Goal: Task Accomplishment & Management: Use online tool/utility

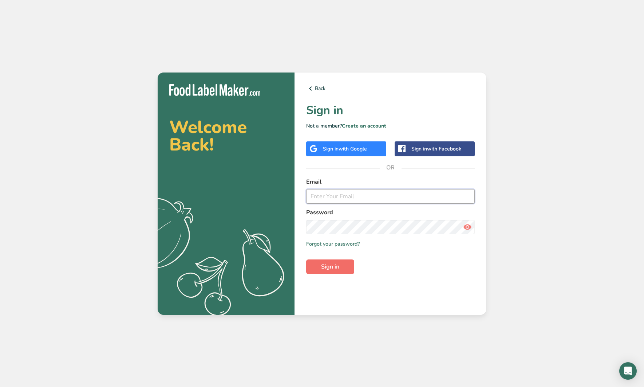
type input "[EMAIL_ADDRESS][DOMAIN_NAME]"
click at [344, 271] on button "Sign in" at bounding box center [330, 266] width 48 height 15
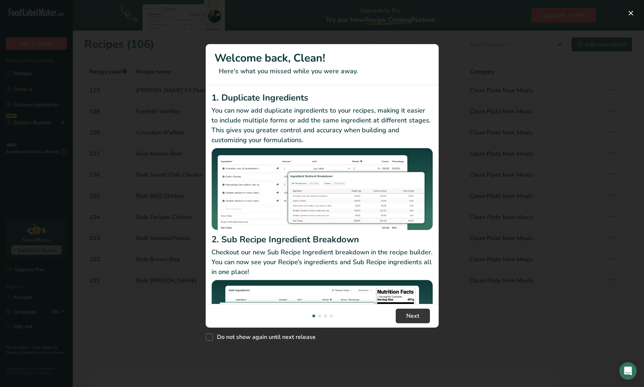
click at [462, 58] on div "New Features" at bounding box center [322, 193] width 644 height 387
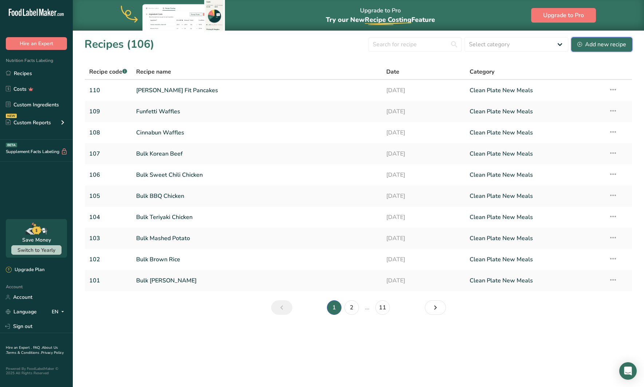
click at [582, 42] on icon at bounding box center [580, 44] width 5 height 5
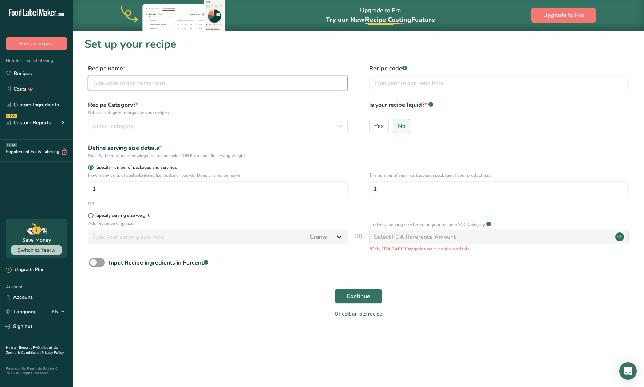
click at [130, 79] on input "text" at bounding box center [218, 83] width 260 height 15
type input "Vegan Coconut Curry"
click at [123, 128] on span "Select category" at bounding box center [113, 126] width 41 height 9
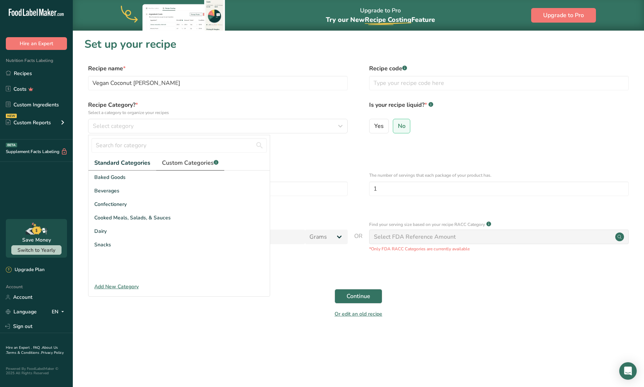
click at [176, 165] on span "Custom Categories .a-a{fill:#347362;}.b-a{fill:#fff;}" at bounding box center [190, 162] width 56 height 9
click at [135, 205] on span "Clean Plate New Meals" at bounding box center [121, 204] width 55 height 8
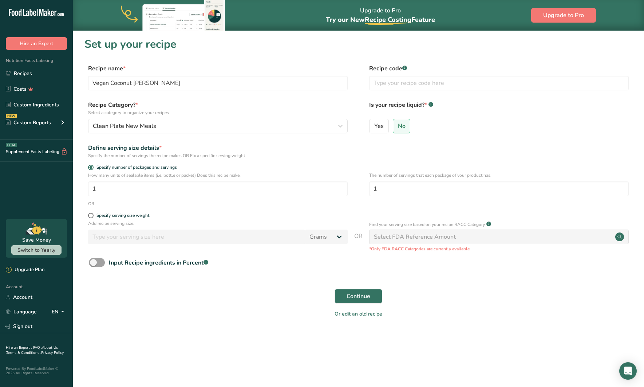
click at [356, 160] on form "Recipe name * Vegan Coconut Curry Recipe code .a-a{fill:#347362;}.b-a{fill:#fff…" at bounding box center [358, 193] width 548 height 258
click at [365, 292] on span "Continue" at bounding box center [359, 296] width 24 height 9
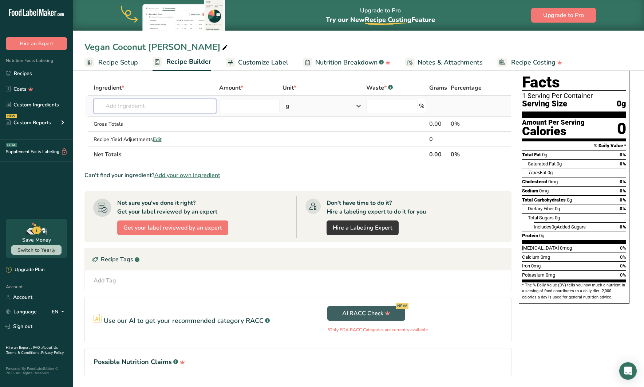
scroll to position [30, 0]
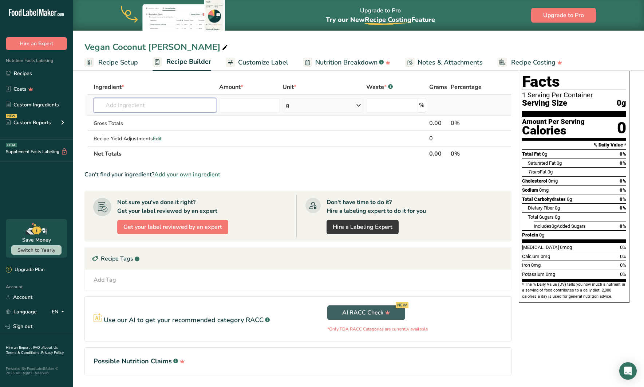
click at [172, 108] on input "text" at bounding box center [155, 105] width 123 height 15
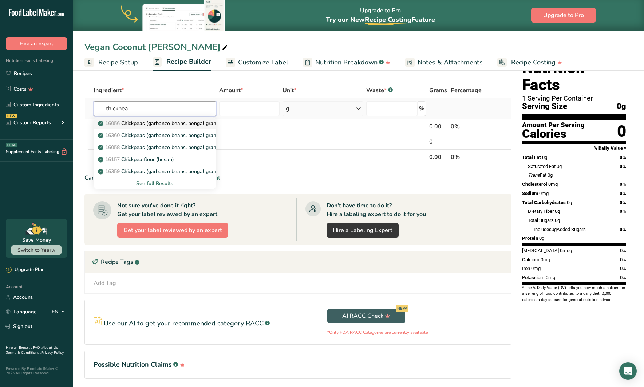
scroll to position [27, 0]
type input "chickpea"
click at [171, 122] on p "16056 Chickpeas (garbanzo beans, bengal gram), mature seeds, raw" at bounding box center [182, 123] width 166 height 8
type input "Chickpeas (garbanzo beans, bengal gram), mature seeds, raw"
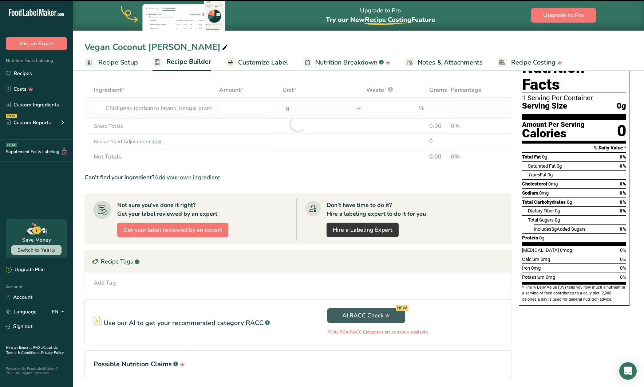
type input "0"
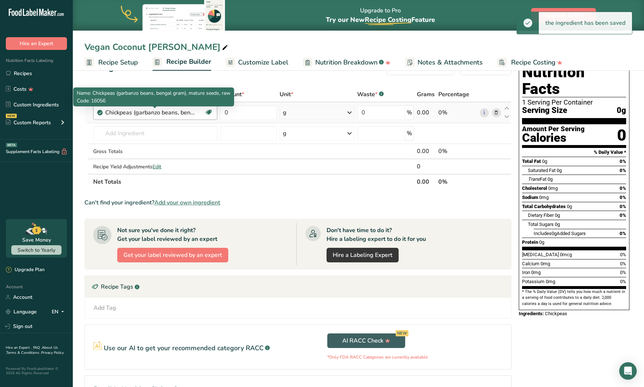
scroll to position [23, 0]
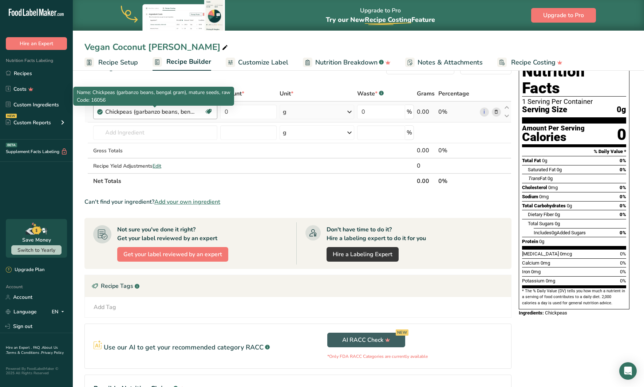
click at [169, 108] on div "Chickpeas (garbanzo beans, bengal gram), mature seeds, raw" at bounding box center [150, 111] width 91 height 9
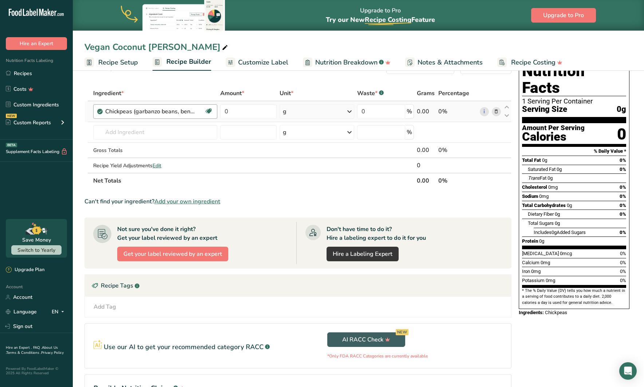
click at [168, 110] on div "Chickpeas (garbanzo beans, bengal gram), mature seeds, raw" at bounding box center [150, 111] width 91 height 9
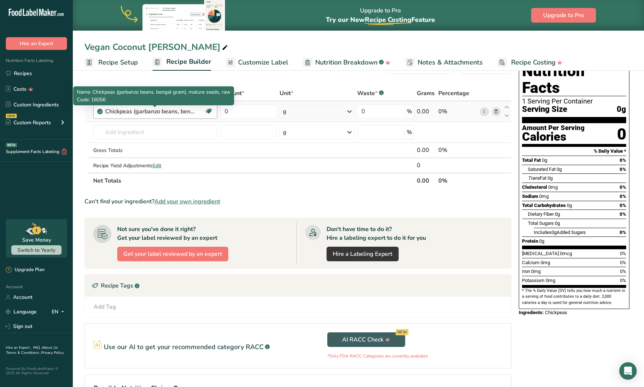
click at [168, 110] on div "Chickpeas (garbanzo beans, bengal gram), mature seeds, raw" at bounding box center [150, 111] width 91 height 9
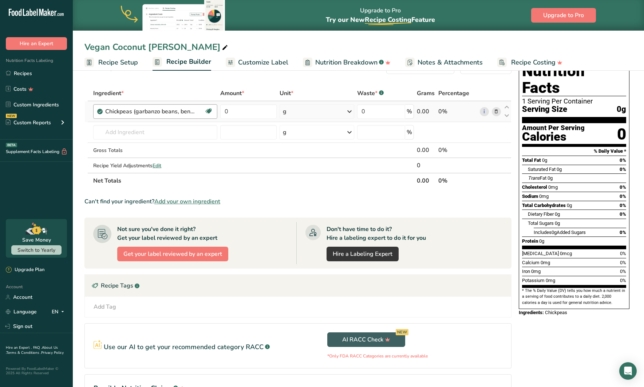
click at [168, 110] on div "Chickpeas (garbanzo beans, bengal gram), mature seeds, raw" at bounding box center [150, 111] width 91 height 9
click at [304, 117] on div "g" at bounding box center [317, 111] width 75 height 15
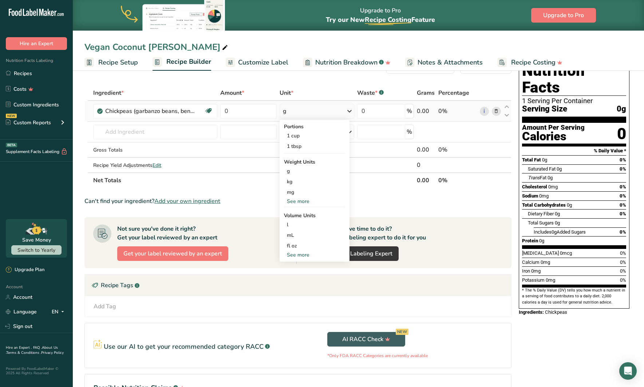
click at [302, 201] on div "See more" at bounding box center [314, 201] width 61 height 8
click at [294, 222] on div "oz" at bounding box center [314, 224] width 61 height 11
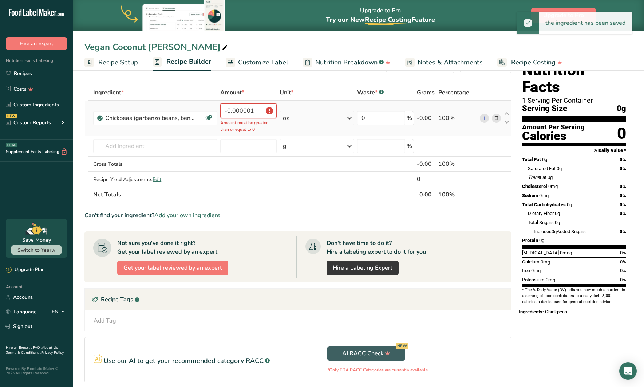
click at [248, 111] on input "-0.000001" at bounding box center [248, 110] width 56 height 15
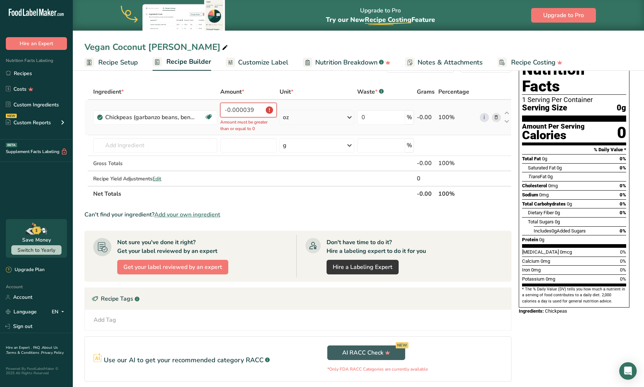
scroll to position [25, 0]
drag, startPoint x: 256, startPoint y: 109, endPoint x: 174, endPoint y: 102, distance: 81.9
click at [174, 102] on tr "Chickpeas (garbanzo beans, bengal gram), mature seeds, raw Plant-based Protein …" at bounding box center [298, 116] width 426 height 35
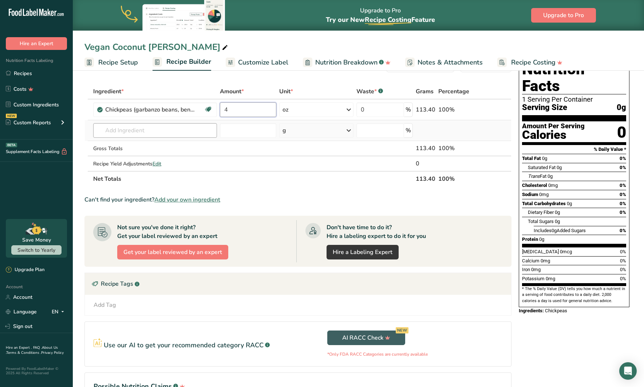
type input "4"
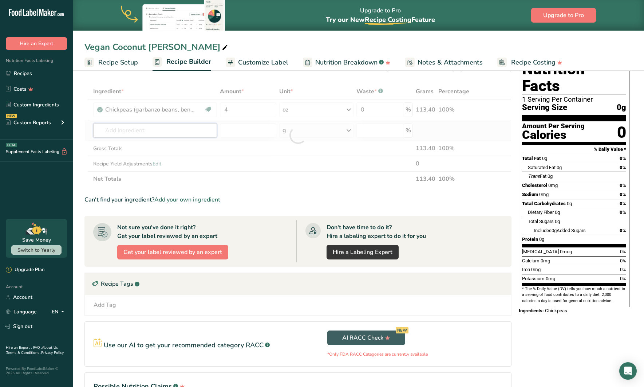
click at [162, 133] on div "Ingredient * Amount * Unit * Waste * .a-a{fill:#347362;}.b-a{fill:#fff;} Grams …" at bounding box center [297, 135] width 427 height 103
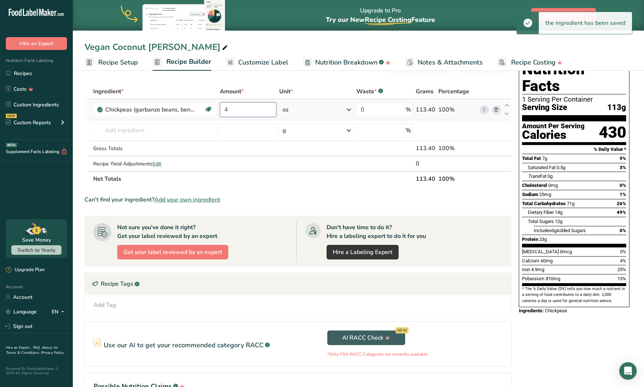
click at [244, 113] on input "4" at bounding box center [248, 109] width 56 height 15
type input "2"
click at [152, 131] on input "text" at bounding box center [155, 130] width 124 height 15
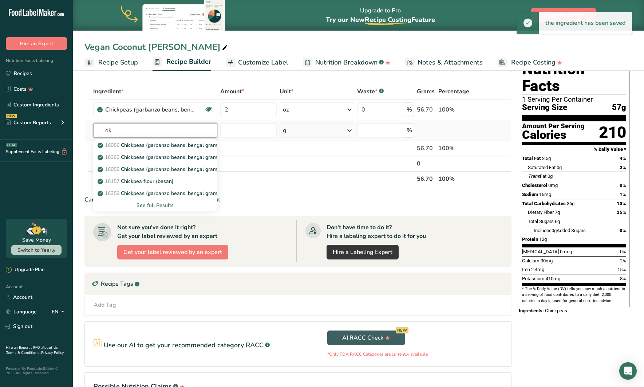
type input "o"
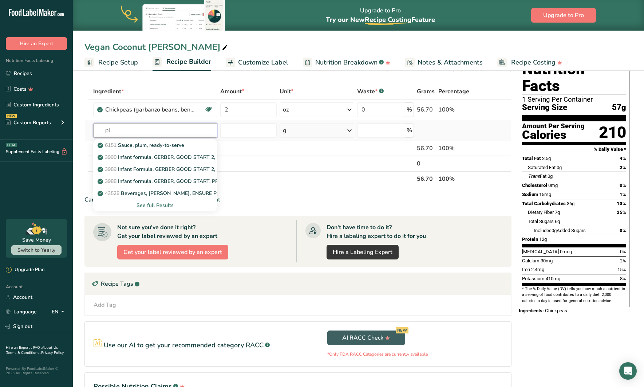
type input "p"
type input "tomato"
click at [184, 182] on p "11529 Tomatoes, red, ripe, raw, year round average" at bounding box center [162, 181] width 126 height 8
type input "Tomatoes, red, ripe, raw, year round average"
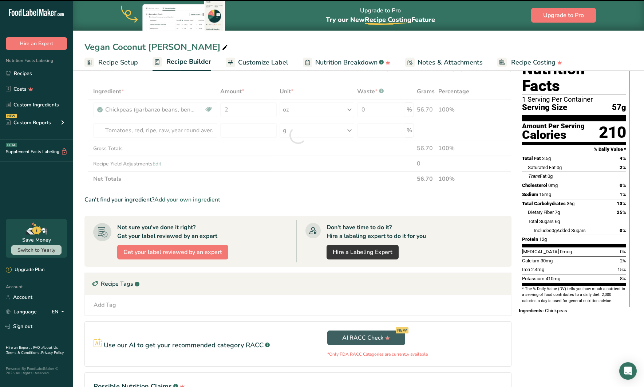
type input "0"
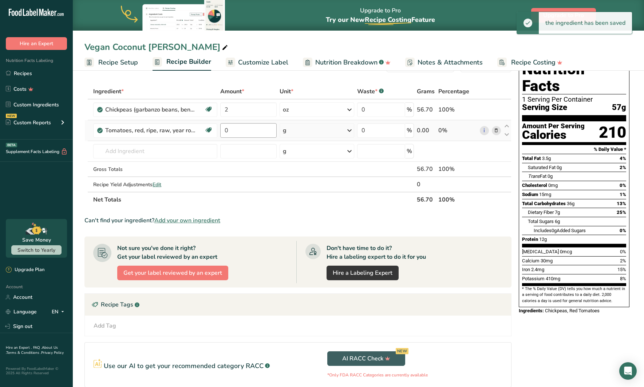
scroll to position [30, 0]
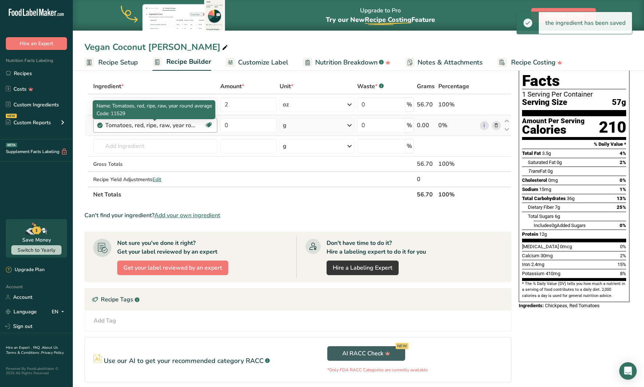
click at [183, 124] on div "Tomatoes, red, ripe, raw, year round average" at bounding box center [150, 125] width 91 height 9
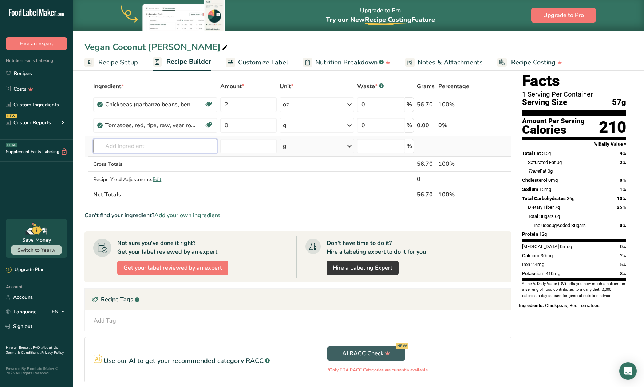
click at [147, 143] on input "text" at bounding box center [155, 146] width 124 height 15
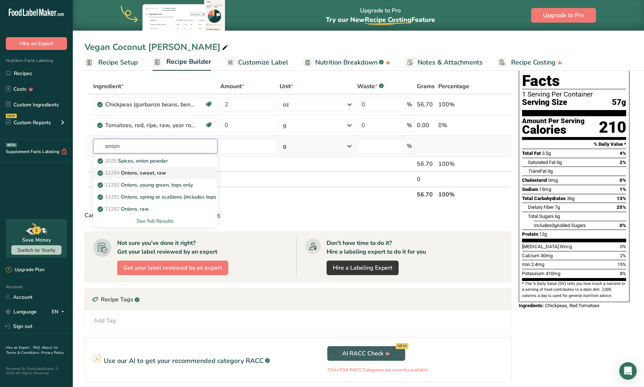
type input "onion"
click at [153, 173] on p "11294 Onions, sweet, raw" at bounding box center [132, 173] width 67 height 8
type input "Onions, sweet, raw"
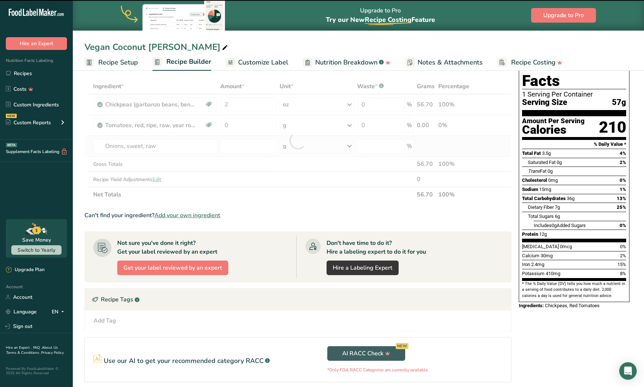
type input "0"
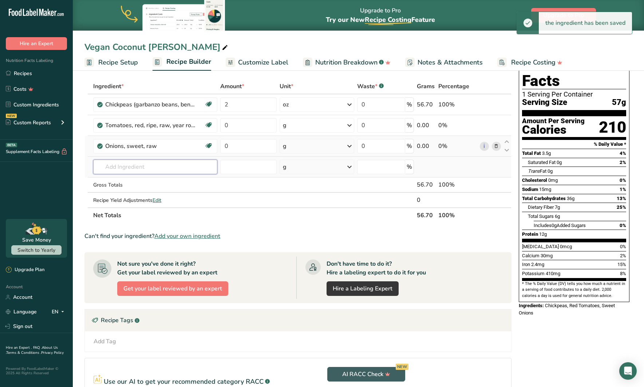
click at [153, 170] on input "text" at bounding box center [155, 167] width 124 height 15
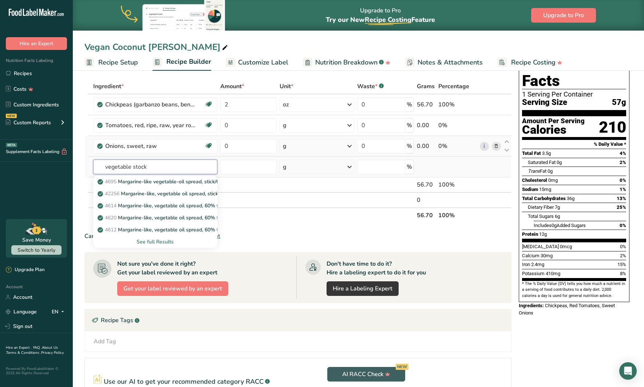
type input "vegetable stock"
click at [164, 242] on div "See full Results" at bounding box center [155, 242] width 112 height 8
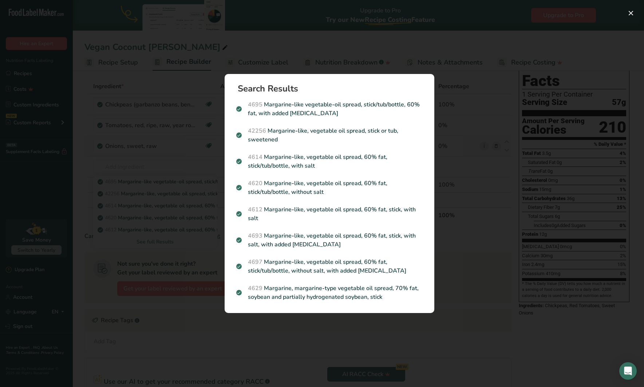
click at [161, 167] on div "Search results modal" at bounding box center [322, 193] width 644 height 387
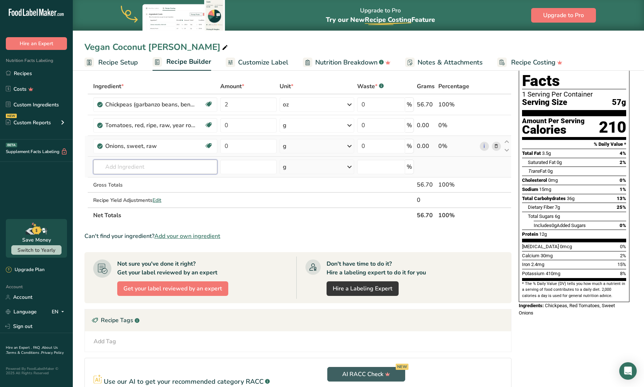
click at [152, 162] on input "text" at bounding box center [155, 167] width 124 height 15
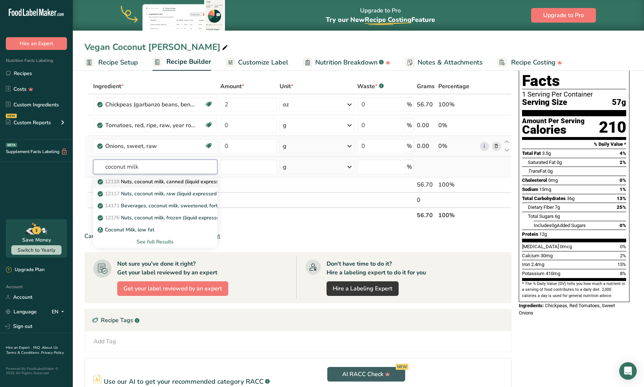
type input "coconut milk"
click at [158, 182] on p "12118 Nuts, coconut milk, canned (liquid expressed from grated meat and water)" at bounding box center [197, 182] width 196 height 8
type input "Nuts, coconut milk, canned (liquid expressed from grated meat and water)"
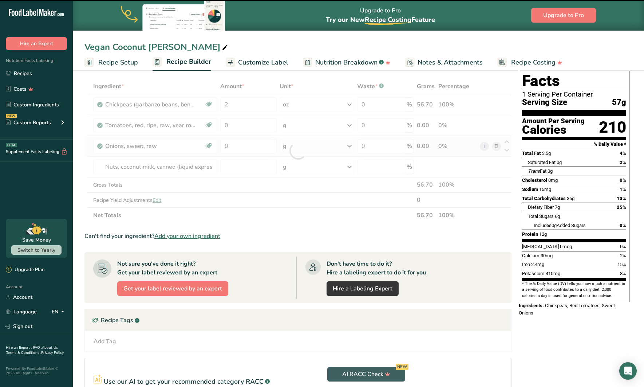
type input "0"
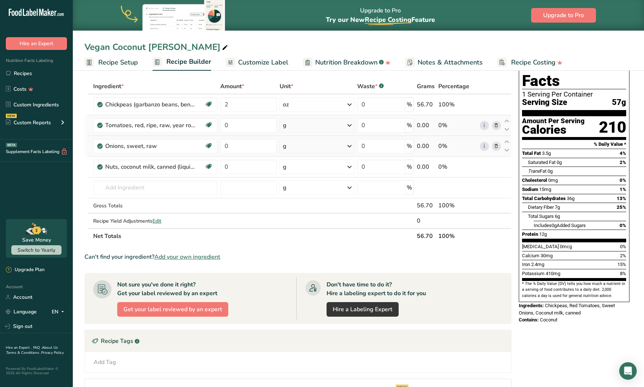
click at [322, 123] on div "g" at bounding box center [317, 125] width 75 height 15
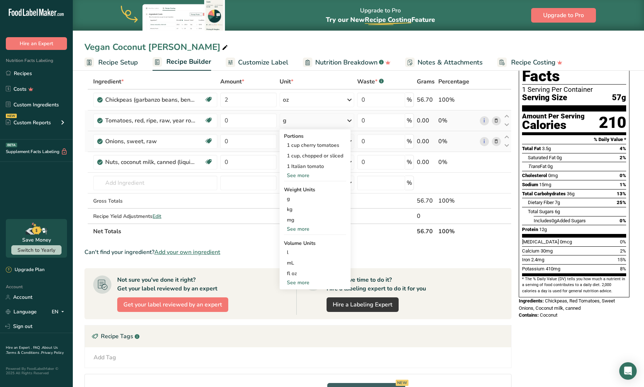
scroll to position [34, 0]
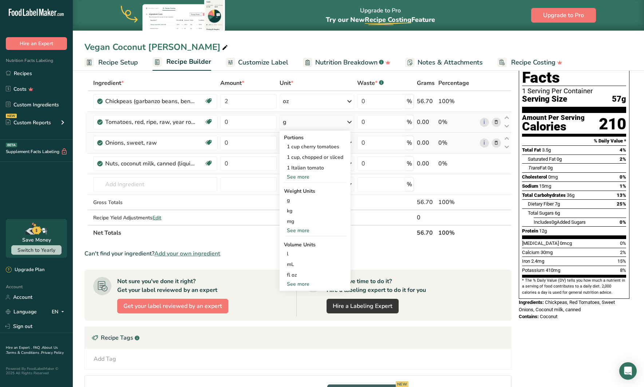
click at [322, 123] on div "g" at bounding box center [317, 122] width 75 height 15
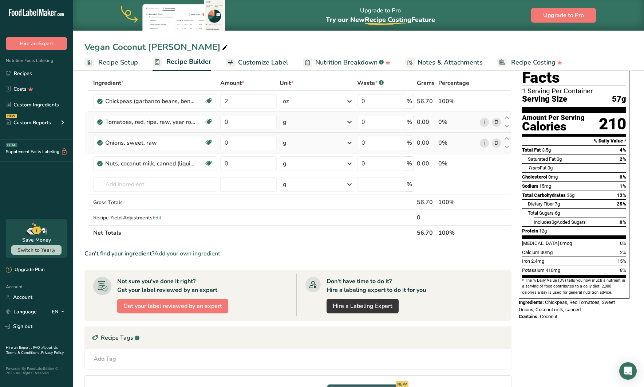
click at [322, 123] on div "g" at bounding box center [317, 122] width 75 height 15
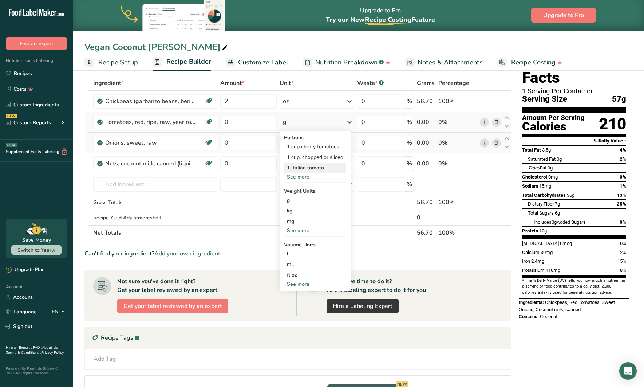
click at [327, 168] on div "1 Italian tomato" at bounding box center [315, 167] width 62 height 11
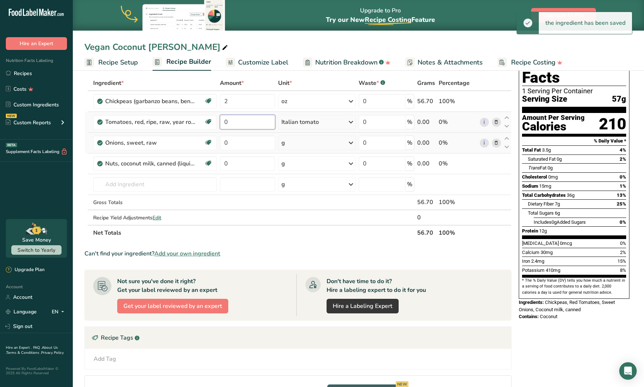
click at [252, 121] on input "0" at bounding box center [247, 122] width 55 height 15
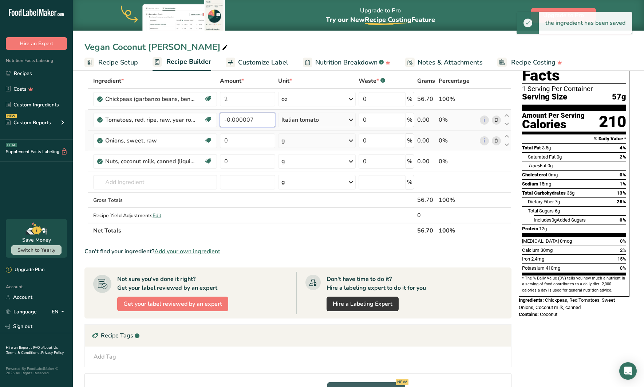
scroll to position [36, 0]
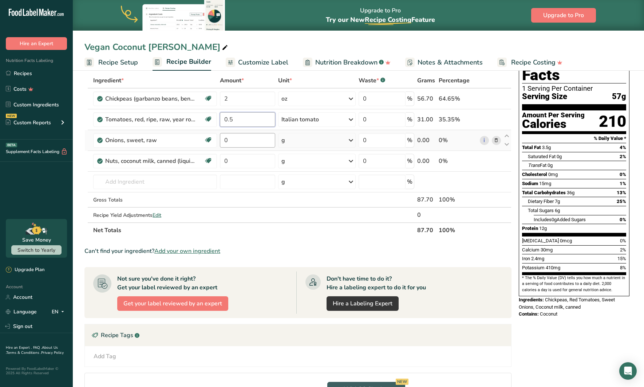
type input "0.5"
click at [258, 137] on div "Ingredient * Amount * Unit * Waste * .a-a{fill:#347362;}.b-a{fill:#fff;} Grams …" at bounding box center [297, 155] width 427 height 165
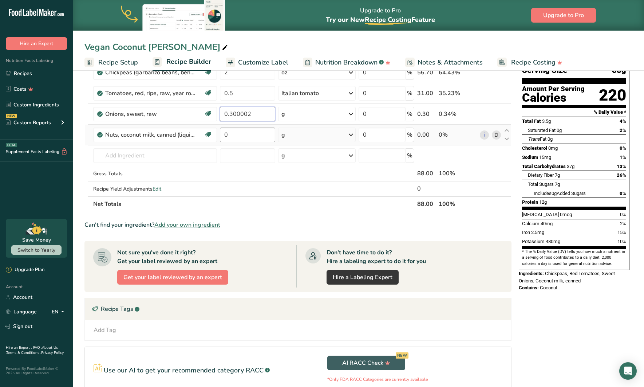
scroll to position [60, 0]
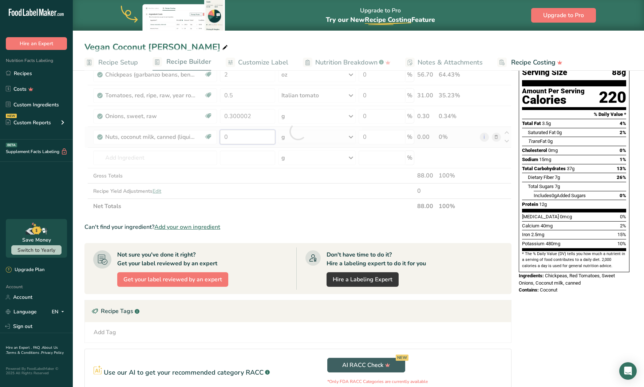
click at [256, 137] on div "Ingredient * Amount * Unit * Waste * .a-a{fill:#347362;}.b-a{fill:#fff;} Grams …" at bounding box center [297, 131] width 427 height 165
click at [257, 117] on div "Ingredient * Amount * Unit * Waste * .a-a{fill:#347362;}.b-a{fill:#fff;} Grams …" at bounding box center [297, 131] width 427 height 165
click at [310, 118] on div "Ingredient * Amount * Unit * Waste * .a-a{fill:#347362;}.b-a{fill:#fff;} Grams …" at bounding box center [297, 131] width 427 height 165
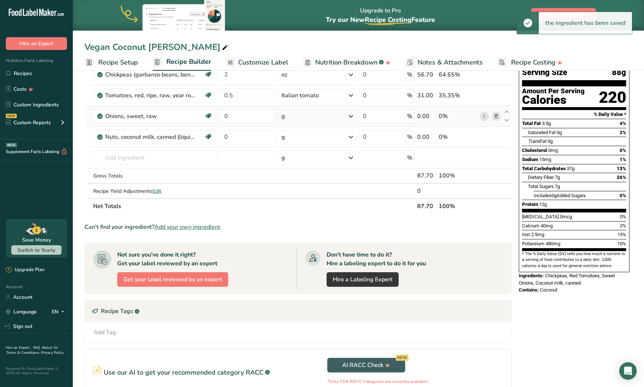
click at [331, 118] on div "g" at bounding box center [317, 116] width 78 height 15
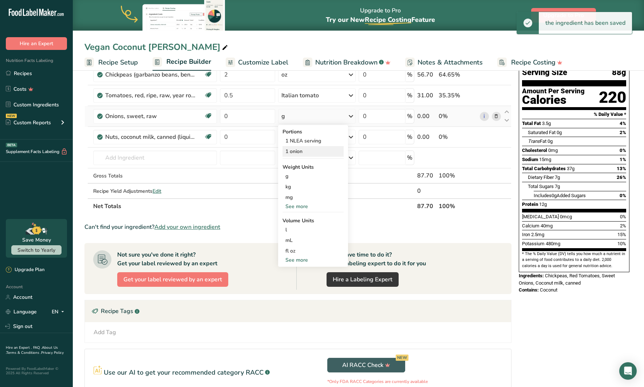
click at [312, 156] on div "1 onion" at bounding box center [313, 151] width 61 height 11
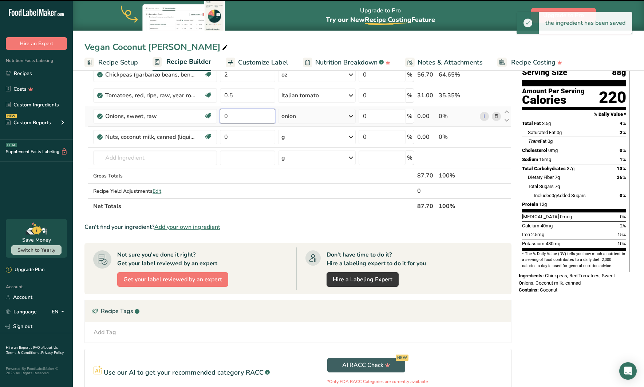
click at [251, 117] on input "0" at bounding box center [247, 116] width 55 height 15
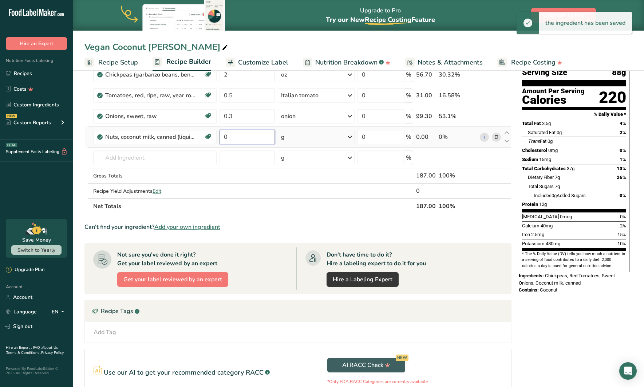
click at [246, 137] on div "Ingredient * Amount * Unit * Waste * .a-a{fill:#347362;}.b-a{fill:#fff;} Grams …" at bounding box center [297, 131] width 427 height 165
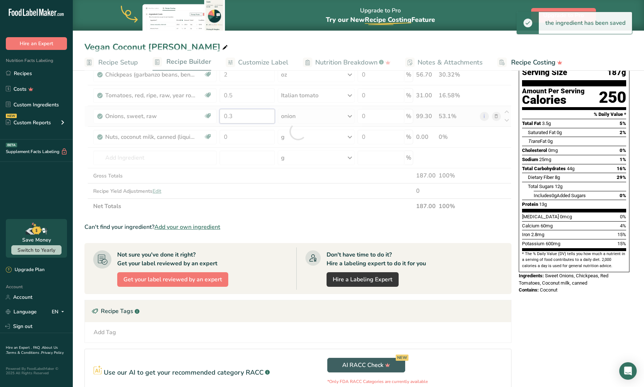
click at [244, 115] on div "Ingredient * Amount * Unit * Waste * .a-a{fill:#347362;}.b-a{fill:#fff;} Grams …" at bounding box center [297, 131] width 427 height 165
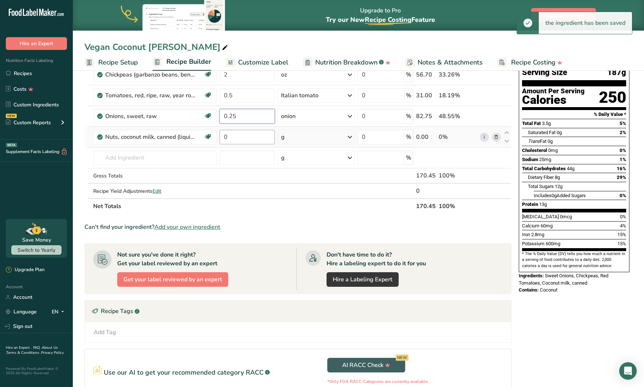
type input "0.25"
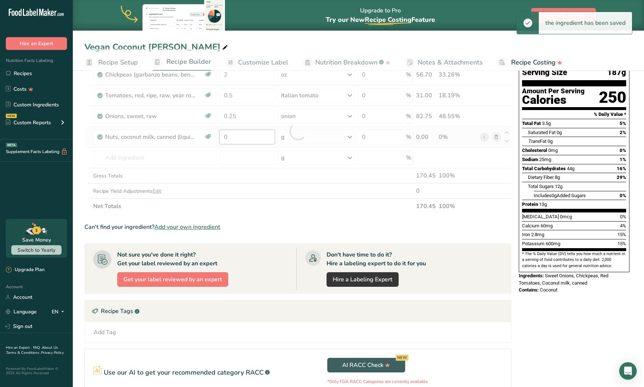
click at [246, 131] on div "Ingredient * Amount * Unit * Waste * .a-a{fill:#347362;}.b-a{fill:#fff;} Grams …" at bounding box center [297, 131] width 427 height 165
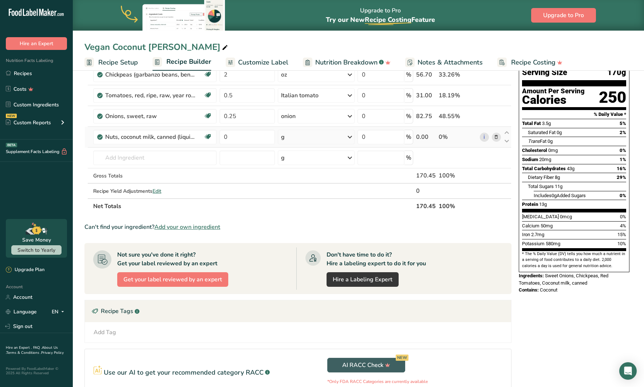
click at [320, 136] on div "Ingredient * Amount * Unit * Waste * .a-a{fill:#347362;}.b-a{fill:#fff;} Grams …" at bounding box center [297, 131] width 427 height 165
click at [345, 136] on div "g" at bounding box center [316, 137] width 77 height 15
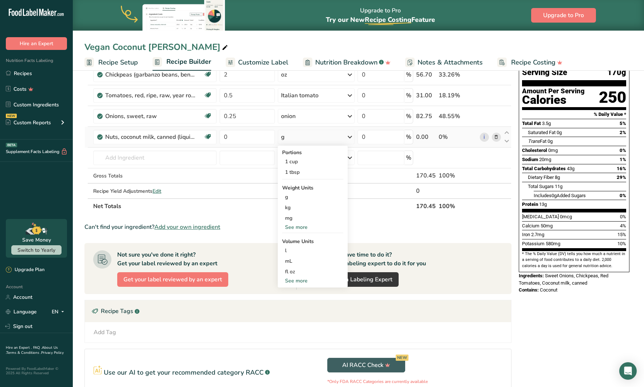
click at [297, 228] on div "See more" at bounding box center [312, 227] width 61 height 8
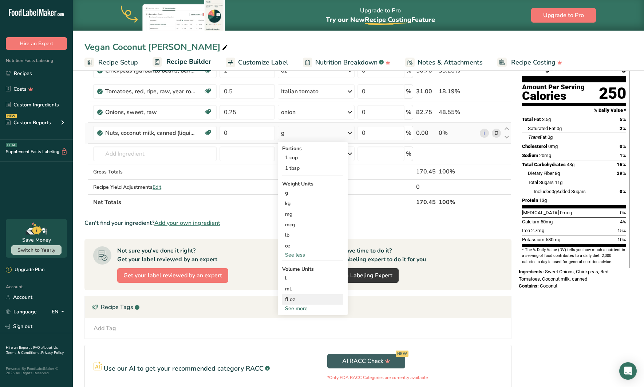
click at [293, 305] on div "See more" at bounding box center [312, 308] width 61 height 8
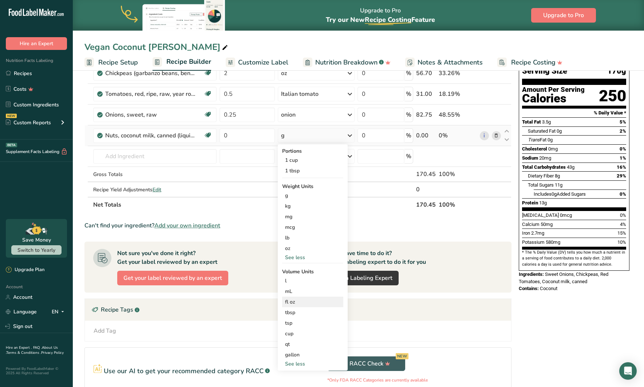
scroll to position [63, 0]
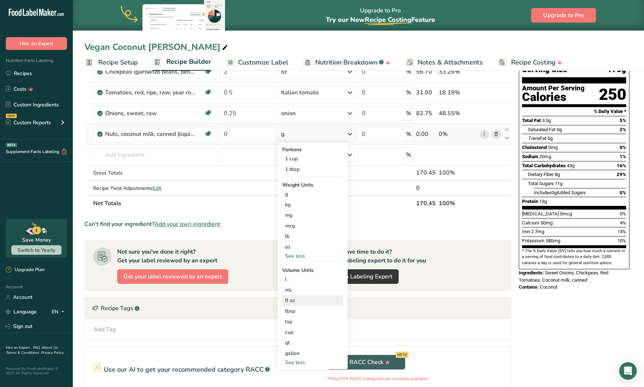
click at [293, 304] on div "fl oz Volume units require a density conversion. If you know your ingredient's …" at bounding box center [312, 300] width 61 height 11
click at [293, 302] on div "fl oz" at bounding box center [312, 300] width 55 height 8
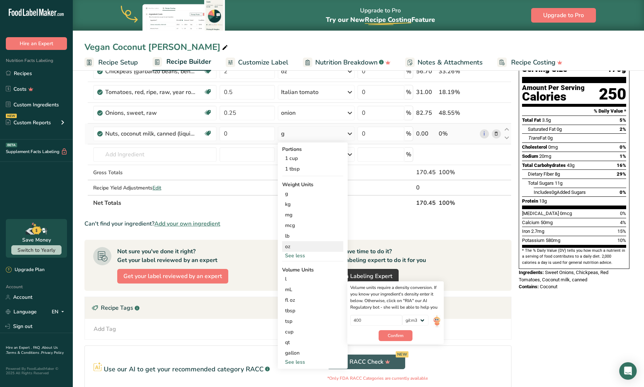
click at [291, 244] on div "oz" at bounding box center [312, 246] width 61 height 11
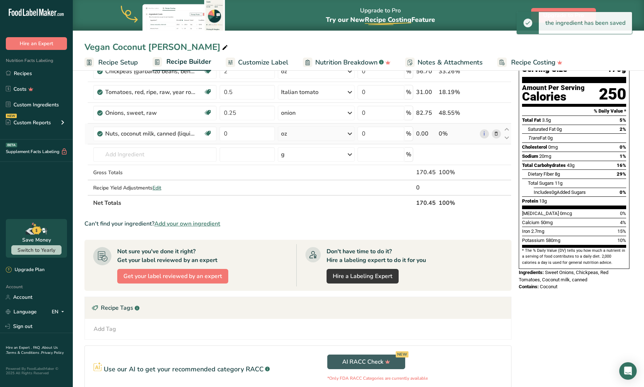
click at [298, 136] on div "oz" at bounding box center [316, 133] width 77 height 15
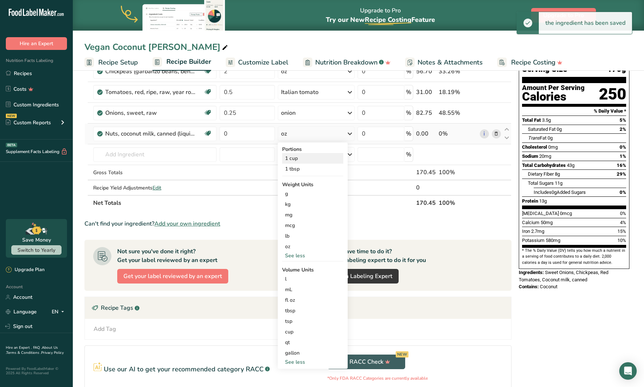
click at [296, 155] on div "1 cup" at bounding box center [312, 158] width 61 height 11
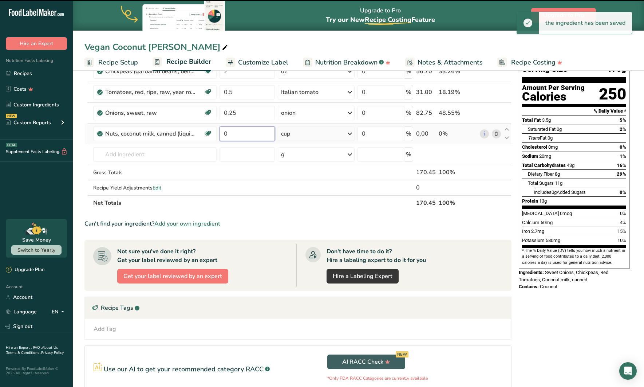
click at [248, 133] on input "0" at bounding box center [247, 133] width 55 height 15
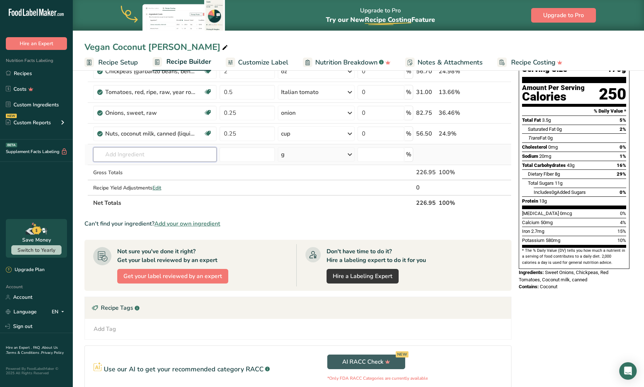
click at [177, 153] on div "Ingredient * Amount * Unit * Waste * .a-a{fill:#347362;}.b-a{fill:#fff;} Grams …" at bounding box center [297, 128] width 427 height 165
click at [246, 131] on input "0.25" at bounding box center [247, 133] width 55 height 15
click at [238, 172] on div "Ingredient * Amount * Unit * Waste * .a-a{fill:#347362;}.b-a{fill:#fff;} Grams …" at bounding box center [297, 128] width 427 height 165
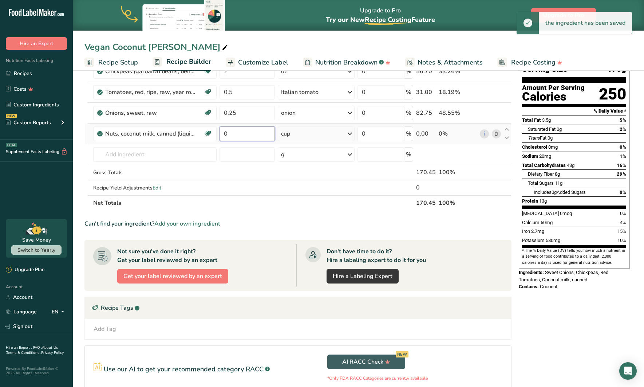
click at [242, 133] on input "0" at bounding box center [247, 133] width 55 height 15
type input "0.2"
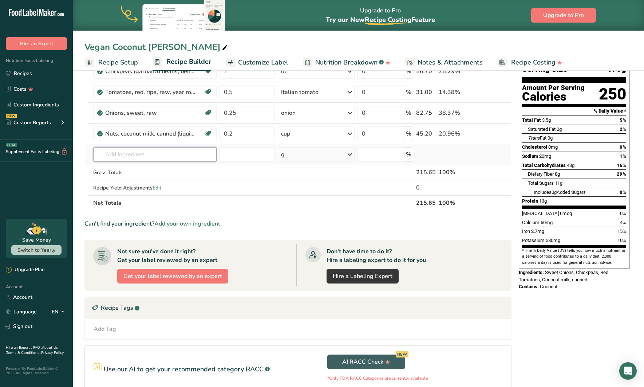
click at [180, 160] on div "Ingredient * Amount * Unit * Waste * .a-a{fill:#347362;}.b-a{fill:#fff;} Grams …" at bounding box center [297, 128] width 427 height 165
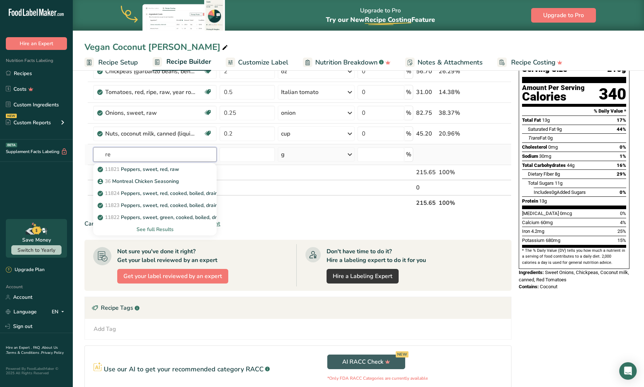
type input "r"
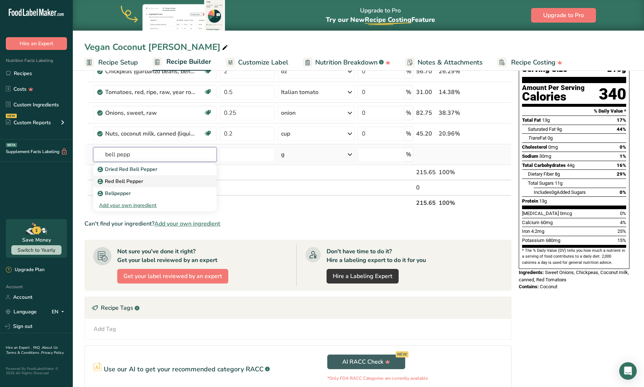
type input "bell pepp"
click at [141, 178] on p "Red Bell Pepper" at bounding box center [121, 181] width 44 height 8
type input "Red Bell Pepper"
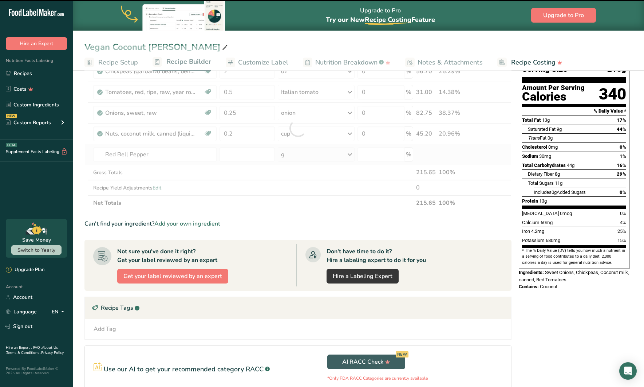
type input "0"
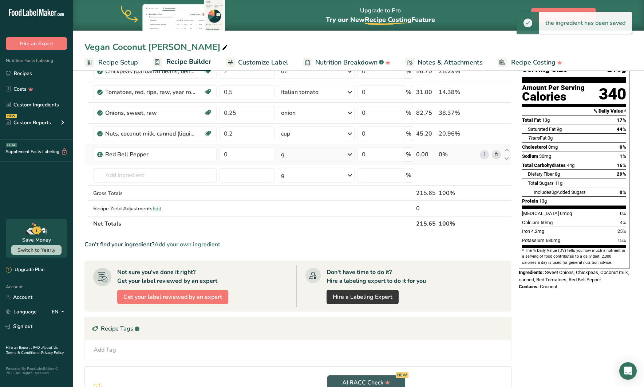
click at [307, 154] on div "g" at bounding box center [316, 154] width 77 height 15
click at [299, 212] on div "See more" at bounding box center [312, 212] width 61 height 8
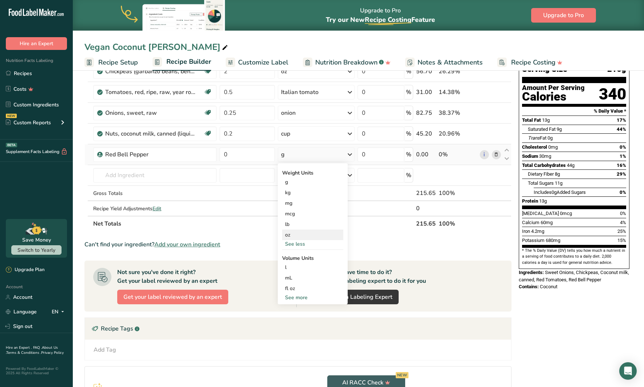
click at [292, 233] on div "oz" at bounding box center [312, 234] width 61 height 11
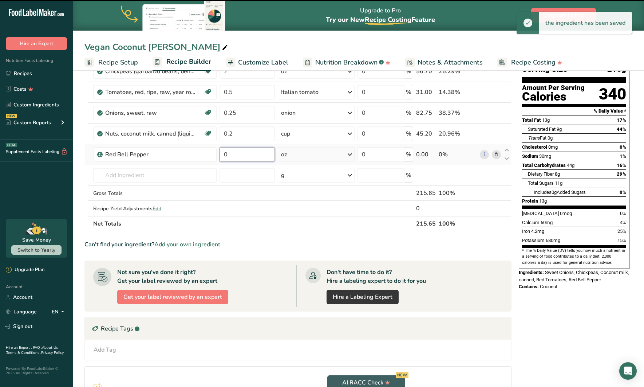
click at [246, 155] on input "0" at bounding box center [247, 154] width 55 height 15
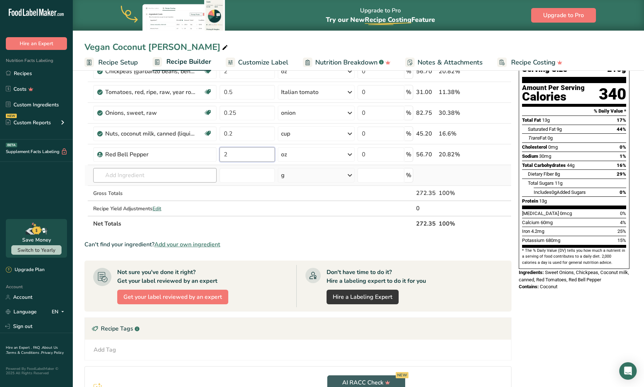
type input "2"
click at [171, 178] on div "Ingredient * Amount * Unit * Waste * .a-a{fill:#347362;}.b-a{fill:#fff;} Grams …" at bounding box center [297, 139] width 427 height 186
type input "jasmine rice"
click at [161, 188] on div "02 Jasmine Rice" at bounding box center [149, 190] width 100 height 8
type input "Jasmine Rice"
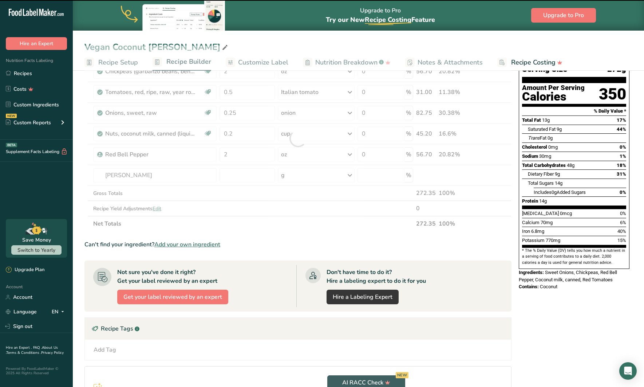
type input "0"
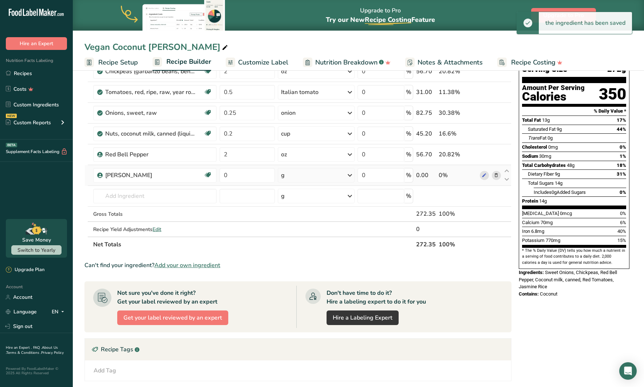
click at [289, 174] on div "g" at bounding box center [316, 175] width 77 height 15
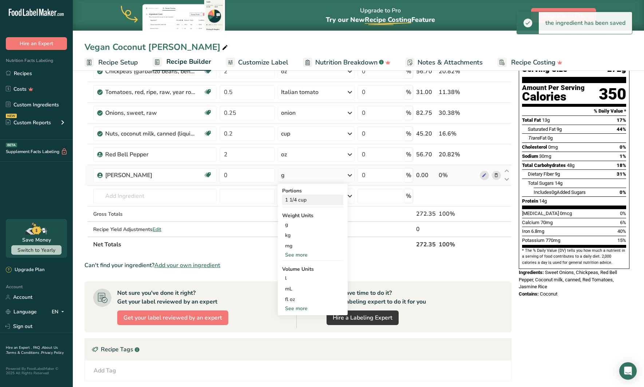
click at [300, 201] on div "1 1/4 cup" at bounding box center [312, 199] width 61 height 11
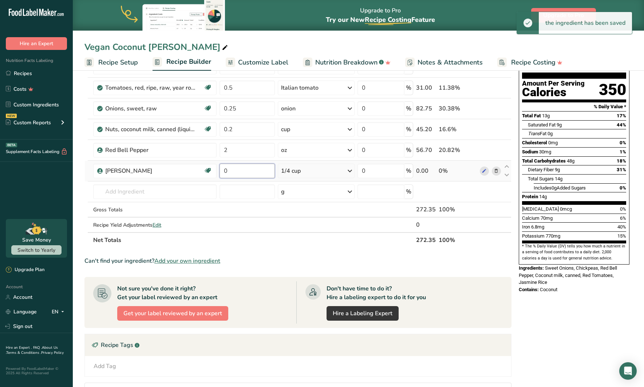
click at [245, 177] on input "0" at bounding box center [247, 171] width 55 height 15
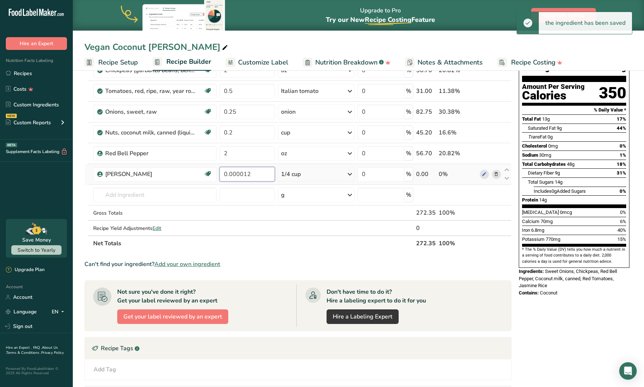
scroll to position [63, 0]
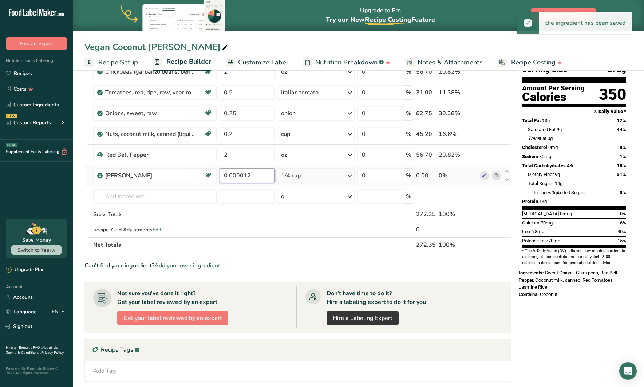
click at [248, 174] on input "0.000012" at bounding box center [247, 175] width 55 height 15
click at [248, 174] on input "0.000014" at bounding box center [247, 175] width 55 height 15
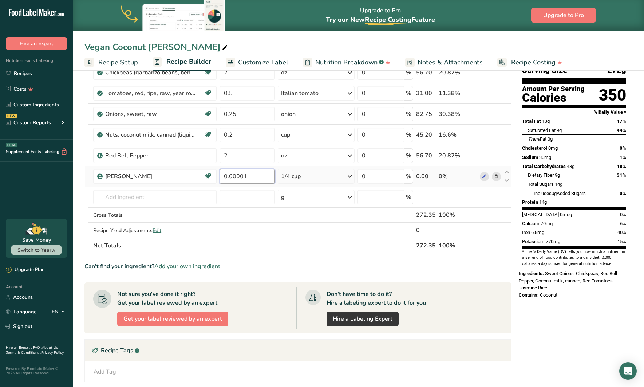
type input "0"
type input "1"
click at [163, 195] on div "Ingredient * Amount * Unit * Waste * .a-a{fill:#347362;}.b-a{fill:#fff;} Grams …" at bounding box center [297, 150] width 427 height 207
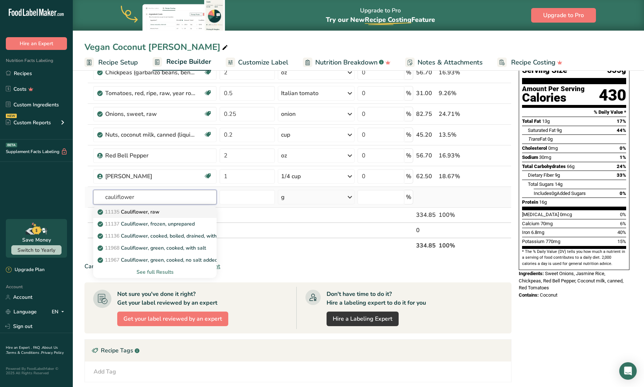
type input "cauliflower"
click at [161, 211] on div "11135 Cauliflower, raw" at bounding box center [149, 212] width 100 height 8
type input "Cauliflower, raw"
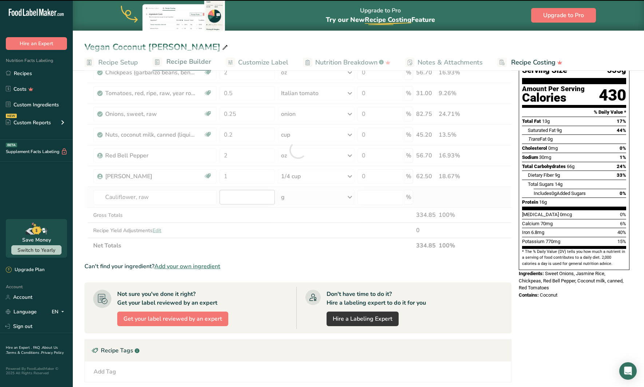
type input "0"
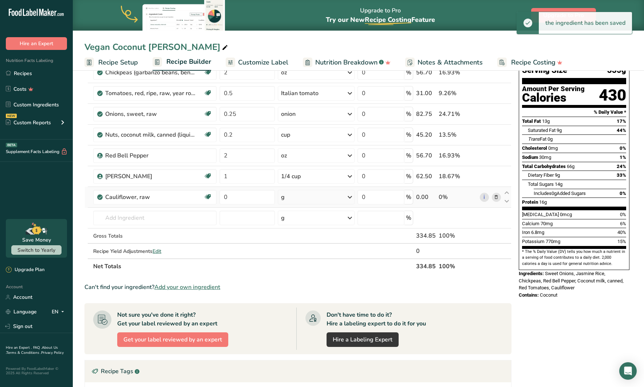
click at [290, 198] on div "g" at bounding box center [316, 197] width 77 height 15
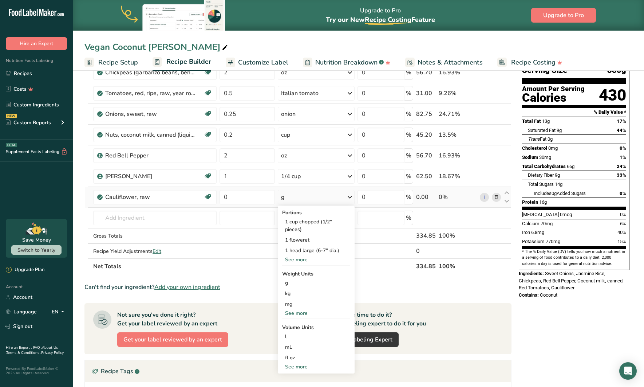
click at [295, 314] on div "See more" at bounding box center [316, 313] width 68 height 8
click at [293, 333] on div "oz" at bounding box center [316, 335] width 68 height 11
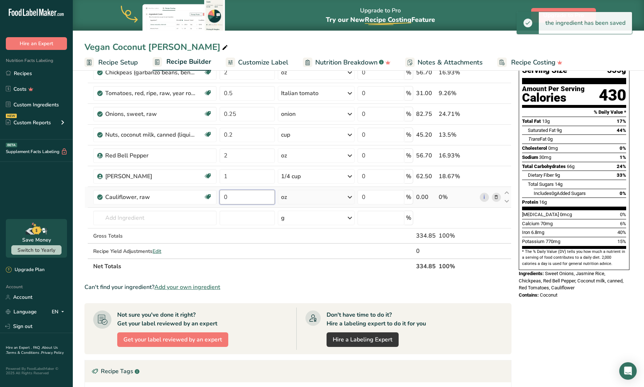
click at [251, 197] on input "0" at bounding box center [247, 197] width 55 height 15
type input "0"
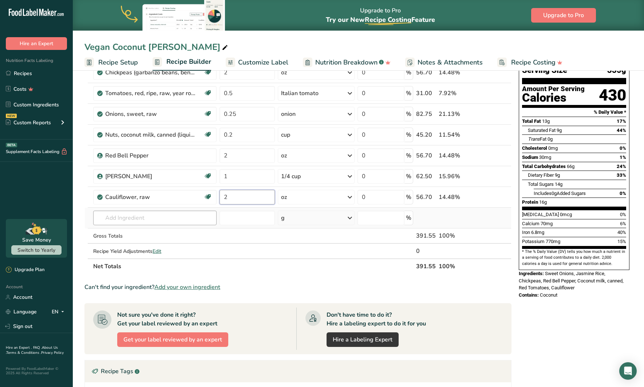
type input "2"
click at [185, 223] on div "Ingredient * Amount * Unit * Waste * .a-a{fill:#347362;}.b-a{fill:#fff;} Grams …" at bounding box center [297, 160] width 427 height 227
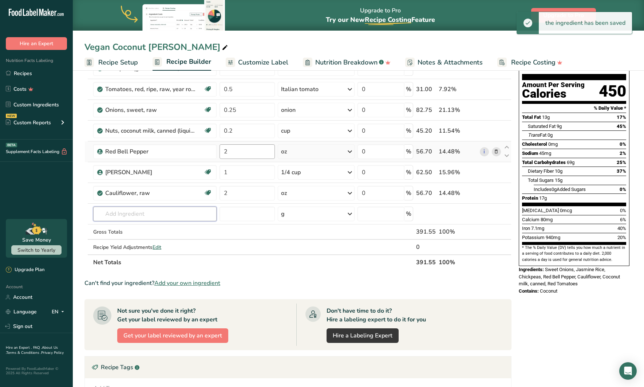
scroll to position [68, 0]
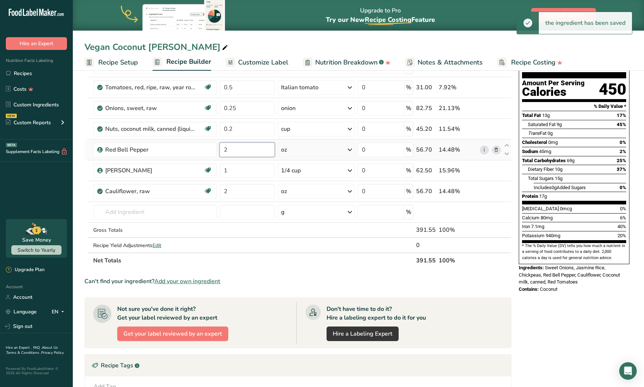
click at [236, 149] on input "2" at bounding box center [247, 149] width 55 height 15
type input "1"
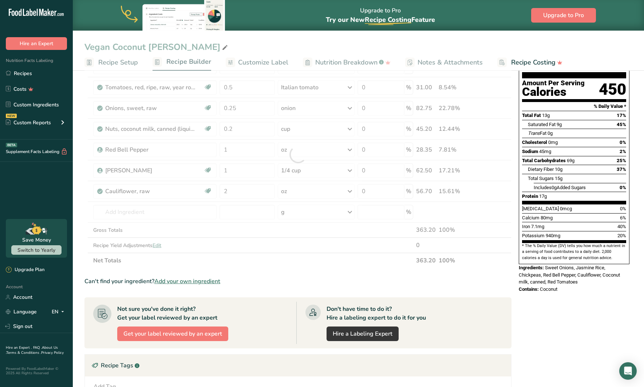
click at [268, 267] on div "Ingredient * Amount * Unit * Waste * .a-a{fill:#347362;}.b-a{fill:#fff;} Grams …" at bounding box center [297, 154] width 427 height 227
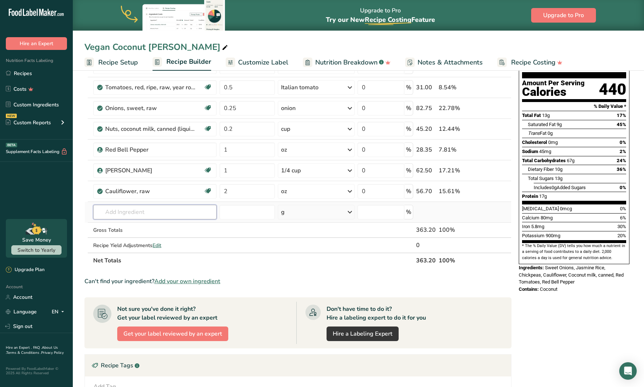
click at [169, 215] on input "text" at bounding box center [154, 212] width 123 height 15
type input "i"
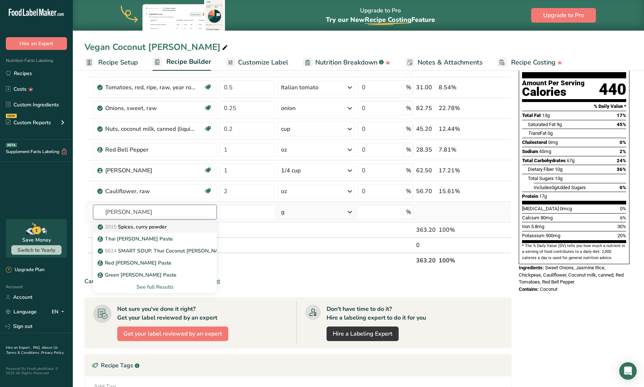
type input "curry"
click at [165, 228] on p "2015 Spices, curry powder" at bounding box center [133, 227] width 68 height 8
type input "Spices, curry powder"
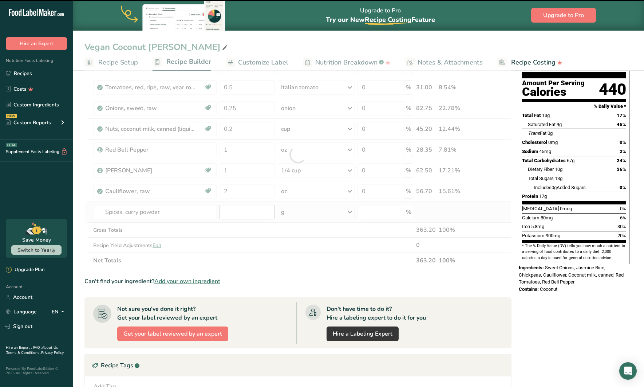
type input "0"
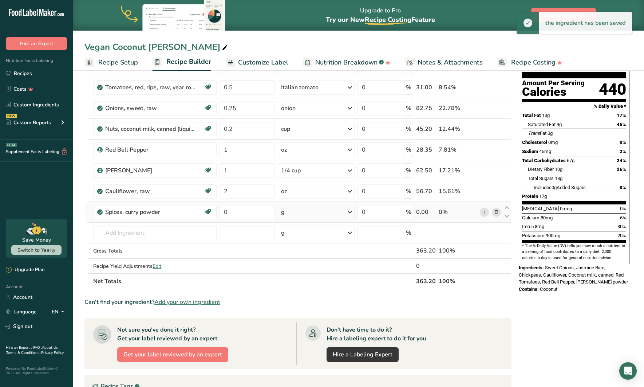
click at [300, 212] on div "g" at bounding box center [316, 212] width 77 height 15
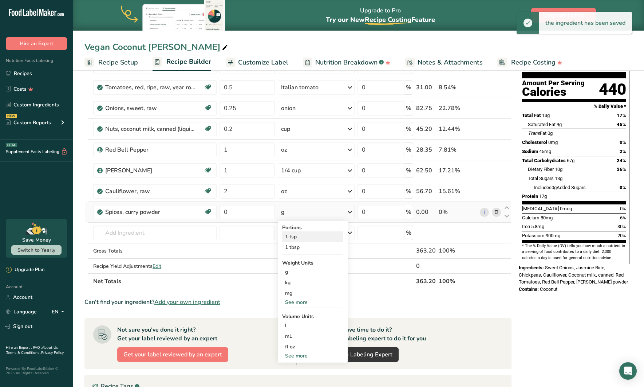
click at [296, 239] on div "1 tsp" at bounding box center [312, 236] width 61 height 11
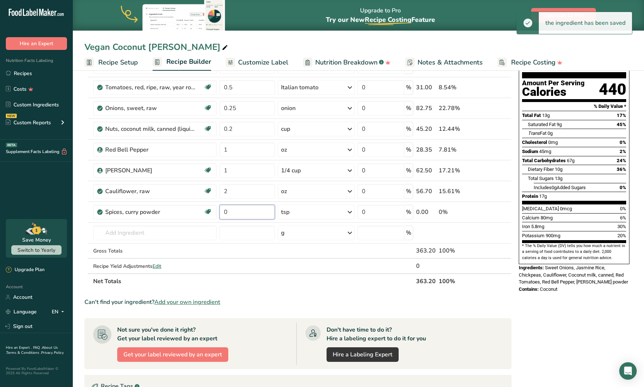
click at [240, 212] on input "0" at bounding box center [247, 212] width 55 height 15
type input "1"
click at [285, 254] on div "Ingredient * Amount * Unit * Waste * .a-a{fill:#347362;}.b-a{fill:#fff;} Grams …" at bounding box center [297, 165] width 427 height 248
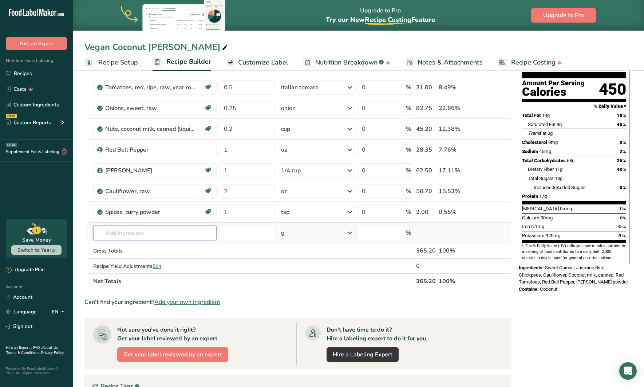
click at [127, 230] on input "text" at bounding box center [154, 232] width 123 height 15
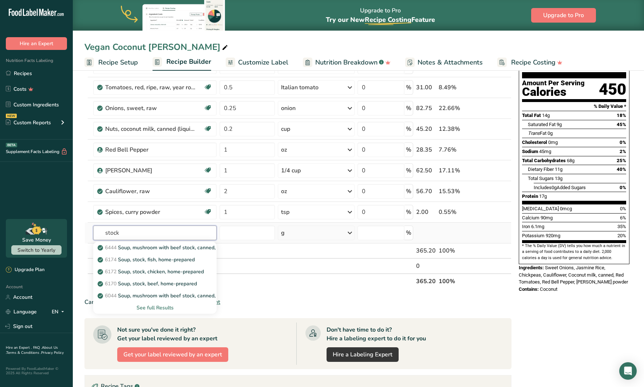
type input "stock"
click at [149, 307] on div "See full Results" at bounding box center [155, 308] width 112 height 8
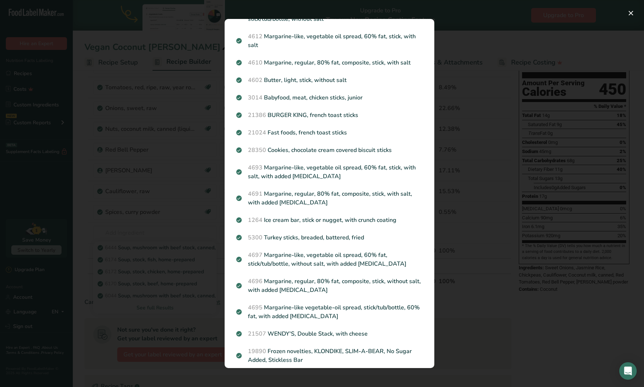
scroll to position [583, 0]
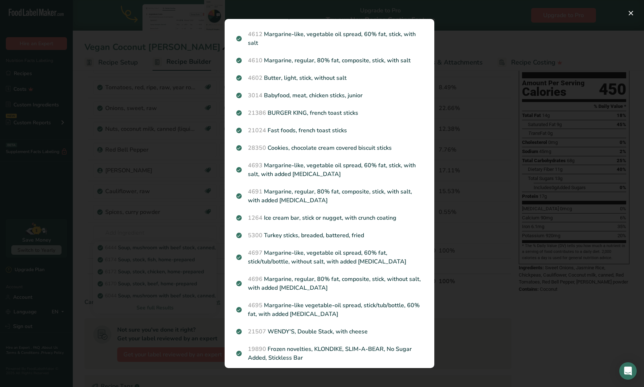
click at [478, 41] on div "Search results modal" at bounding box center [322, 193] width 644 height 387
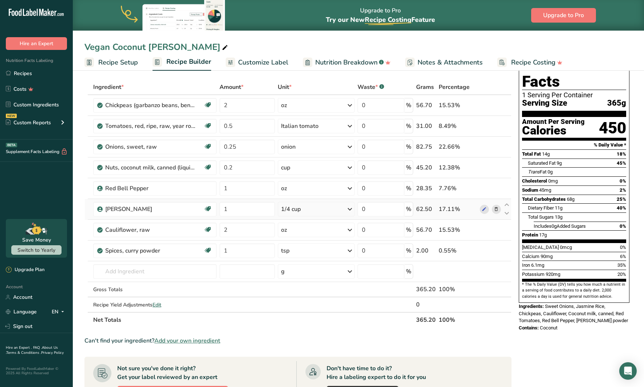
scroll to position [0, 0]
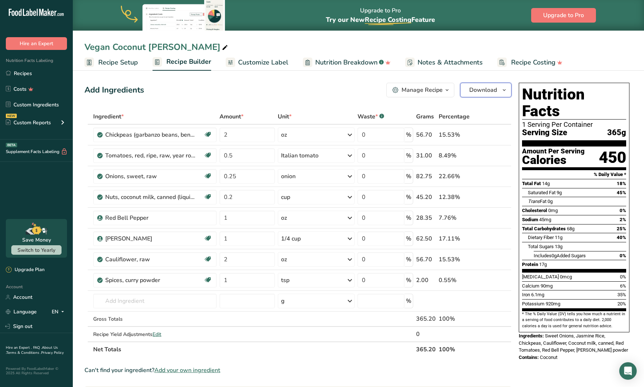
click at [473, 88] on span "Download" at bounding box center [483, 90] width 28 height 9
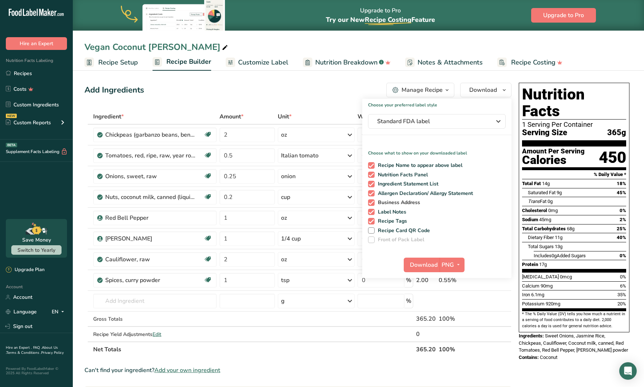
click at [371, 202] on span at bounding box center [371, 202] width 7 height 7
click at [371, 202] on input "Business Address" at bounding box center [370, 202] width 5 height 5
checkbox input "false"
click at [371, 211] on span at bounding box center [371, 212] width 7 height 7
click at [371, 211] on input "Label Notes" at bounding box center [370, 211] width 5 height 5
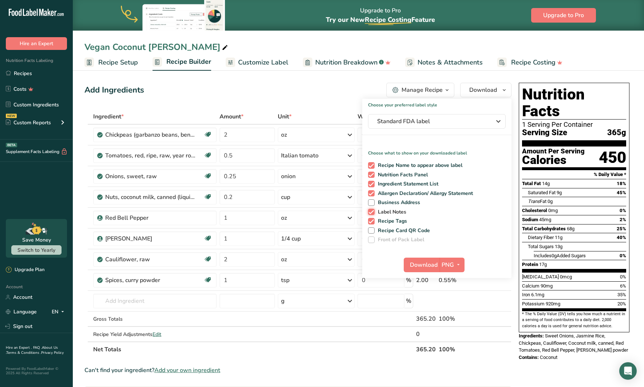
checkbox input "false"
click at [371, 221] on span at bounding box center [371, 221] width 7 height 7
click at [371, 221] on input "Recipe Tags" at bounding box center [370, 221] width 5 height 5
checkbox input "false"
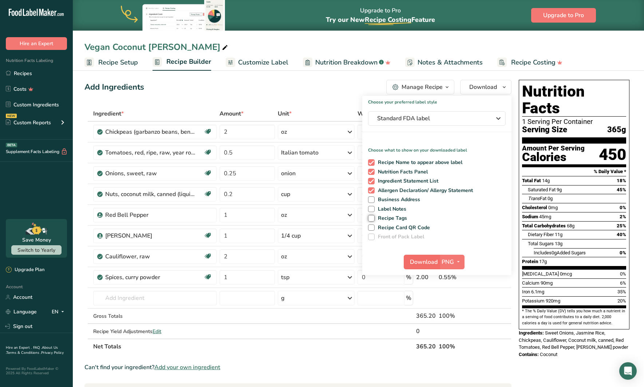
scroll to position [4, 0]
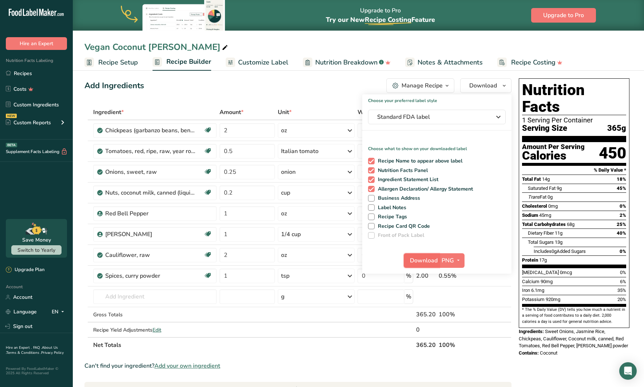
click at [422, 259] on span "Download" at bounding box center [424, 260] width 28 height 9
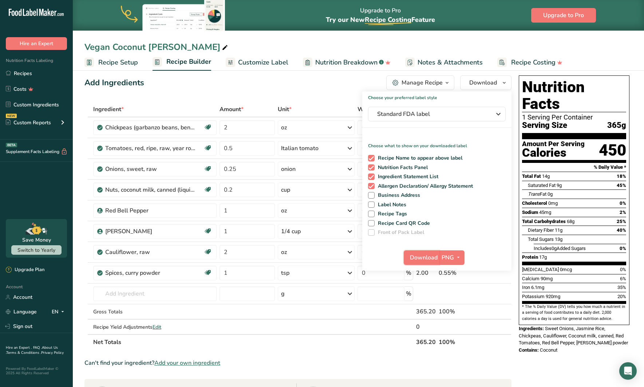
scroll to position [8, 0]
click at [607, 47] on div "Vegan Coconut Curry" at bounding box center [358, 46] width 571 height 13
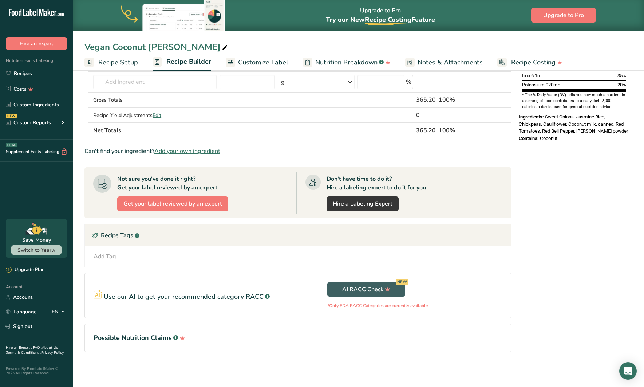
scroll to position [0, 0]
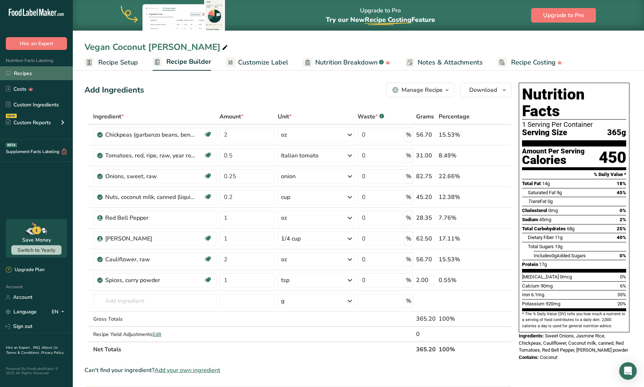
click at [38, 71] on link "Recipes" at bounding box center [36, 73] width 73 height 14
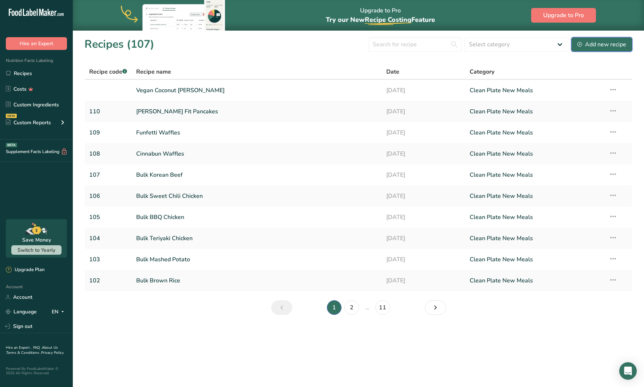
click at [599, 40] on div "Add new recipe" at bounding box center [602, 44] width 49 height 9
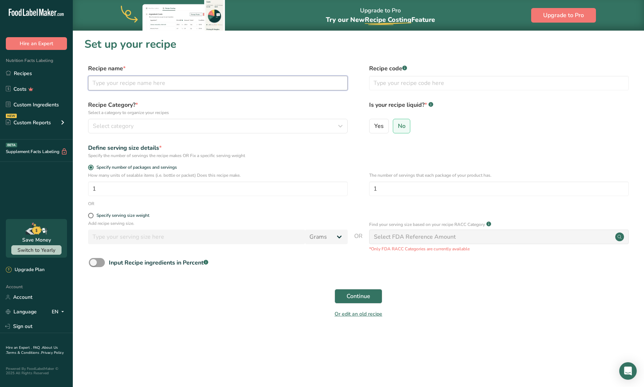
click at [260, 86] on input "text" at bounding box center [218, 83] width 260 height 15
type input "Cajun Shrimp Pasta"
click at [265, 129] on div "Select category" at bounding box center [216, 126] width 246 height 9
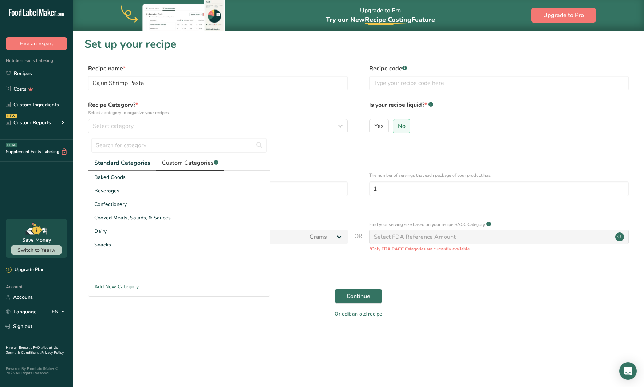
click at [195, 164] on span "Custom Categories .a-a{fill:#347362;}.b-a{fill:#fff;}" at bounding box center [190, 162] width 56 height 9
click at [136, 201] on span "Clean Plate New Meals" at bounding box center [121, 204] width 55 height 8
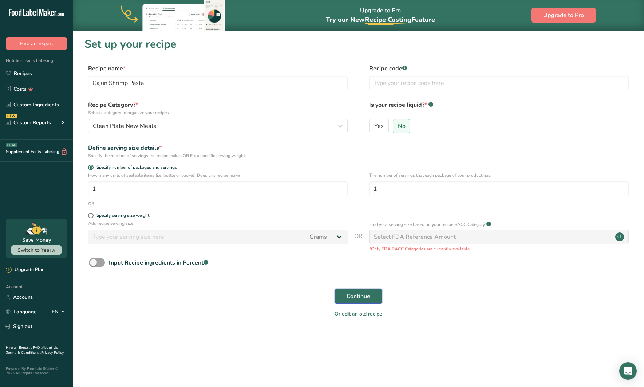
click at [343, 294] on button "Continue" at bounding box center [359, 296] width 48 height 15
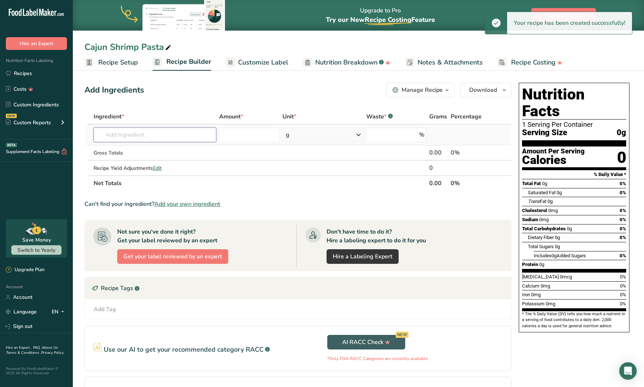
click at [149, 130] on input "text" at bounding box center [155, 134] width 123 height 15
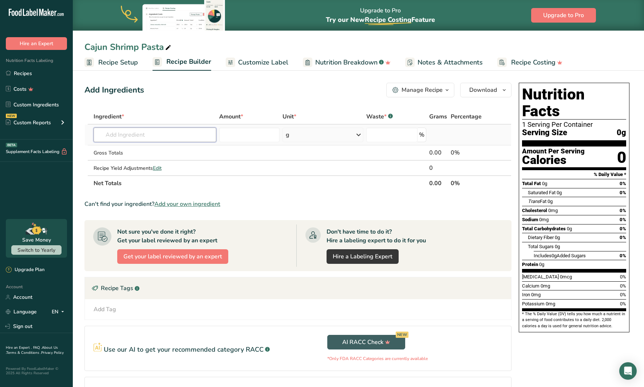
type input "s"
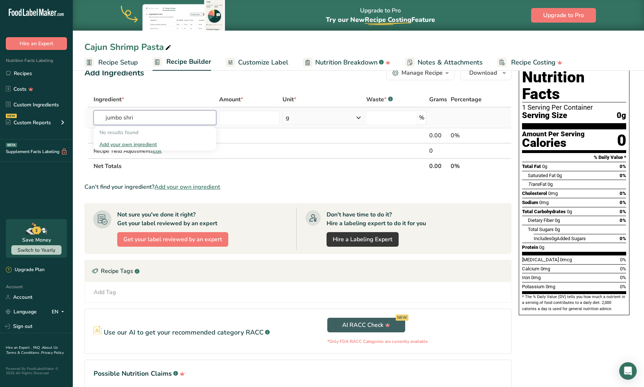
scroll to position [18, 0]
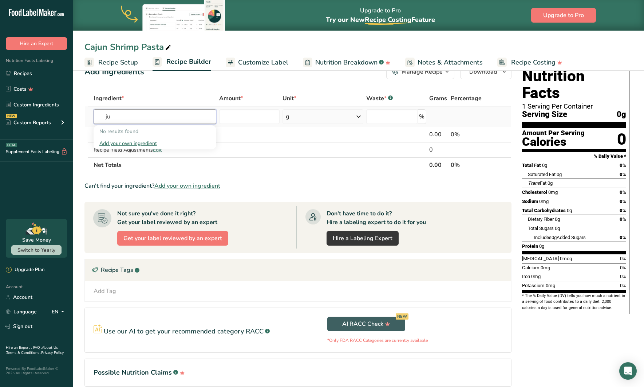
type input "j"
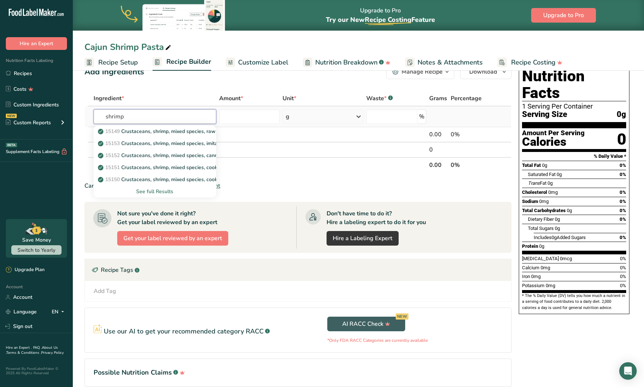
type input "shrimp"
click at [160, 191] on div "See full Results" at bounding box center [154, 192] width 111 height 8
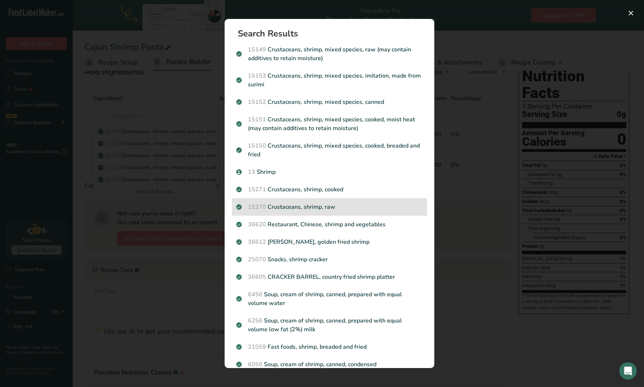
click at [323, 208] on p "15270 Crustaceans, shrimp, raw" at bounding box center [329, 206] width 186 height 9
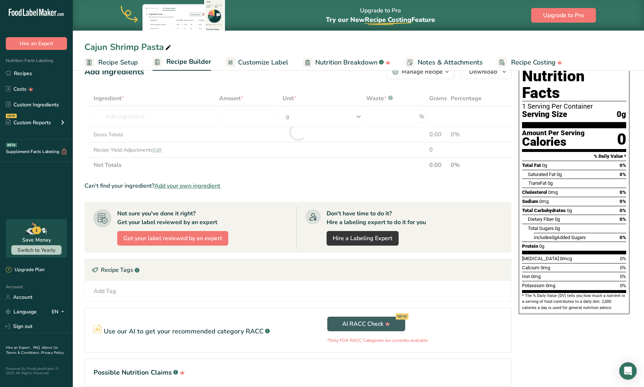
scroll to position [18, 0]
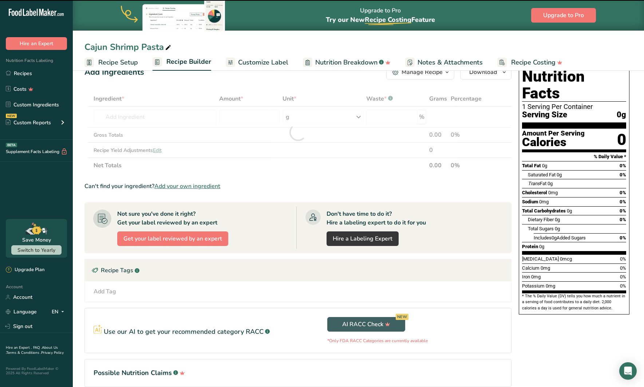
type input "0"
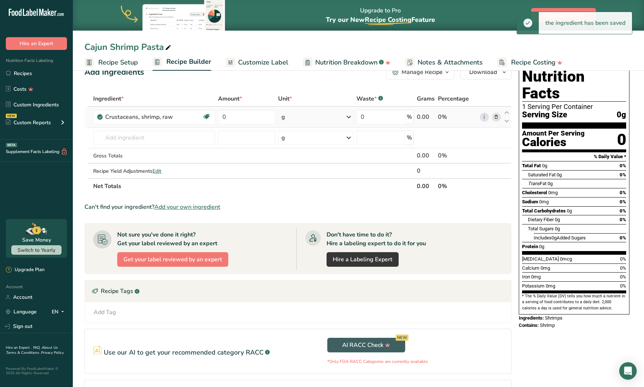
click at [299, 117] on div "g" at bounding box center [315, 117] width 75 height 15
click at [293, 196] on div "See more" at bounding box center [313, 197] width 61 height 8
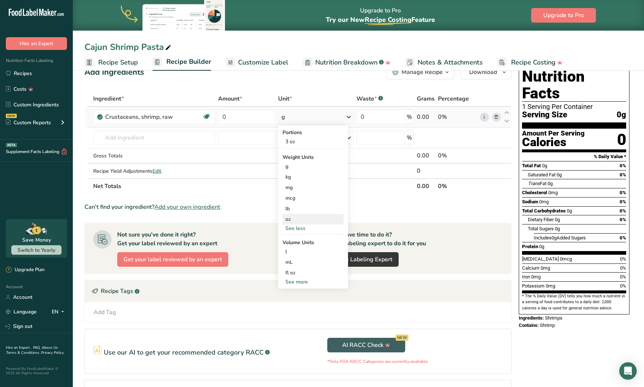
click at [287, 219] on div "oz" at bounding box center [313, 219] width 61 height 11
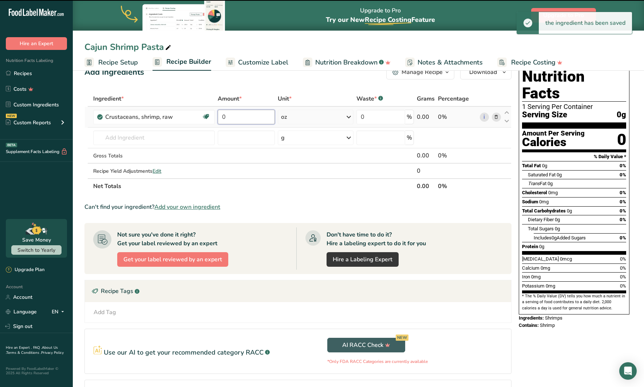
click at [243, 116] on input "0" at bounding box center [246, 117] width 57 height 15
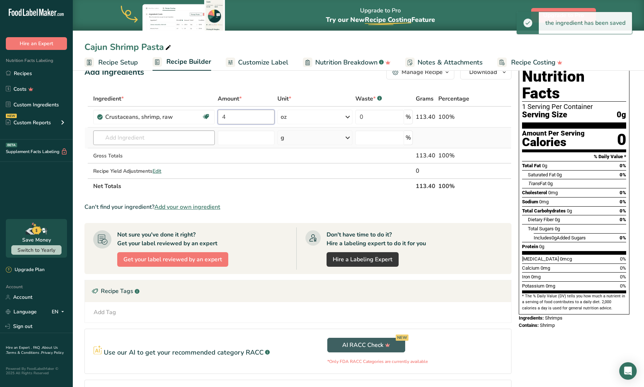
type input "4"
click at [167, 137] on div "Ingredient * Amount * Unit * Waste * .a-a{fill:#347362;}.b-a{fill:#fff;} Grams …" at bounding box center [297, 142] width 427 height 103
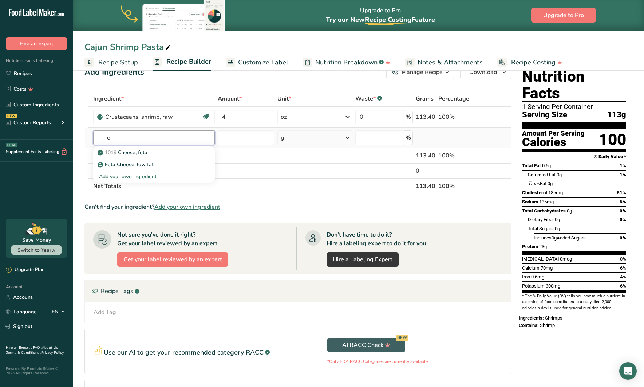
type input "f"
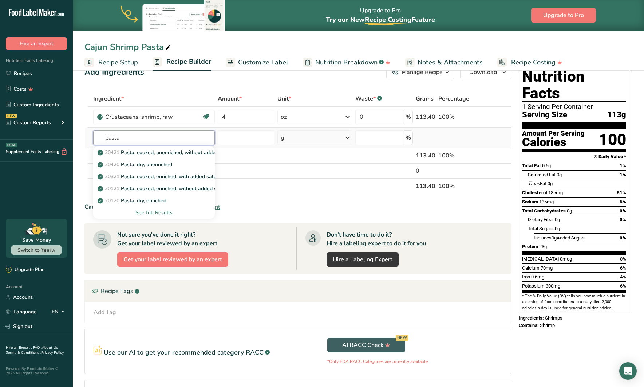
type input "pasta"
click at [156, 211] on div "See full Results" at bounding box center [154, 213] width 110 height 8
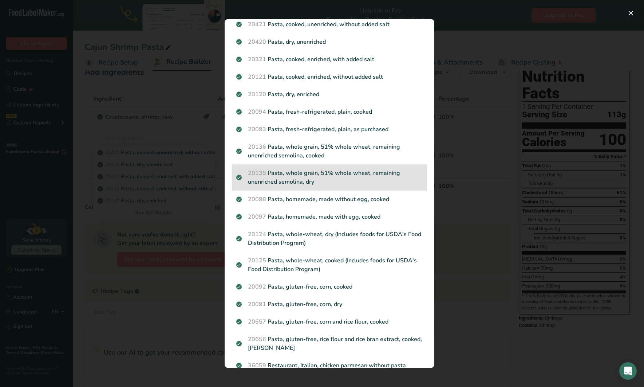
scroll to position [0, 0]
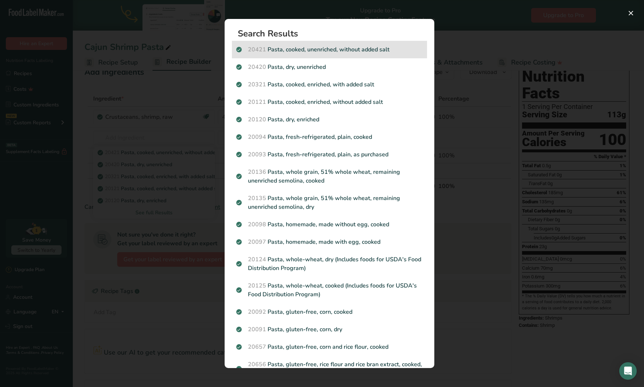
click at [343, 48] on p "20421 Pasta, cooked, unenriched, without added salt" at bounding box center [329, 49] width 186 height 9
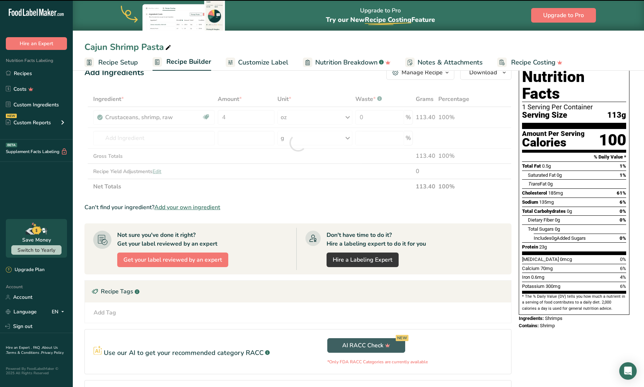
type input "0"
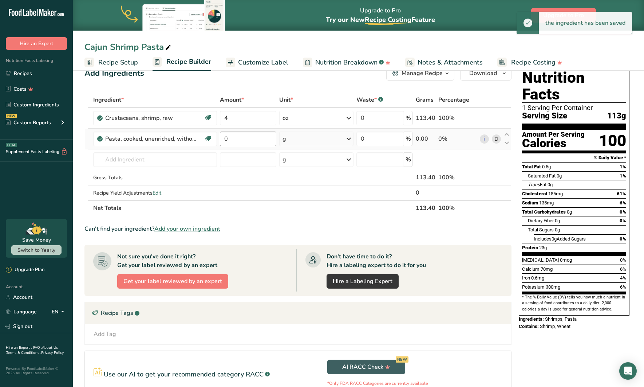
scroll to position [20, 0]
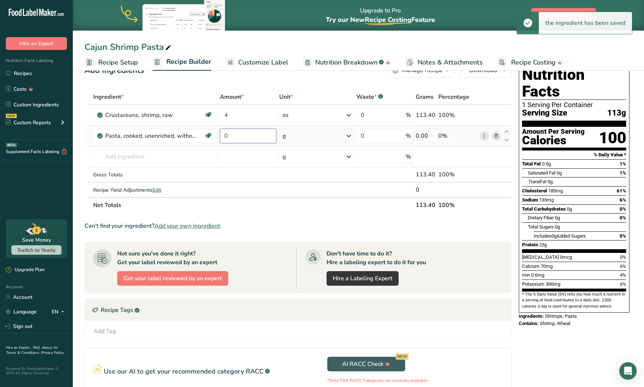
click at [248, 138] on input "0" at bounding box center [248, 136] width 56 height 15
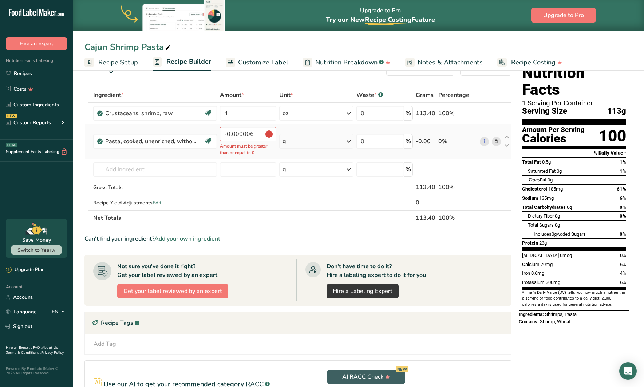
click at [303, 140] on div "g" at bounding box center [316, 141] width 74 height 15
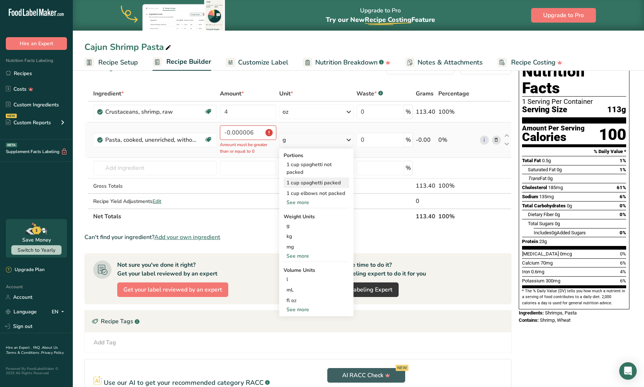
click at [310, 181] on div "1 cup spaghetti packed" at bounding box center [317, 182] width 66 height 11
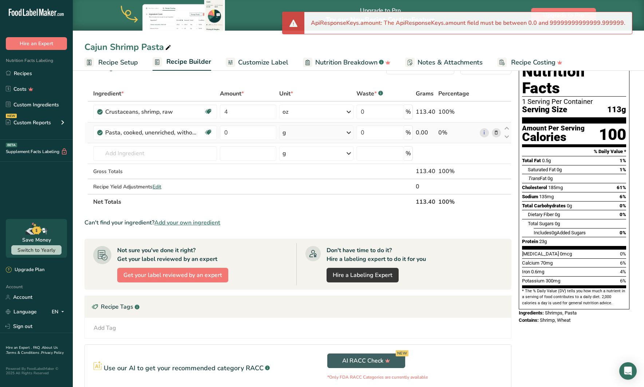
click at [303, 132] on div "g" at bounding box center [316, 132] width 74 height 15
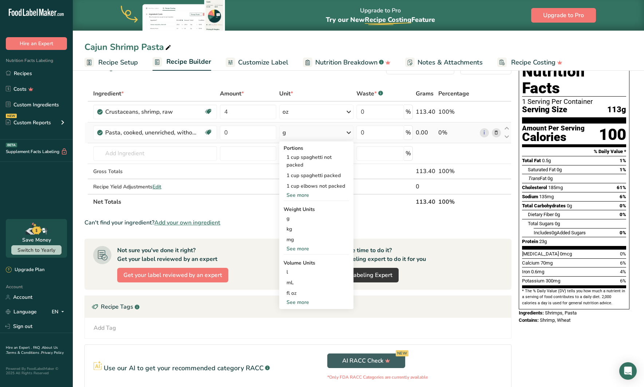
click at [302, 250] on div "See more" at bounding box center [317, 249] width 66 height 8
click at [296, 267] on div "oz" at bounding box center [317, 271] width 66 height 11
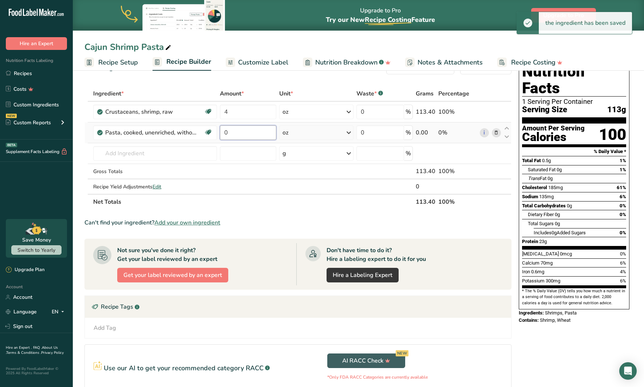
click at [240, 130] on input "0" at bounding box center [248, 132] width 56 height 15
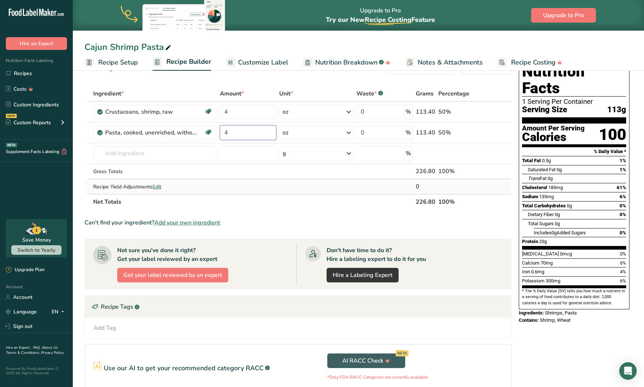
type input "4"
click at [341, 193] on div "Ingredient * Amount * Unit * Waste * .a-a{fill:#347362;}.b-a{fill:#fff;} Grams …" at bounding box center [297, 147] width 427 height 123
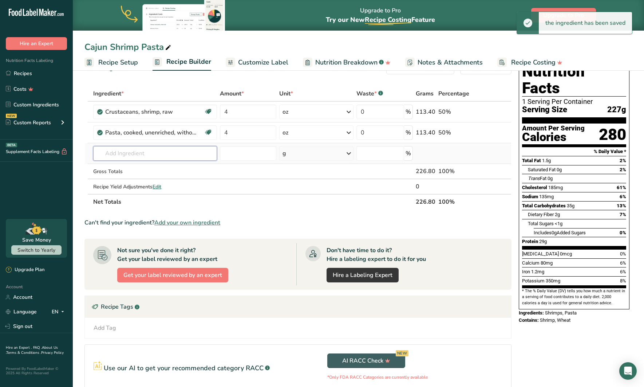
click at [174, 155] on input "text" at bounding box center [155, 153] width 124 height 15
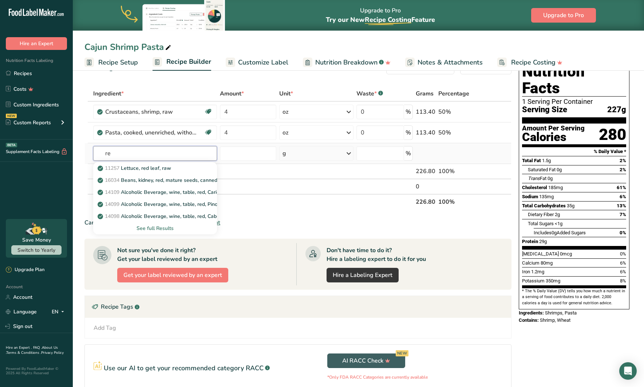
type input "r"
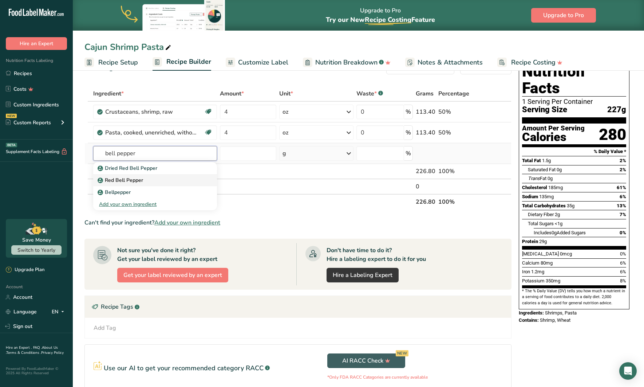
type input "bell pepper"
click at [134, 181] on p "Red Bell Pepper" at bounding box center [121, 180] width 44 height 8
type input "Red Bell Pepper"
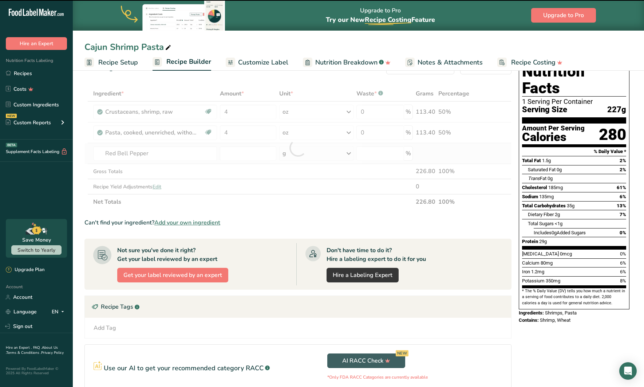
type input "0"
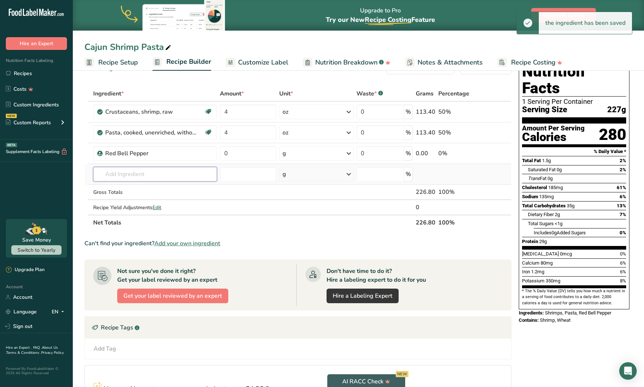
click at [158, 174] on input "text" at bounding box center [155, 174] width 124 height 15
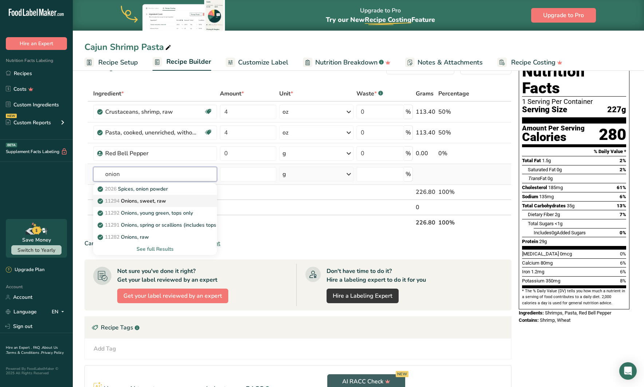
type input "onion"
click at [140, 202] on p "11294 Onions, sweet, raw" at bounding box center [132, 201] width 67 height 8
type input "Onions, sweet, raw"
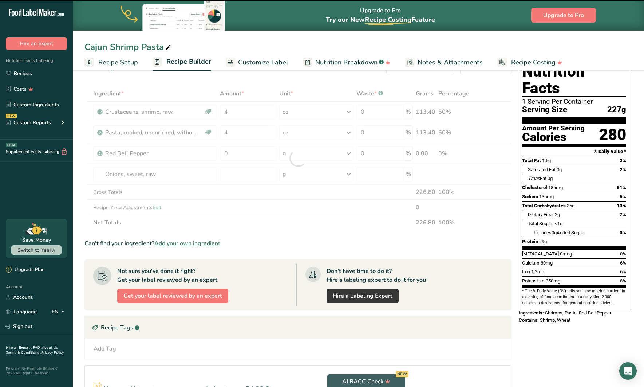
type input "0"
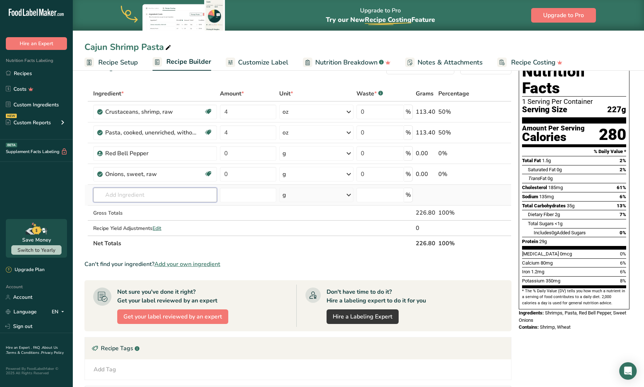
click at [138, 197] on input "text" at bounding box center [155, 195] width 124 height 15
type input "alfredo"
click at [137, 222] on p "14 Alfredo Sauce" at bounding box center [126, 222] width 54 height 8
type input "Alfredo Sauce"
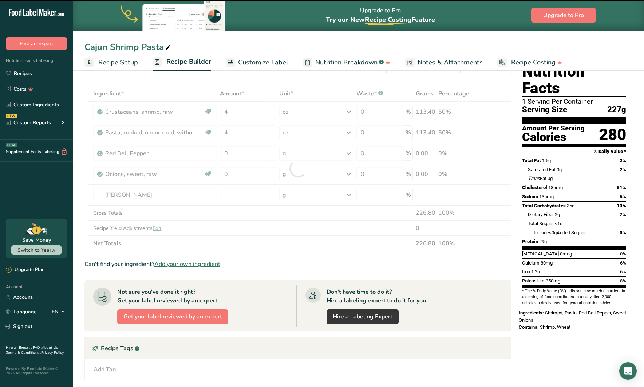
type input "0"
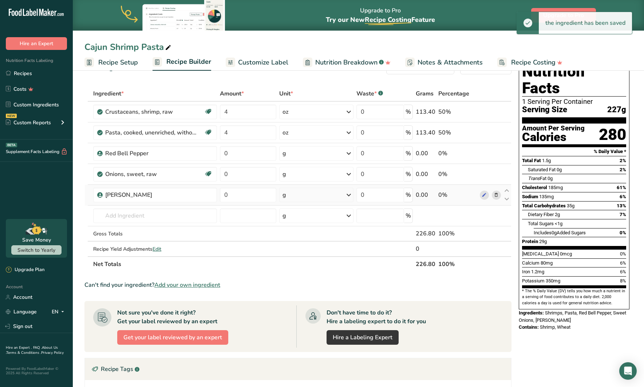
click at [303, 196] on div "g" at bounding box center [316, 195] width 74 height 15
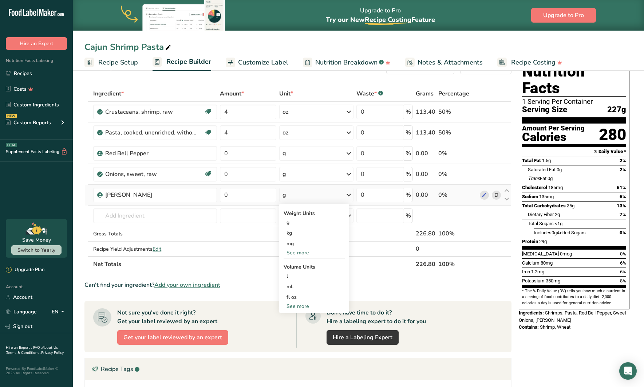
click at [302, 250] on div "See more" at bounding box center [314, 253] width 61 height 8
click at [290, 275] on div "oz" at bounding box center [314, 275] width 61 height 11
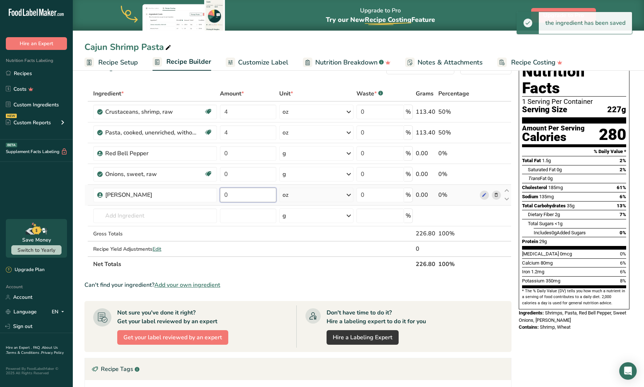
click at [240, 190] on input "0" at bounding box center [248, 195] width 56 height 15
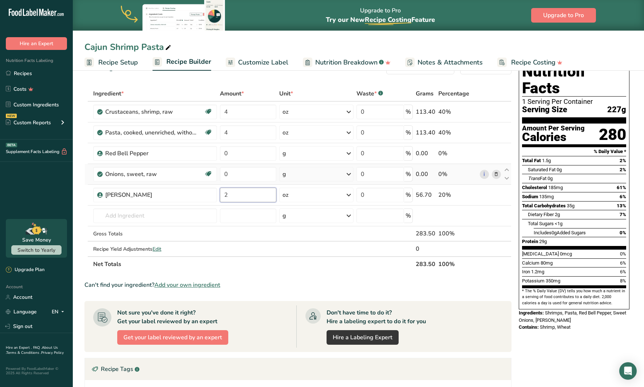
type input "2"
click at [291, 170] on div "Ingredient * Amount * Unit * Waste * .a-a{fill:#347362;}.b-a{fill:#fff;} Grams …" at bounding box center [297, 179] width 427 height 186
click at [315, 175] on div "g" at bounding box center [316, 174] width 74 height 15
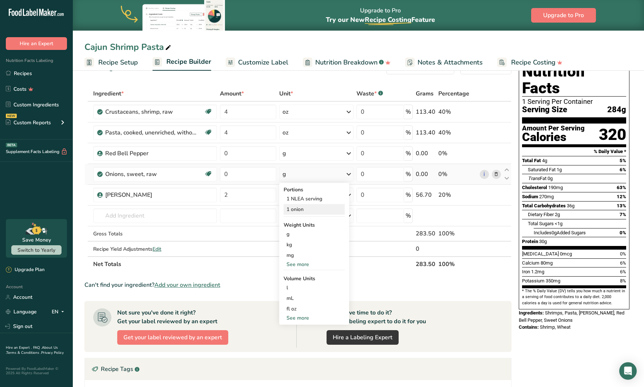
click at [300, 208] on div "1 onion" at bounding box center [314, 209] width 61 height 11
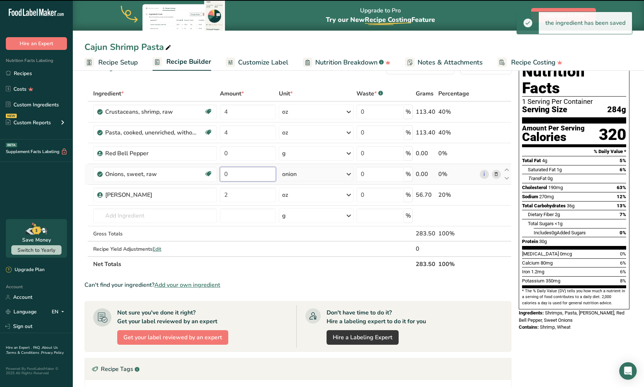
click at [250, 175] on input "0" at bounding box center [248, 174] width 56 height 15
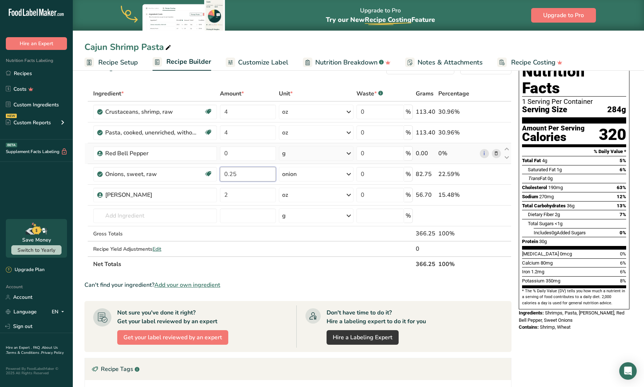
type input "0.25"
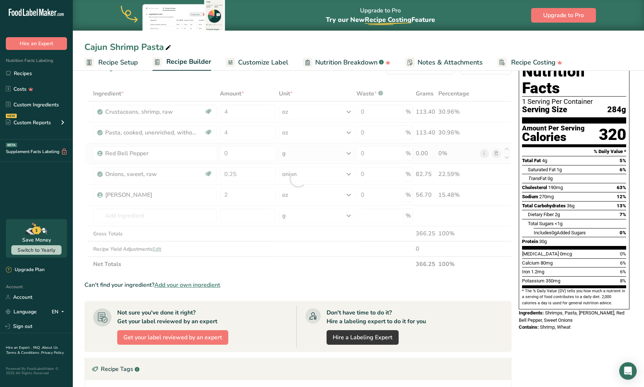
click at [299, 157] on div "Ingredient * Amount * Unit * Waste * .a-a{fill:#347362;}.b-a{fill:#fff;} Grams …" at bounding box center [297, 179] width 427 height 186
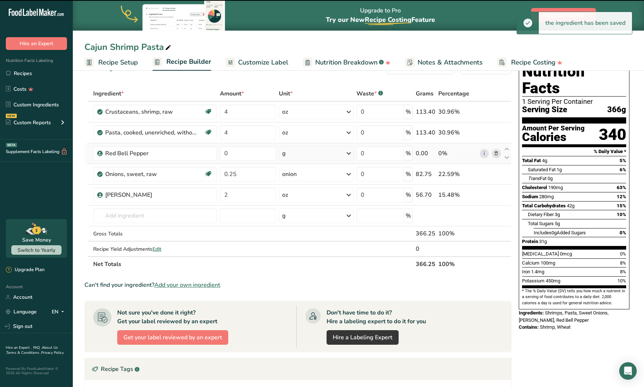
click at [299, 157] on div "g" at bounding box center [316, 153] width 75 height 15
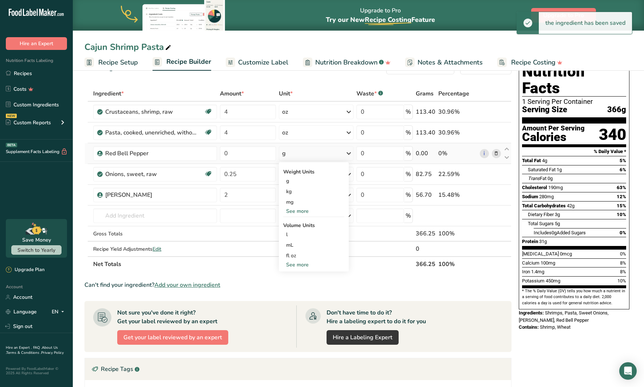
click at [300, 212] on div "See more" at bounding box center [313, 211] width 61 height 8
click at [291, 229] on div "oz" at bounding box center [313, 233] width 61 height 11
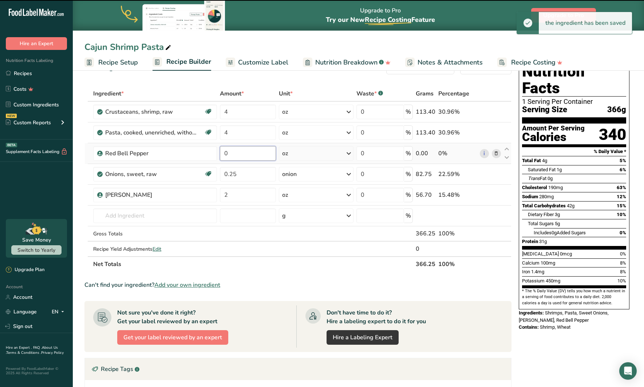
click at [245, 154] on input "0" at bounding box center [248, 153] width 56 height 15
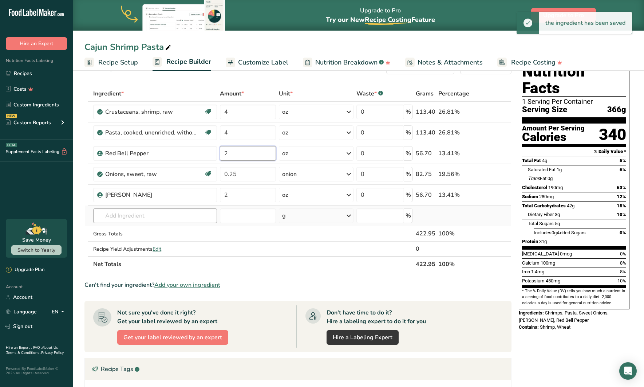
type input "2"
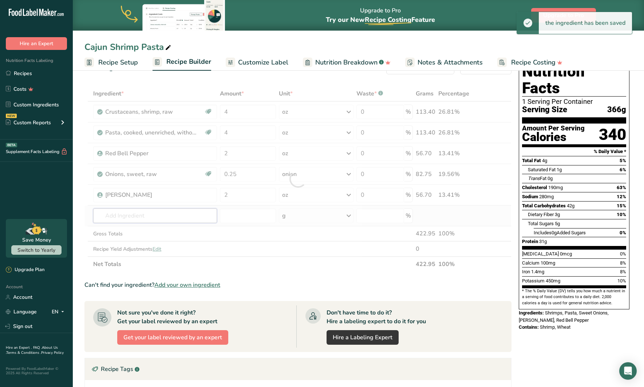
click at [176, 213] on div "Ingredient * Amount * Unit * Waste * .a-a{fill:#347362;}.b-a{fill:#fff;} Grams …" at bounding box center [297, 179] width 427 height 186
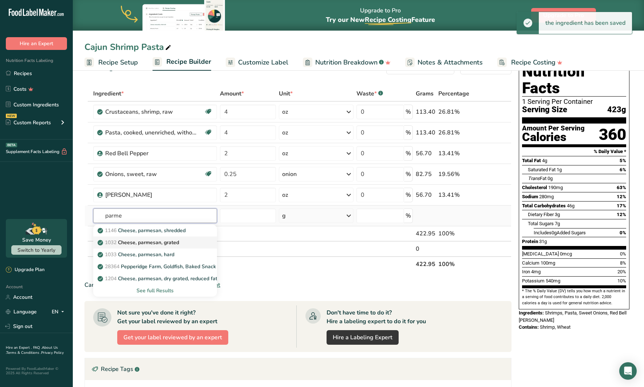
type input "parme"
click at [162, 243] on p "1032 Cheese, parmesan, grated" at bounding box center [139, 243] width 80 height 8
type input "Cheese, parmesan, grated"
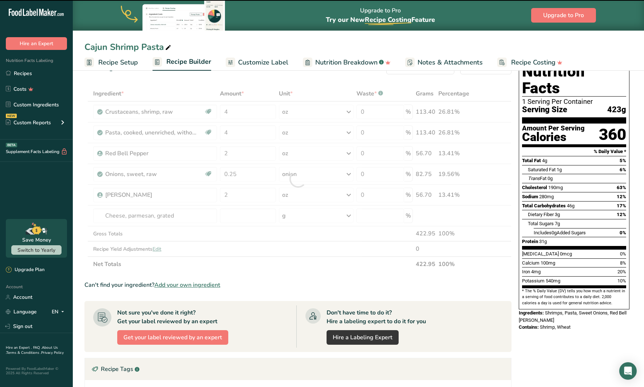
type input "0"
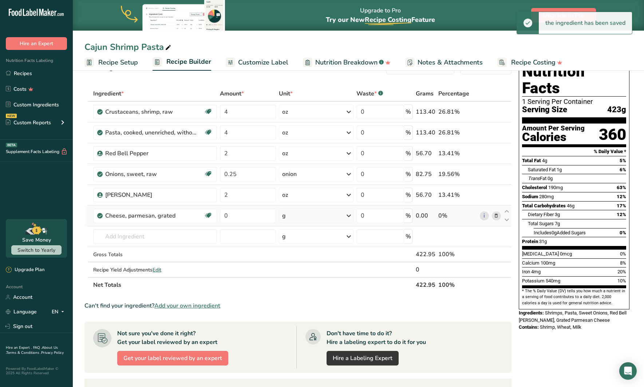
click at [298, 212] on div "g" at bounding box center [316, 215] width 75 height 15
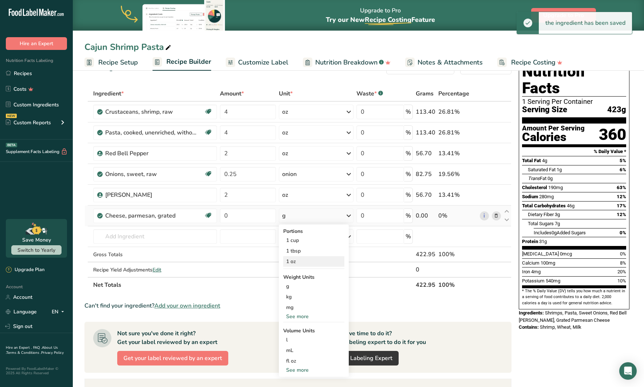
click at [296, 263] on div "1 oz" at bounding box center [313, 261] width 61 height 11
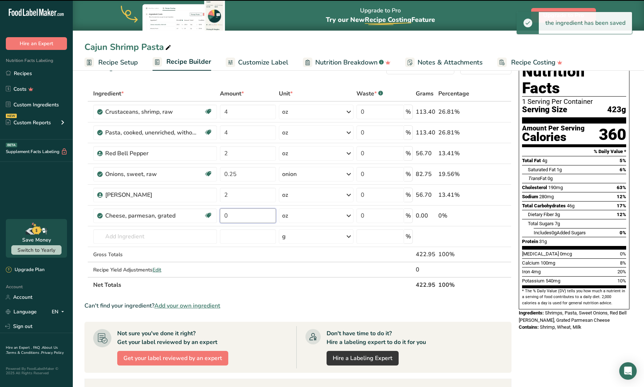
click at [245, 216] on input "0" at bounding box center [248, 215] width 56 height 15
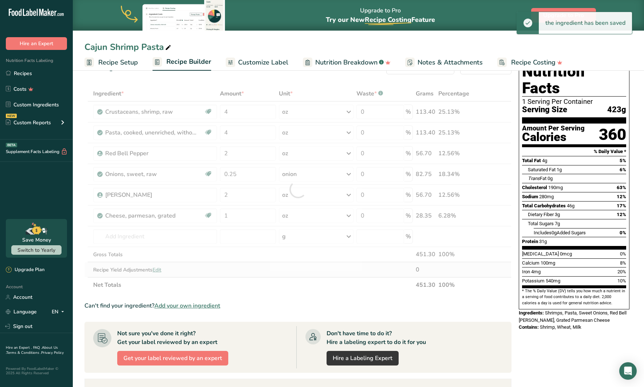
click at [350, 270] on div "Ingredient * Amount * Unit * Waste * .a-a{fill:#347362;}.b-a{fill:#fff;} Grams …" at bounding box center [297, 189] width 427 height 207
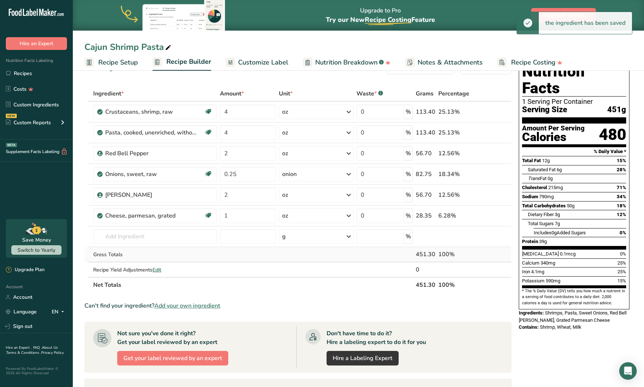
scroll to position [25, 0]
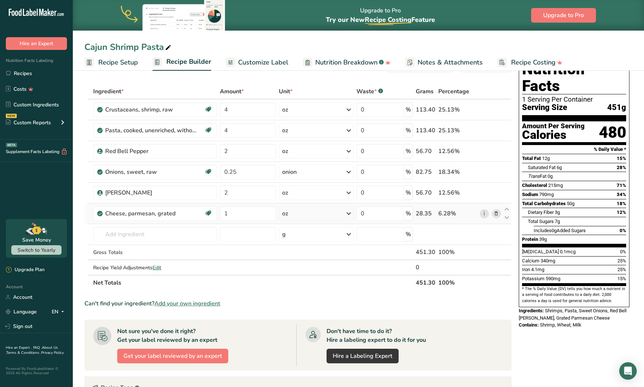
click at [321, 213] on div "oz" at bounding box center [316, 213] width 75 height 15
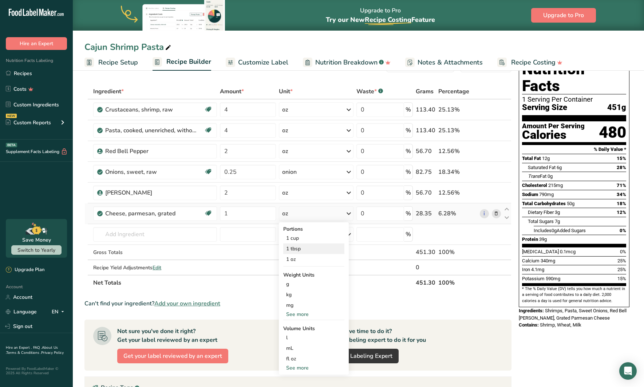
click at [299, 248] on div "1 tbsp" at bounding box center [313, 248] width 61 height 11
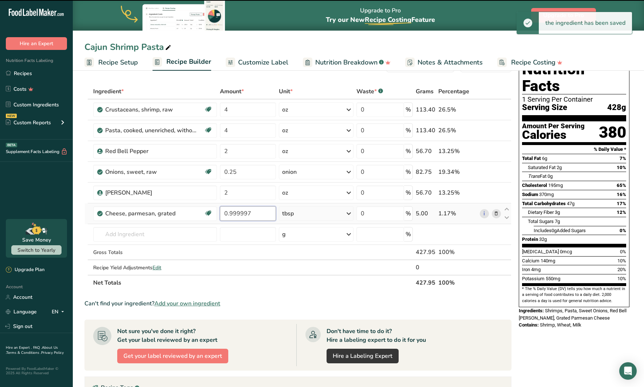
type input "0.999996"
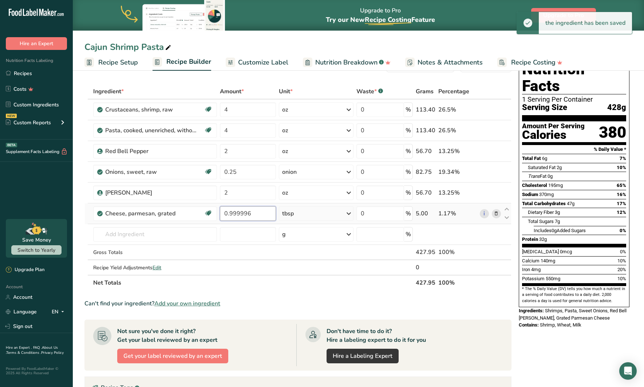
click at [238, 215] on input "0.999996" at bounding box center [248, 213] width 56 height 15
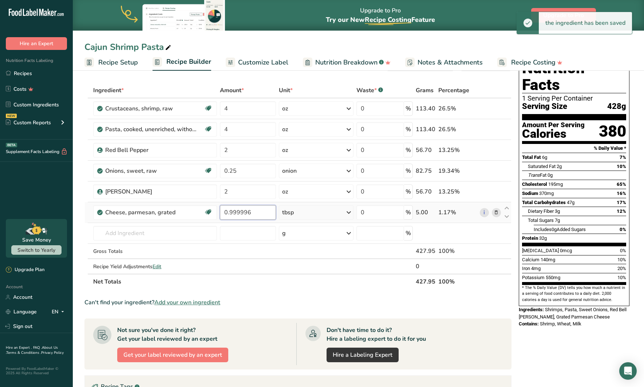
click at [238, 215] on input "0.999996" at bounding box center [248, 212] width 56 height 15
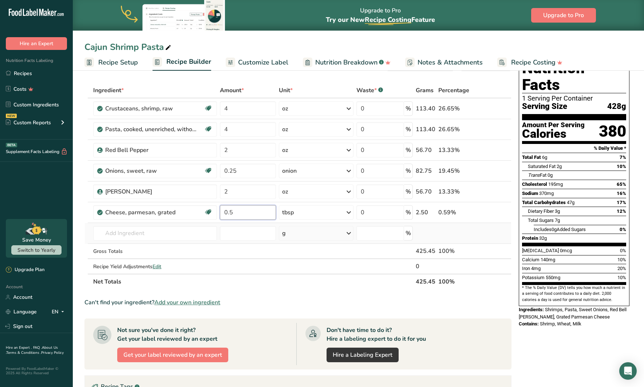
type input "0.5"
click at [448, 233] on div "Ingredient * Amount * Unit * Waste * .a-a{fill:#347362;}.b-a{fill:#fff;} Grams …" at bounding box center [297, 186] width 427 height 207
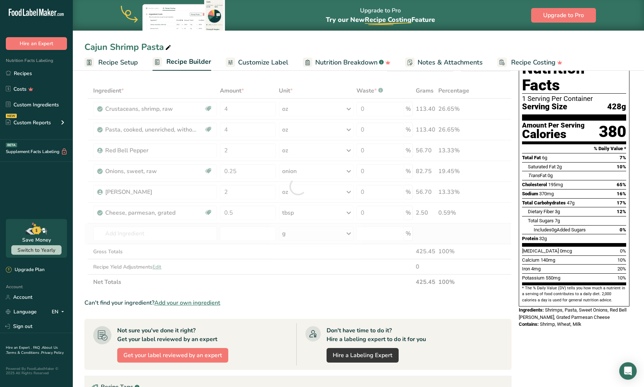
scroll to position [24, 0]
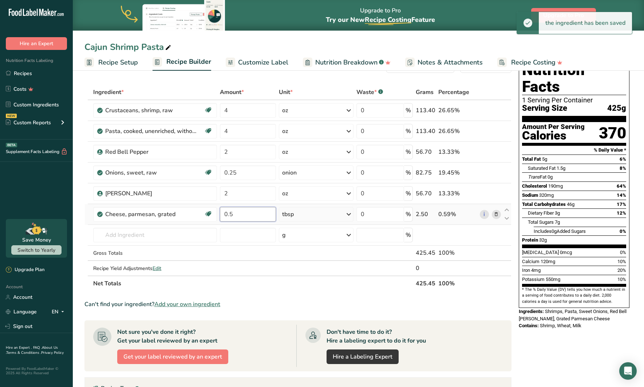
click at [247, 215] on input "0.5" at bounding box center [248, 214] width 56 height 15
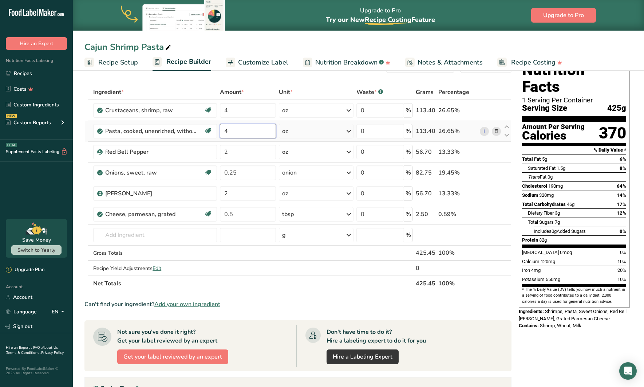
click at [243, 133] on div "Ingredient * Amount * Unit * Waste * .a-a{fill:#347362;}.b-a{fill:#fff;} Grams …" at bounding box center [297, 187] width 427 height 207
type input "5"
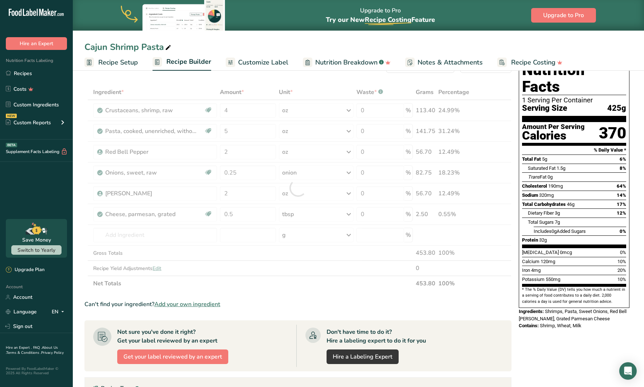
click at [298, 75] on div "Add Ingredients Manage Recipe Delete Recipe Duplicate Recipe Scale Recipe Save …" at bounding box center [300, 291] width 432 height 473
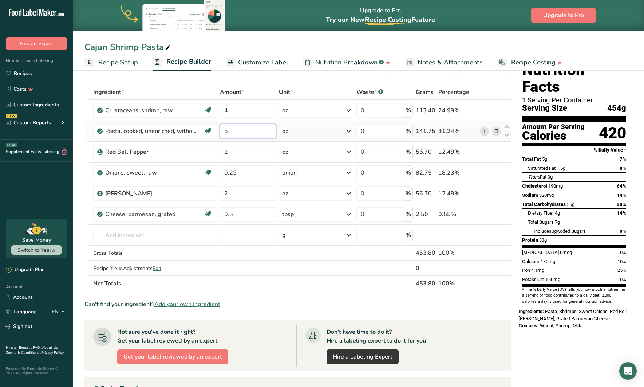
click at [249, 129] on input "5" at bounding box center [248, 131] width 56 height 15
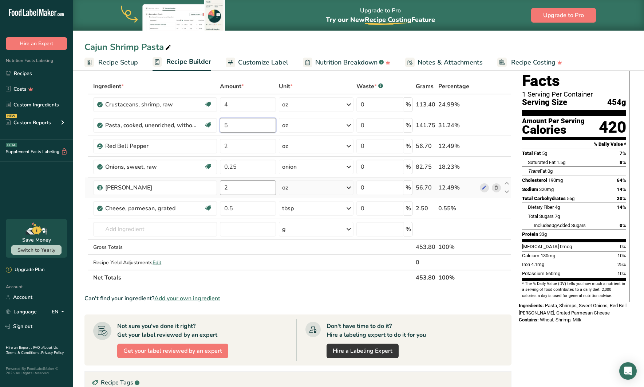
scroll to position [31, 0]
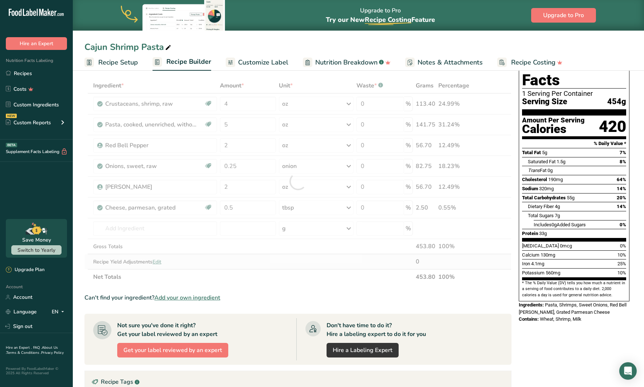
click at [237, 266] on div "Ingredient * Amount * Unit * Waste * .a-a{fill:#347362;}.b-a{fill:#fff;} Grams …" at bounding box center [297, 181] width 427 height 207
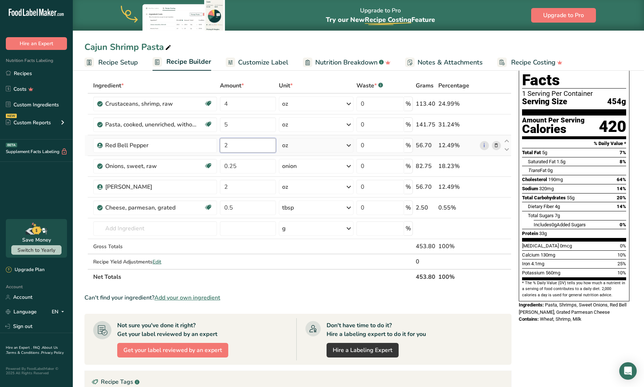
click at [242, 148] on input "2" at bounding box center [248, 145] width 56 height 15
click at [236, 190] on div "Ingredient * Amount * Unit * Waste * .a-a{fill:#347362;}.b-a{fill:#fff;} Grams …" at bounding box center [297, 181] width 427 height 207
type input "3"
click at [265, 287] on section "Ingredient * Amount * Unit * Waste * .a-a{fill:#347362;}.b-a{fill:#fff;} Grams …" at bounding box center [297, 294] width 427 height 432
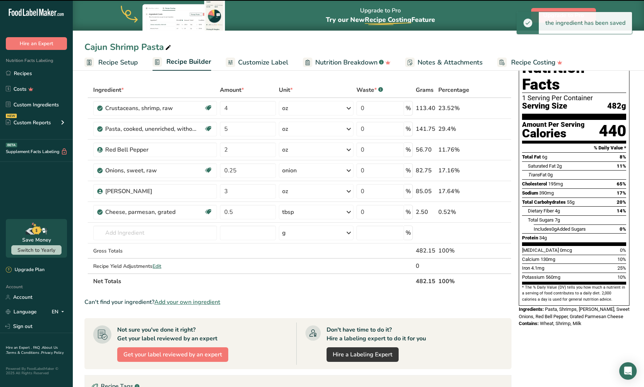
scroll to position [25, 0]
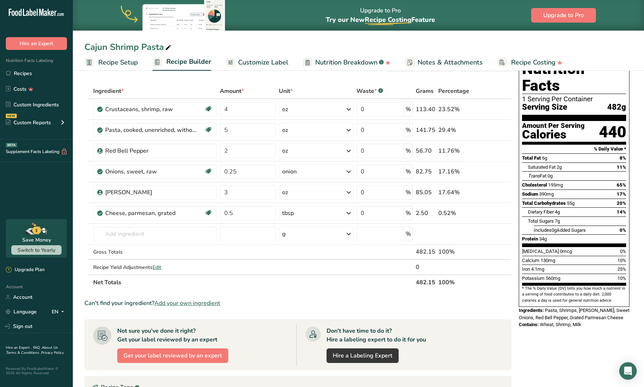
click at [541, 355] on div "Nutrition Facts 1 Serving Per Container Serving Size 482g Amount Per Serving Ca…" at bounding box center [574, 290] width 117 height 473
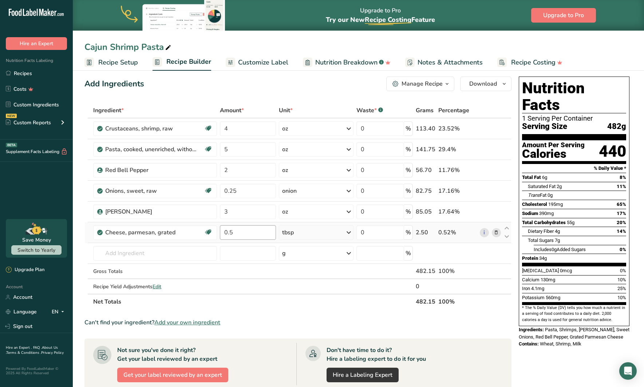
scroll to position [9, 0]
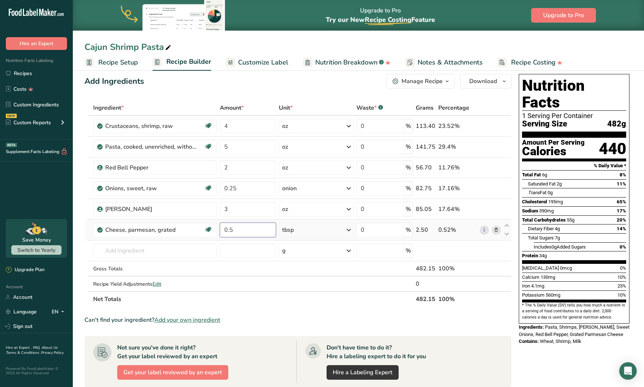
click at [246, 231] on input "0.5" at bounding box center [248, 230] width 56 height 15
type input "0"
type input "1"
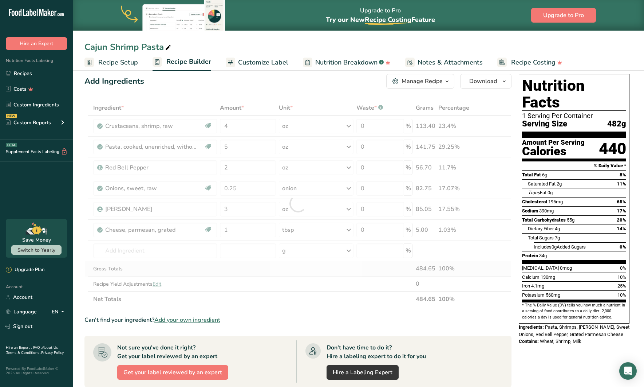
click at [284, 264] on div "Ingredient * Amount * Unit * Waste * .a-a{fill:#347362;}.b-a{fill:#fff;} Grams …" at bounding box center [297, 203] width 427 height 207
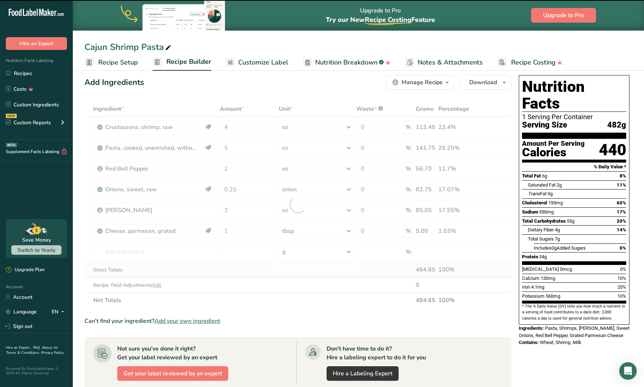
scroll to position [7, 0]
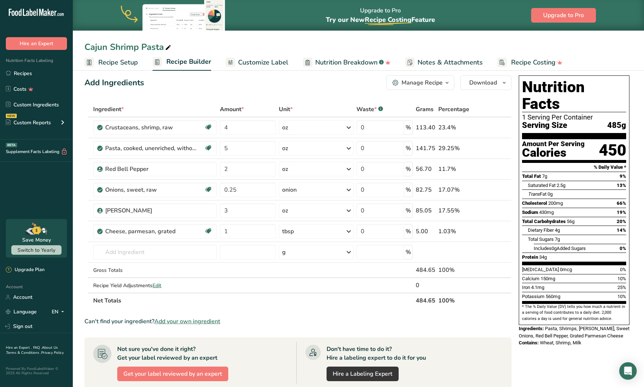
click at [310, 40] on div "Cajun Shrimp Pasta" at bounding box center [358, 46] width 571 height 13
click at [485, 76] on button "Download" at bounding box center [485, 82] width 51 height 15
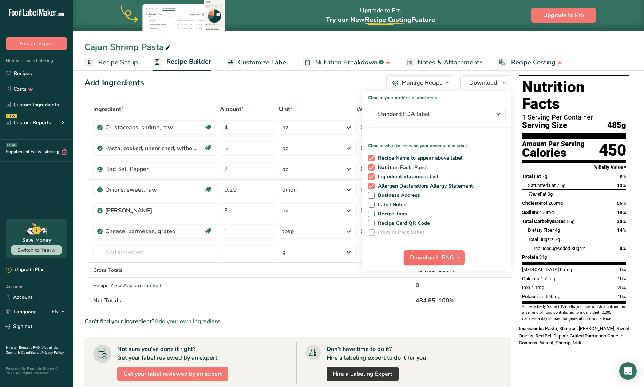
click at [421, 260] on span "Download" at bounding box center [424, 257] width 28 height 9
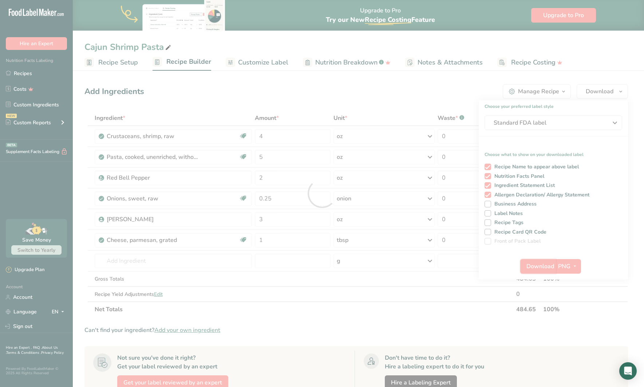
scroll to position [0, 0]
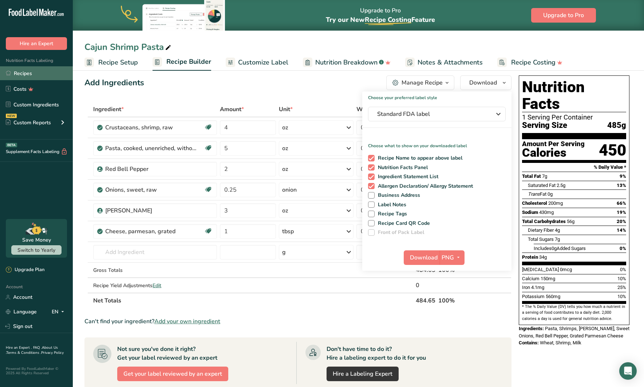
click at [28, 68] on link "Recipes" at bounding box center [36, 73] width 73 height 14
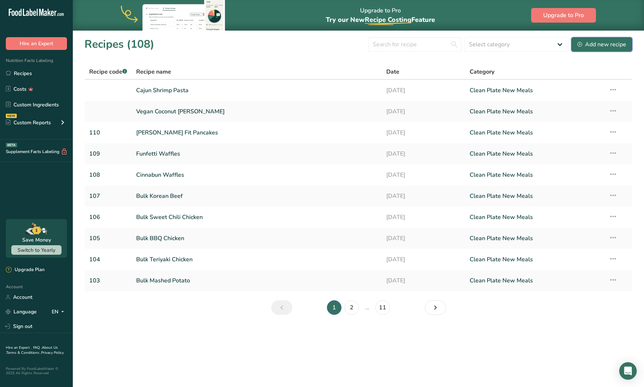
click at [600, 43] on div "Add new recipe" at bounding box center [602, 44] width 49 height 9
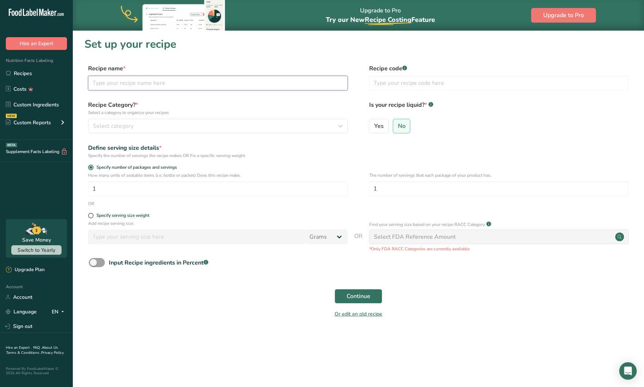
click at [133, 86] on input "text" at bounding box center [218, 83] width 260 height 15
type input "Pistachio Crusted Salmon"
click at [161, 125] on div "Select category" at bounding box center [216, 126] width 246 height 9
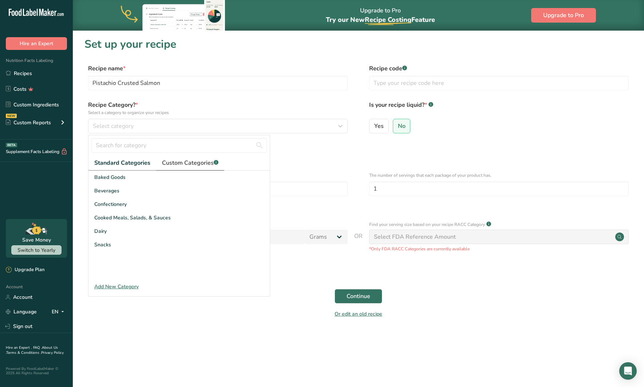
click at [175, 162] on span "Custom Categories .a-a{fill:#347362;}.b-a{fill:#fff;}" at bounding box center [190, 162] width 56 height 9
click at [121, 199] on div "Clean Plate New Meals" at bounding box center [179, 203] width 181 height 13
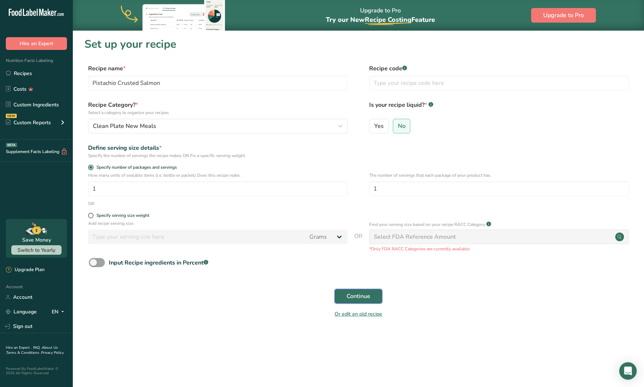
click at [348, 292] on span "Continue" at bounding box center [359, 296] width 24 height 9
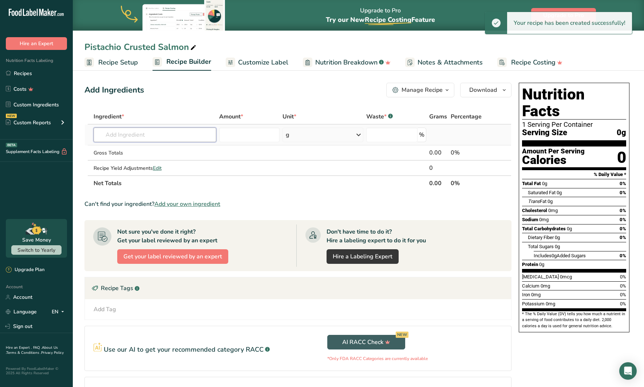
click at [195, 133] on input "text" at bounding box center [155, 134] width 123 height 15
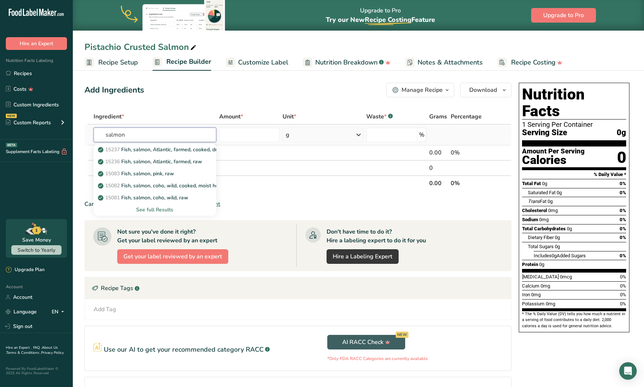
type input "salmon"
drag, startPoint x: 157, startPoint y: 208, endPoint x: 173, endPoint y: 145, distance: 64.8
click at [173, 145] on div "15237 Fish, salmon, Atlantic, farmed, cooked, dry heat 15236 Fish, salmon, Atla…" at bounding box center [155, 179] width 123 height 72
click at [174, 149] on p "15237 Fish, salmon, Atlantic, farmed, cooked, dry heat" at bounding box center [165, 150] width 132 height 8
type input "Fish, salmon, Atlantic, farmed, cooked, dry heat"
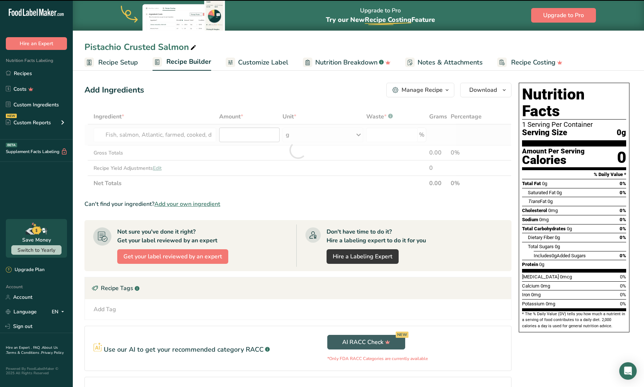
type input "0"
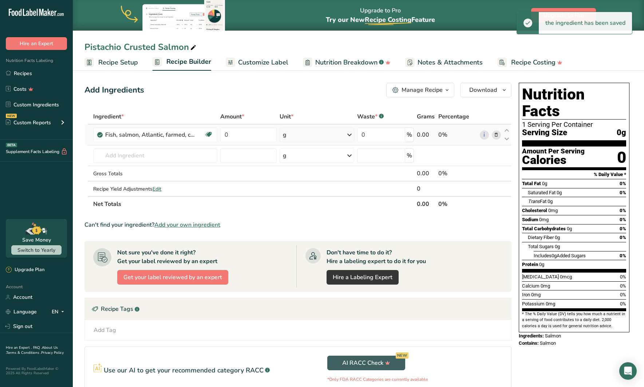
click at [291, 135] on div "g" at bounding box center [317, 134] width 75 height 15
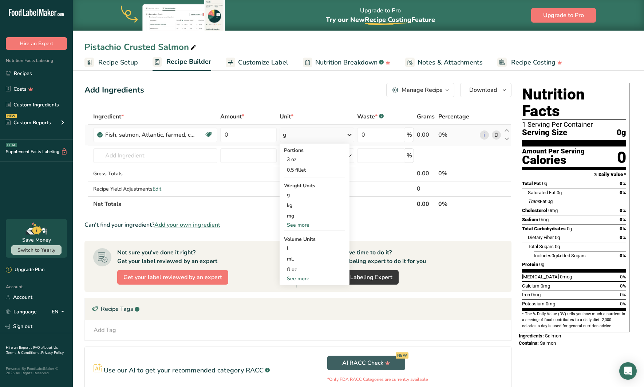
click at [295, 224] on div "See more" at bounding box center [314, 225] width 61 height 8
click at [300, 247] on div "oz" at bounding box center [314, 247] width 61 height 11
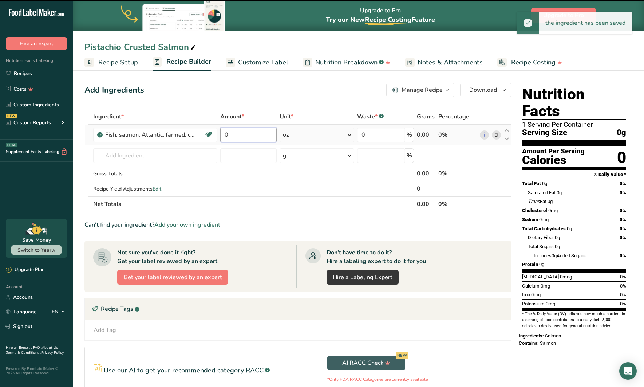
click at [244, 136] on input "0" at bounding box center [248, 134] width 56 height 15
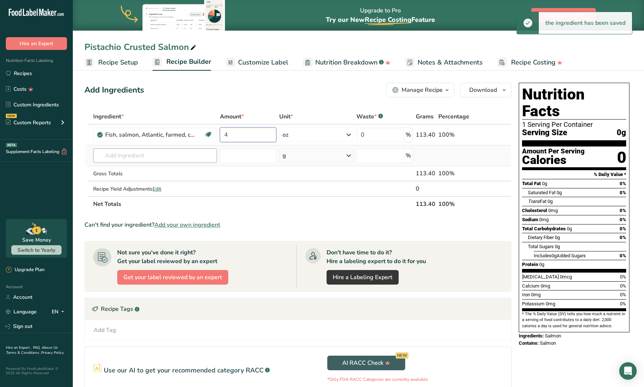
type input "4"
click at [194, 155] on div "Ingredient * Amount * Unit * Waste * .a-a{fill:#347362;}.b-a{fill:#fff;} Grams …" at bounding box center [297, 160] width 427 height 103
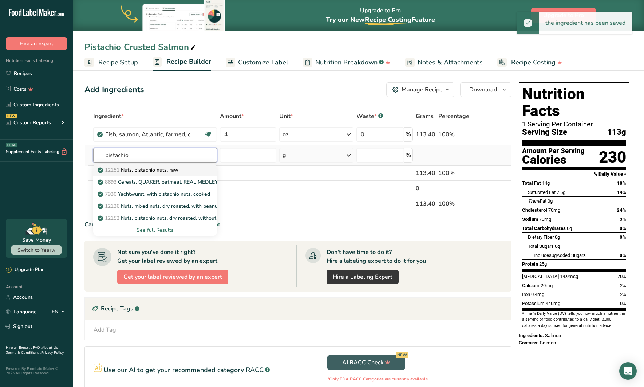
type input "pistachio"
click at [176, 172] on p "12151 Nuts, pistachio nuts, raw" at bounding box center [138, 170] width 79 height 8
type input "Nuts, pistachio nuts, raw"
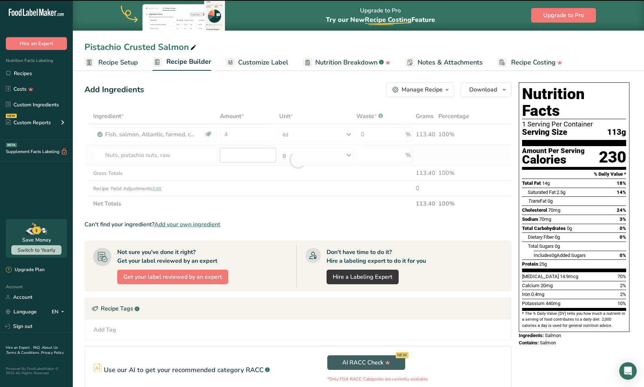
type input "0"
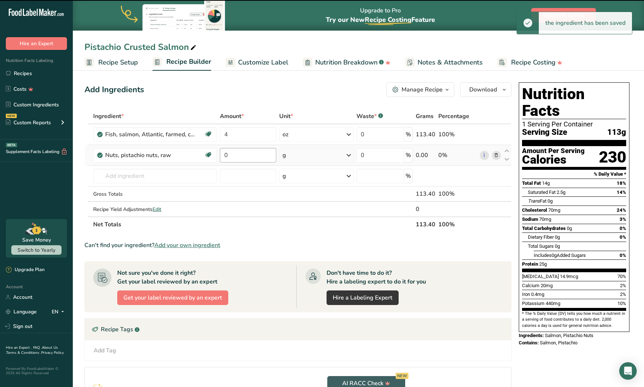
scroll to position [3, 0]
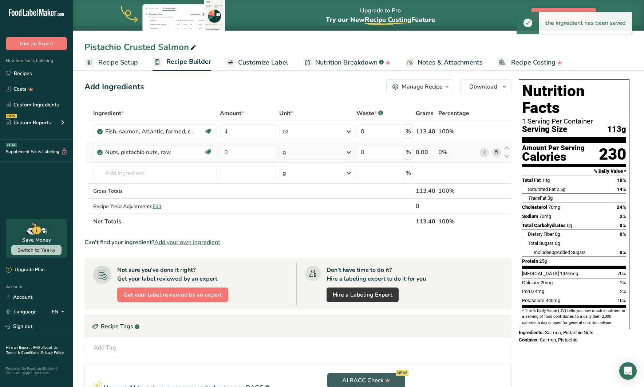
click at [295, 155] on div "g" at bounding box center [316, 152] width 74 height 15
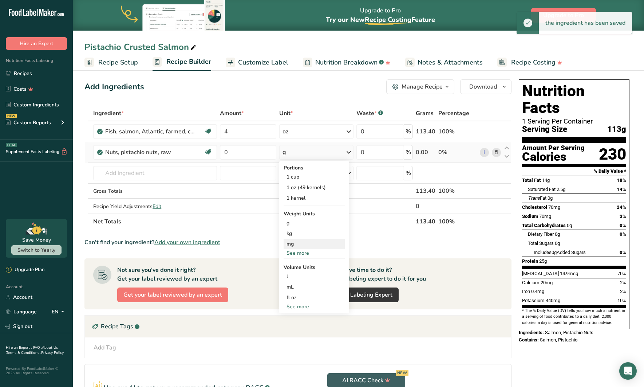
scroll to position [0, 0]
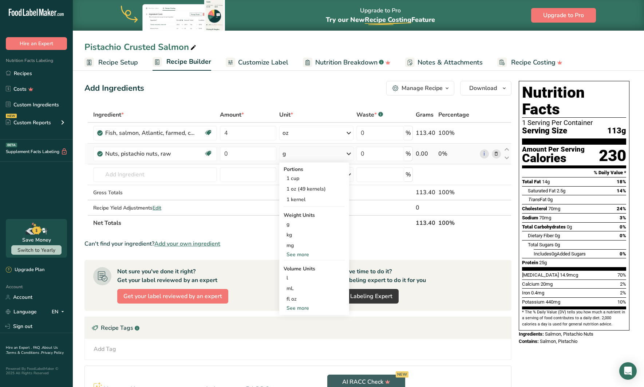
click at [298, 256] on div "See more" at bounding box center [314, 255] width 61 height 8
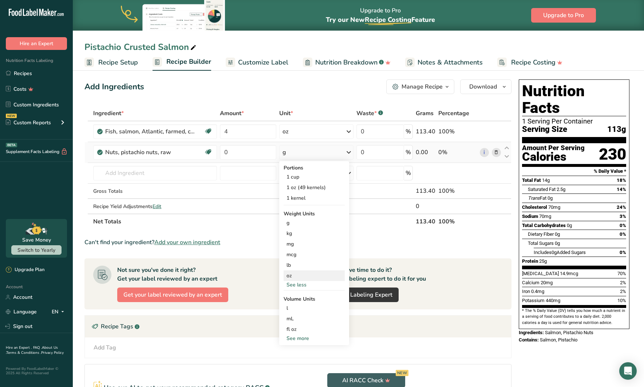
click at [293, 275] on div "oz" at bounding box center [314, 275] width 61 height 11
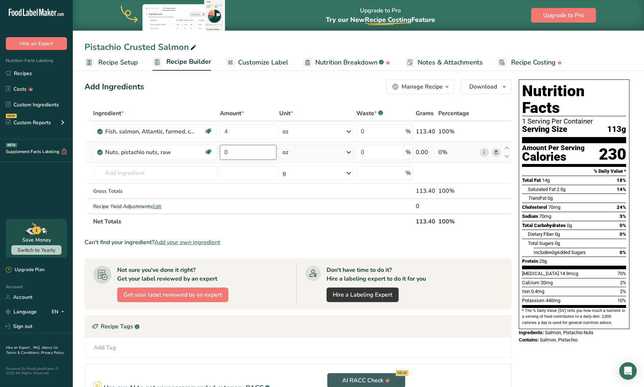
click at [242, 153] on input "0" at bounding box center [248, 152] width 56 height 15
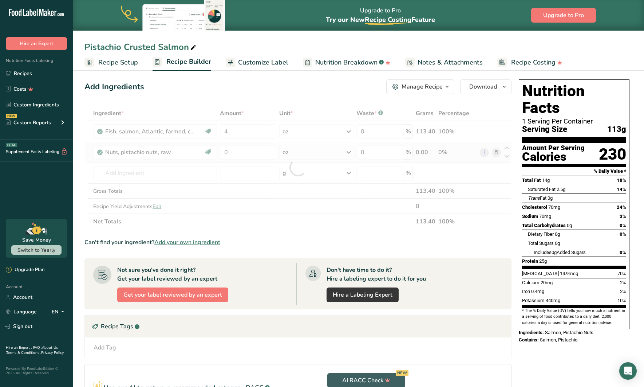
click at [310, 149] on div "Ingredient * Amount * Unit * Waste * .a-a{fill:#347362;}.b-a{fill:#fff;} Grams …" at bounding box center [297, 167] width 427 height 123
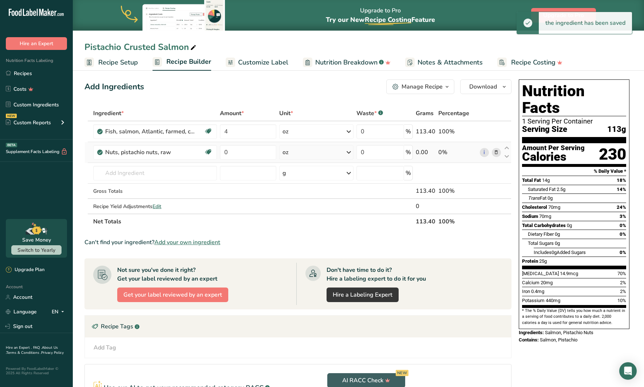
click at [310, 150] on div "oz" at bounding box center [316, 152] width 74 height 15
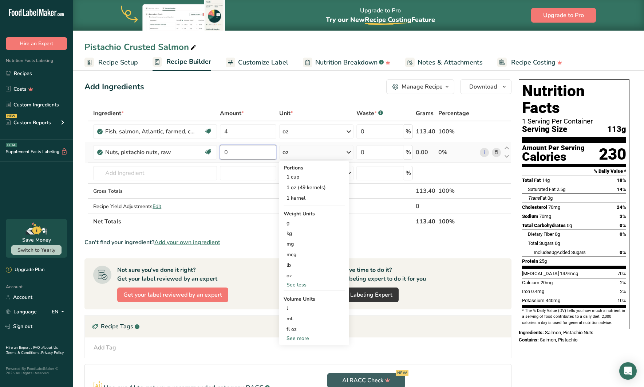
click at [238, 153] on input "0" at bounding box center [248, 152] width 56 height 15
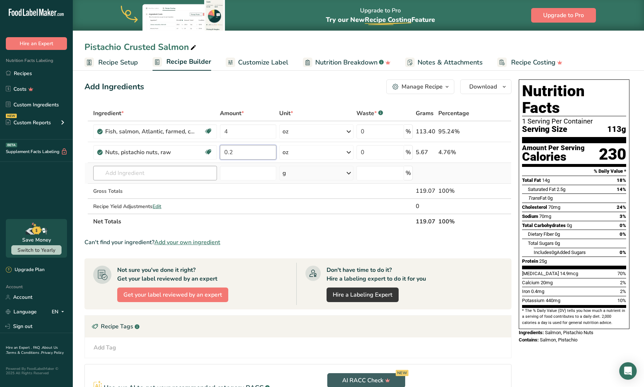
type input "0.2"
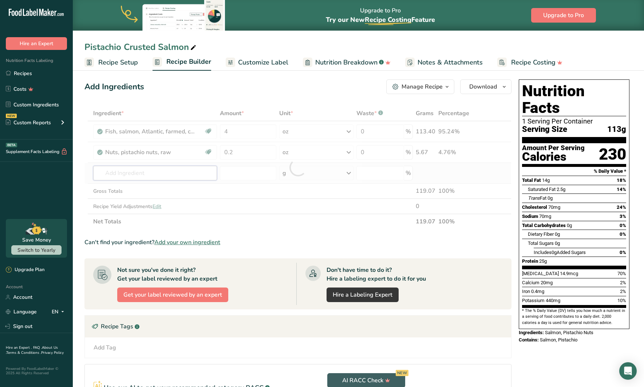
click at [180, 176] on div "Ingredient * Amount * Unit * Waste * .a-a{fill:#347362;}.b-a{fill:#fff;} Grams …" at bounding box center [297, 167] width 427 height 123
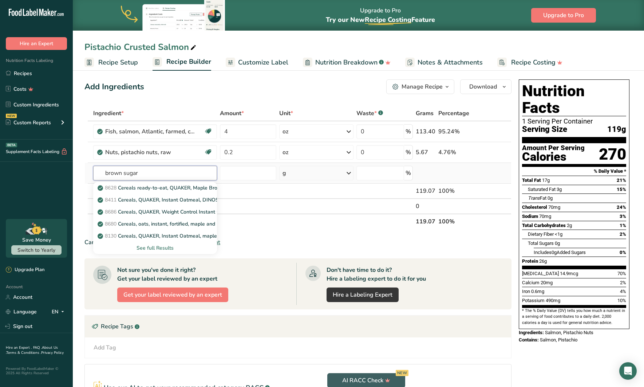
type input "brown sugar"
click at [167, 248] on div "See full Results" at bounding box center [155, 248] width 112 height 8
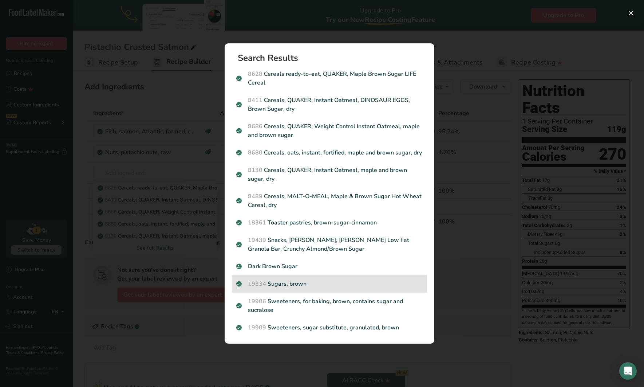
click at [296, 283] on p "19334 Sugars, brown" at bounding box center [329, 283] width 186 height 9
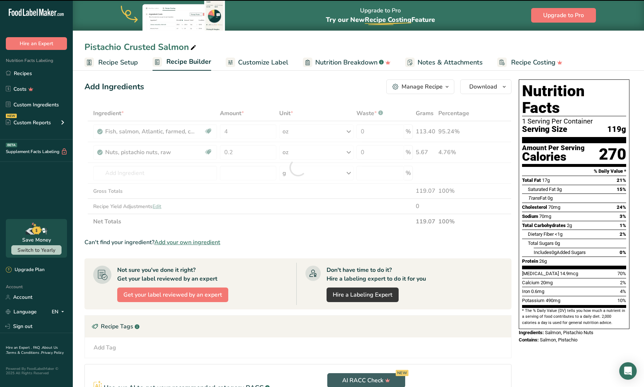
type input "0"
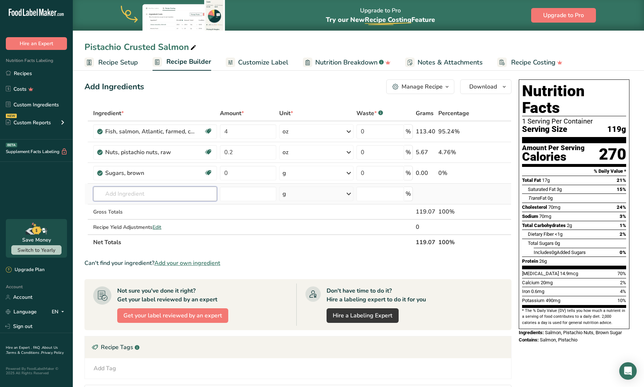
click at [145, 190] on input "text" at bounding box center [155, 193] width 124 height 15
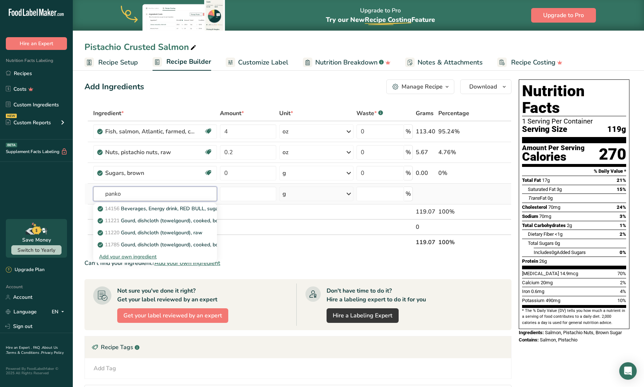
type input "panko"
click at [139, 258] on div "Add your own ingredient" at bounding box center [155, 257] width 112 height 8
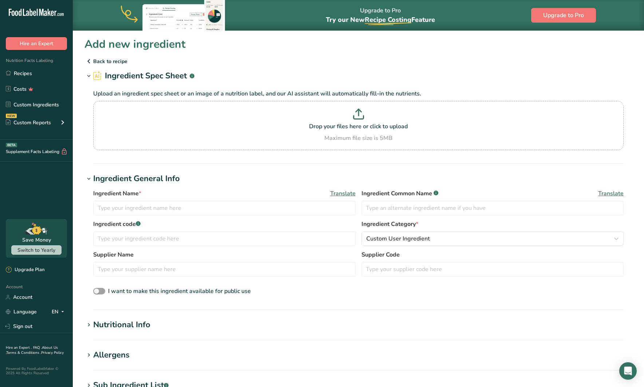
click at [107, 63] on p "Back to recipe" at bounding box center [358, 61] width 548 height 9
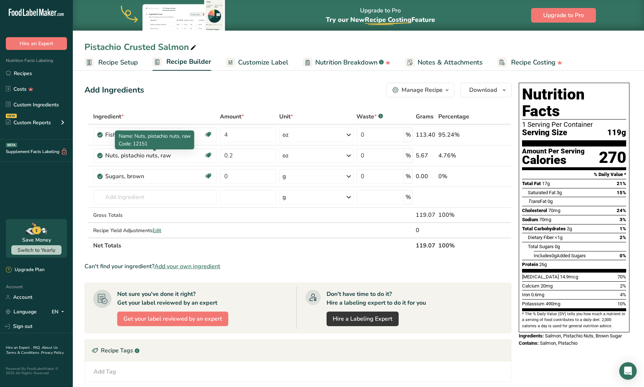
scroll to position [2, 0]
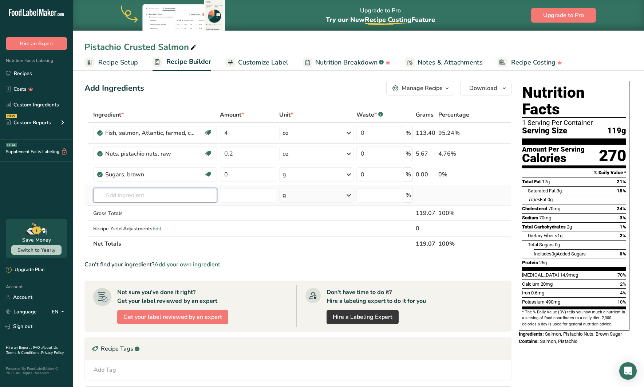
click at [148, 194] on input "text" at bounding box center [155, 195] width 124 height 15
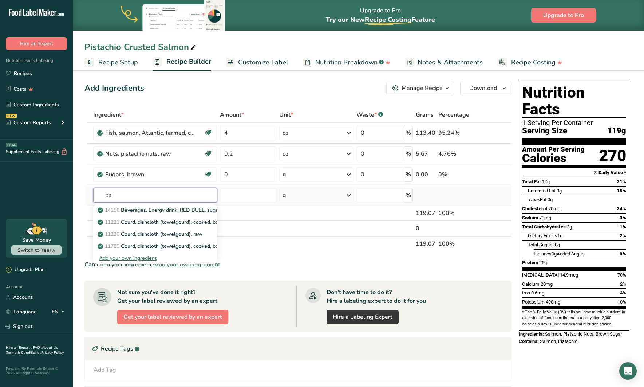
type input "p"
type input "bread cru"
click at [165, 208] on p "18079 Bread, crumbs, dry, grated, plain" at bounding box center [147, 210] width 97 height 8
type input "Bread, crumbs, dry, grated, plain"
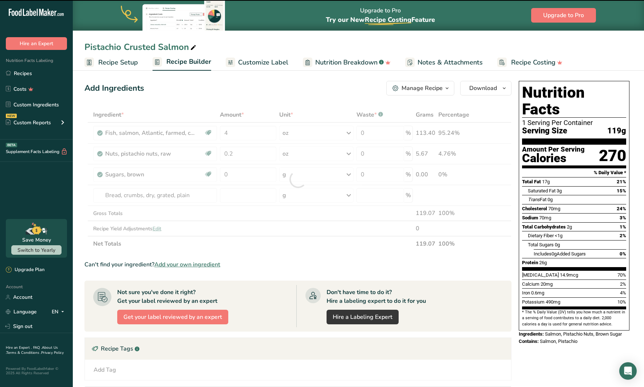
type input "0"
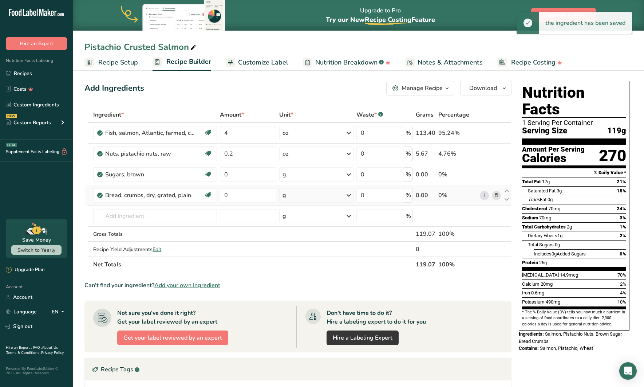
click at [300, 196] on div "g" at bounding box center [316, 195] width 74 height 15
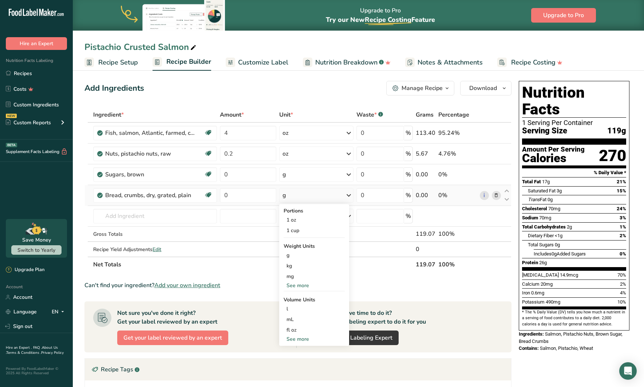
click at [298, 283] on div "See more" at bounding box center [314, 286] width 61 height 8
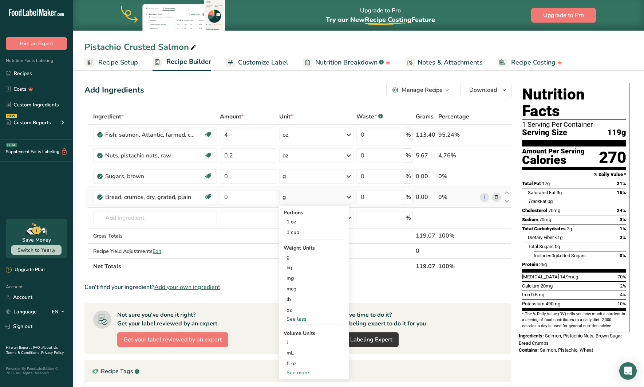
click at [296, 370] on div "See more" at bounding box center [314, 373] width 61 height 8
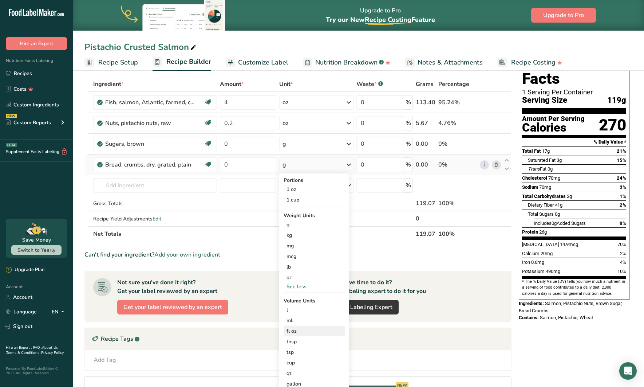
scroll to position [37, 0]
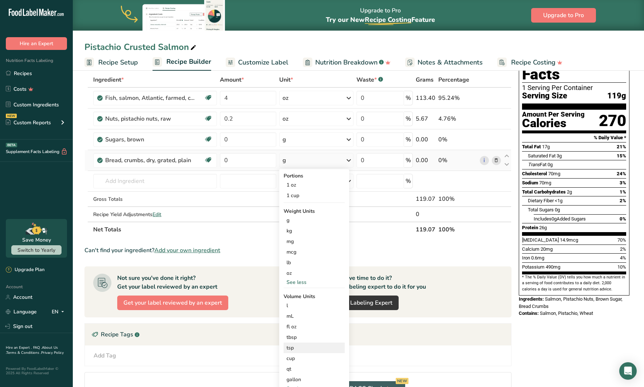
click at [298, 347] on div "tsp" at bounding box center [314, 348] width 55 height 8
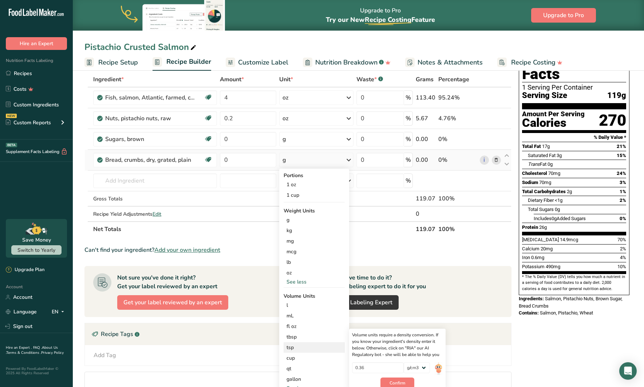
click at [294, 350] on div "tsp" at bounding box center [314, 347] width 55 height 8
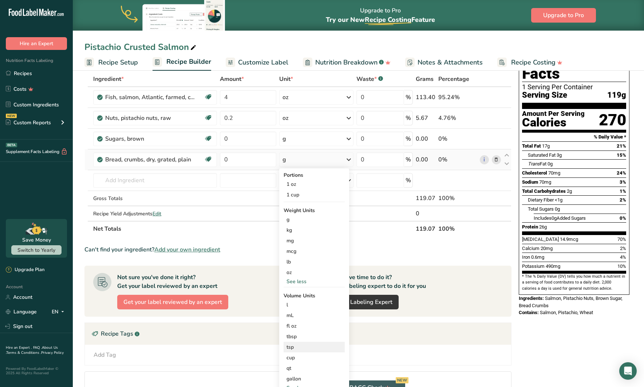
click at [294, 350] on div "tsp" at bounding box center [314, 347] width 55 height 8
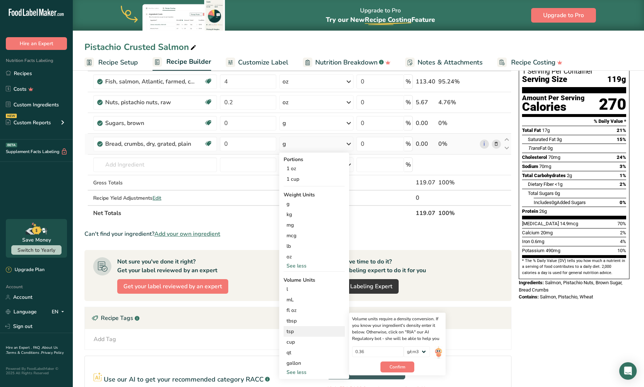
scroll to position [54, 0]
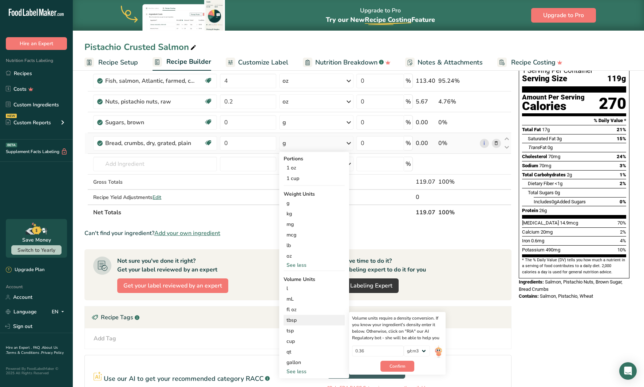
click at [299, 318] on div "tbsp" at bounding box center [314, 320] width 55 height 8
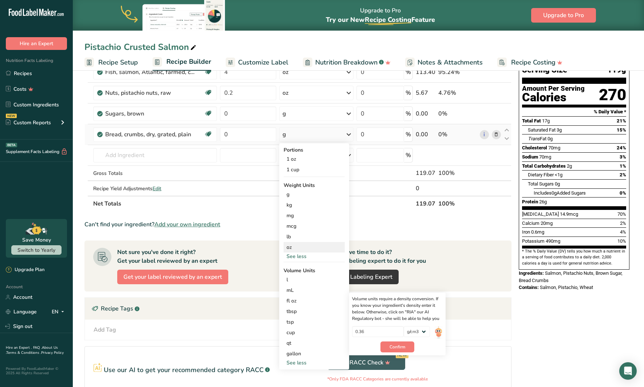
scroll to position [63, 0]
click at [290, 255] on div "See less" at bounding box center [314, 256] width 61 height 8
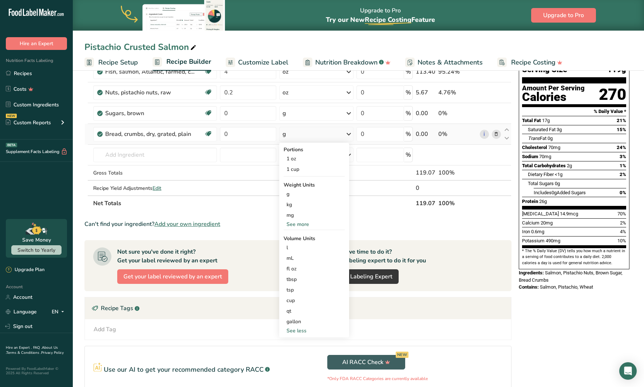
click at [294, 224] on div "See more" at bounding box center [314, 224] width 61 height 8
click at [289, 247] on div "oz" at bounding box center [314, 246] width 61 height 11
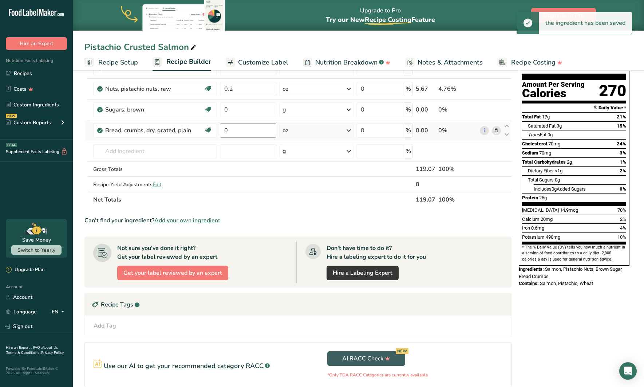
scroll to position [68, 0]
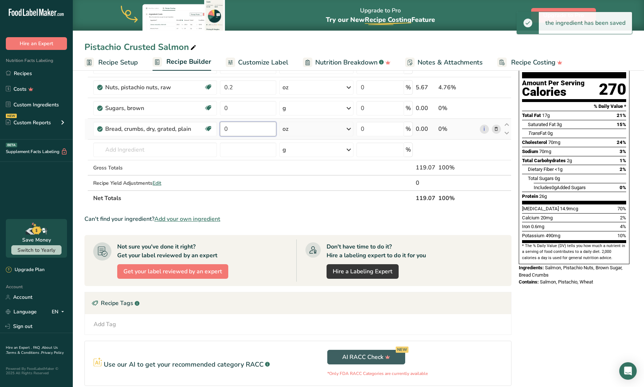
click at [255, 135] on input "0" at bounding box center [248, 129] width 56 height 15
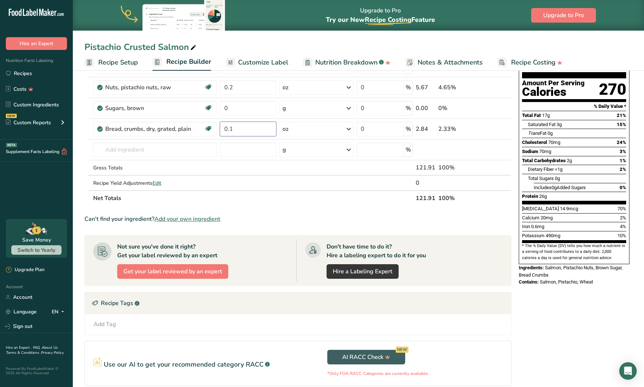
type input "0.1"
click at [317, 213] on section "Ingredient * Amount * Unit * Waste * .a-a{fill:#347362;}.b-a{fill:#fff;} Grams …" at bounding box center [297, 236] width 427 height 390
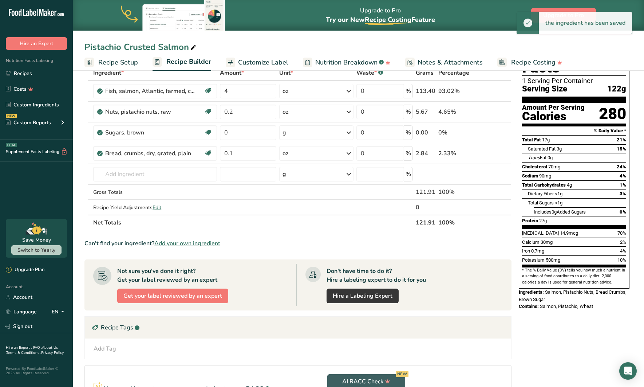
scroll to position [31, 0]
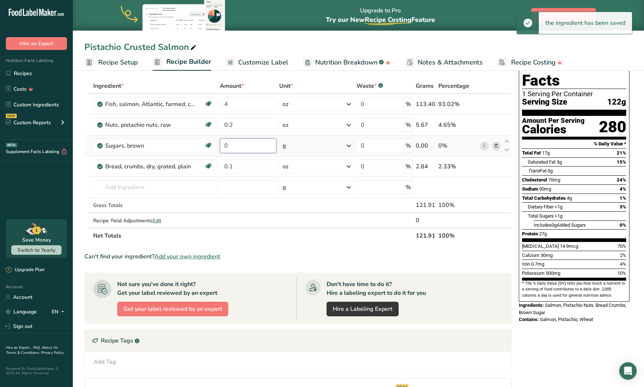
click at [235, 148] on input "0" at bounding box center [248, 145] width 56 height 15
click at [306, 145] on div "Ingredient * Amount * Unit * Waste * .a-a{fill:#347362;}.b-a{fill:#fff;} Grams …" at bounding box center [297, 160] width 427 height 165
click at [306, 145] on div "g" at bounding box center [316, 145] width 74 height 15
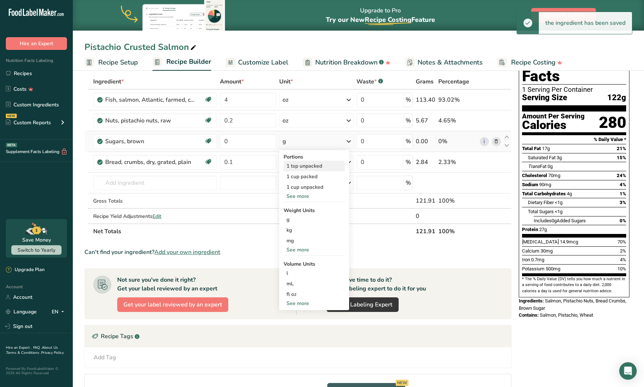
scroll to position [34, 0]
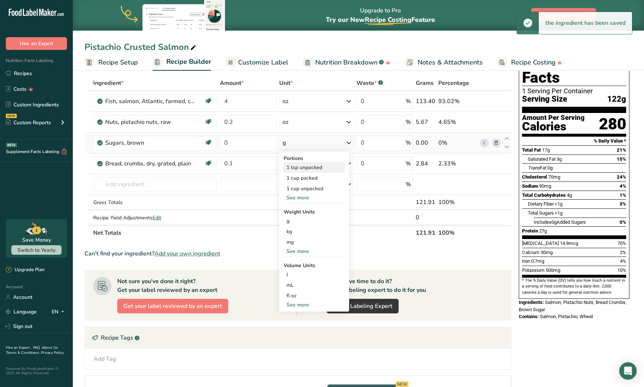
click at [309, 168] on div "1 tsp unpacked" at bounding box center [314, 167] width 61 height 11
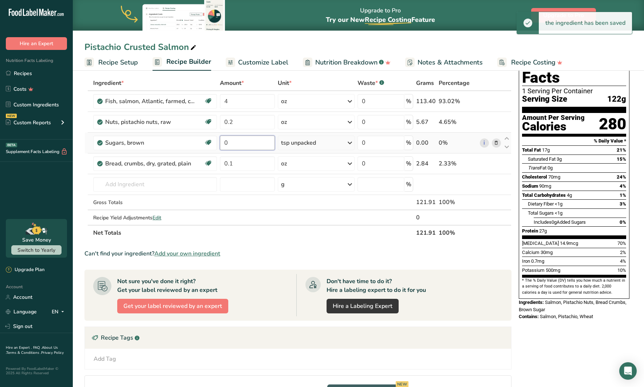
click at [247, 145] on input "0" at bounding box center [247, 142] width 55 height 15
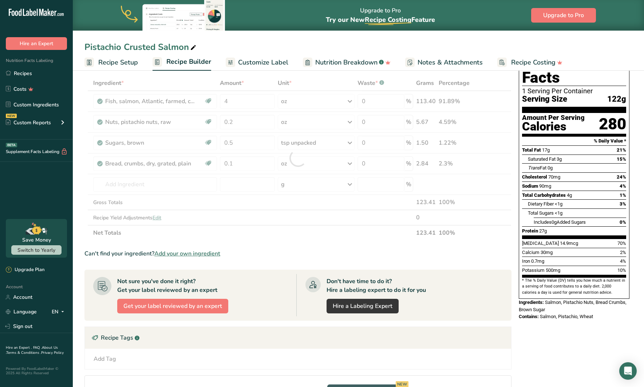
click at [426, 252] on div "Can't find your ingredient? Add your own ingredient" at bounding box center [297, 253] width 427 height 9
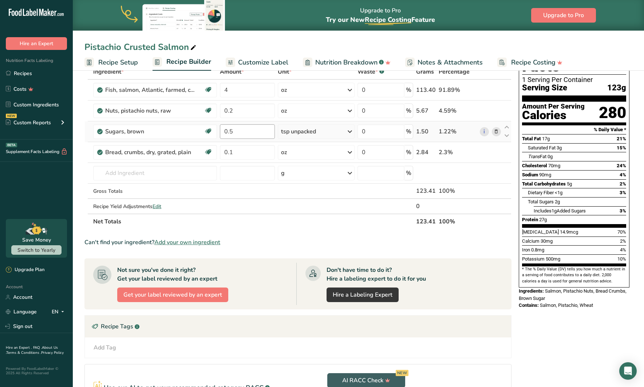
scroll to position [46, 0]
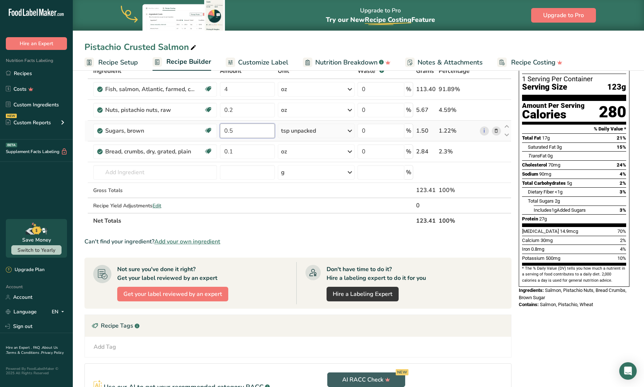
click at [240, 131] on input "0.5" at bounding box center [247, 130] width 55 height 15
type input "0"
type input "1"
click at [180, 175] on div "Ingredient * Amount * Unit * Waste * .a-a{fill:#347362;}.b-a{fill:#fff;} Grams …" at bounding box center [297, 145] width 427 height 165
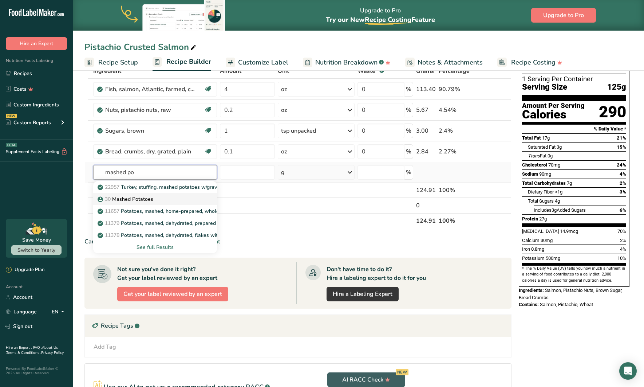
type input "mashed po"
click at [158, 195] on div "30 Mashed Potatoes" at bounding box center [149, 199] width 100 height 8
type input "Mashed Potatoes"
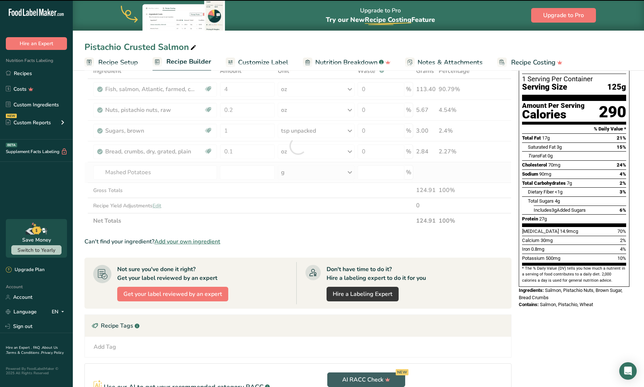
type input "0"
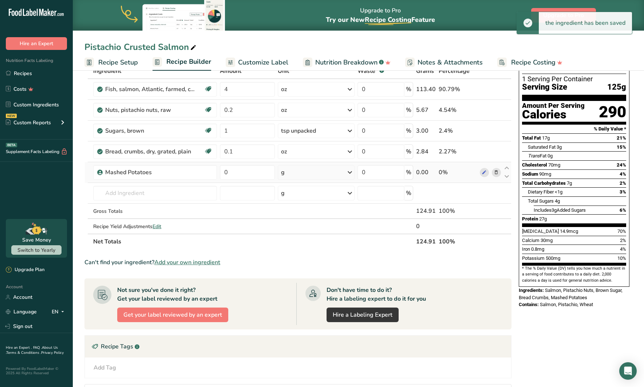
click at [317, 171] on div "g" at bounding box center [316, 172] width 77 height 15
click at [300, 230] on div "See more" at bounding box center [312, 230] width 61 height 8
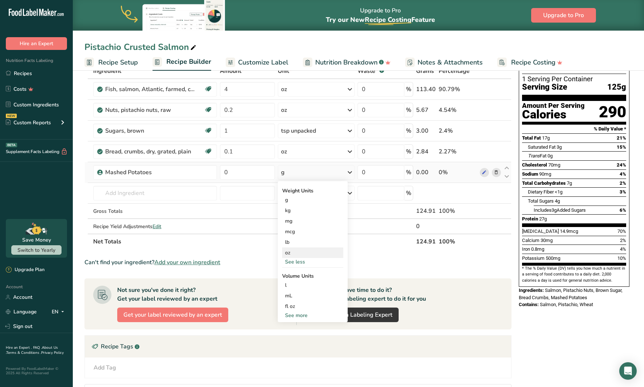
click at [293, 251] on div "oz" at bounding box center [312, 252] width 61 height 11
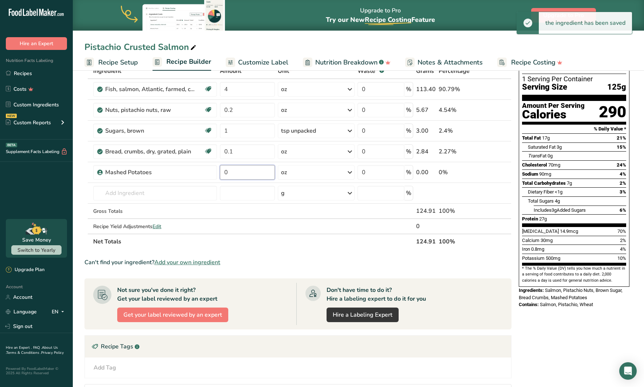
click at [245, 172] on input "0" at bounding box center [247, 172] width 55 height 15
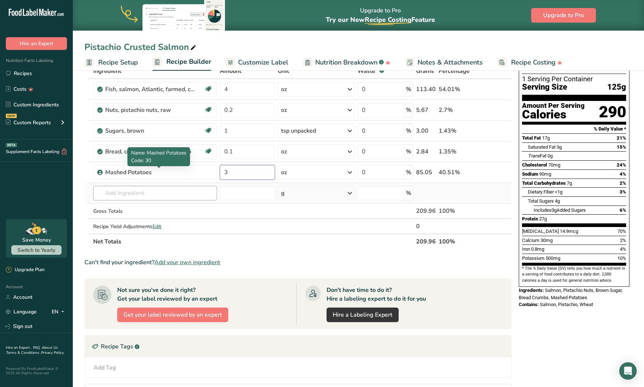
type input "3"
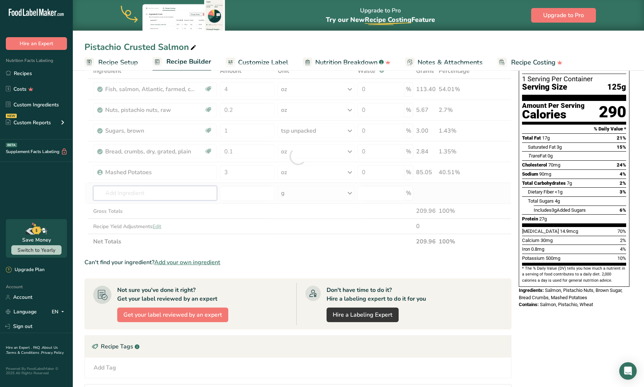
click at [148, 193] on div "Ingredient * Amount * Unit * Waste * .a-a{fill:#347362;}.b-a{fill:#fff;} Grams …" at bounding box center [297, 156] width 427 height 186
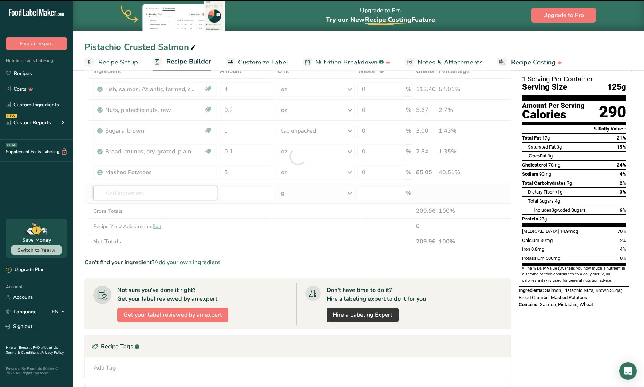
type input "a"
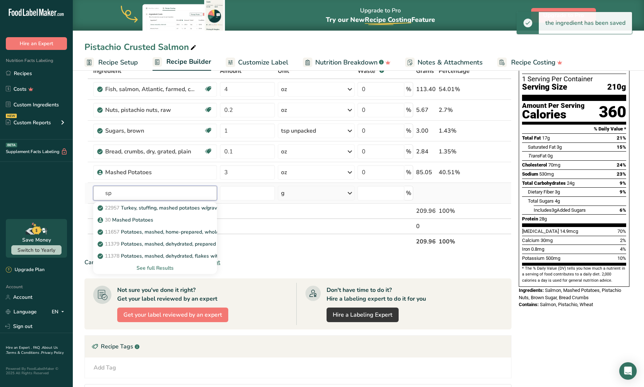
type input "s"
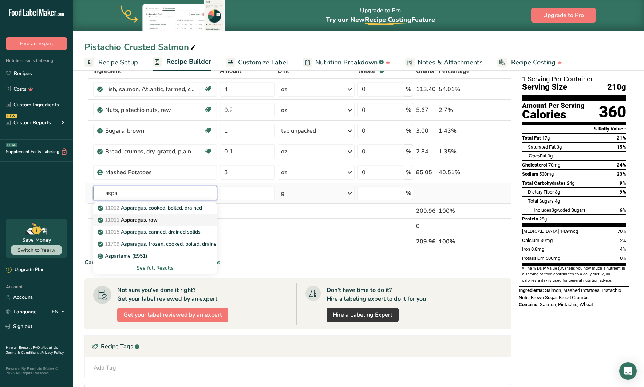
type input "aspa"
click at [150, 220] on p "11011 Asparagus, raw" at bounding box center [128, 220] width 59 height 8
type input "Asparagus, raw"
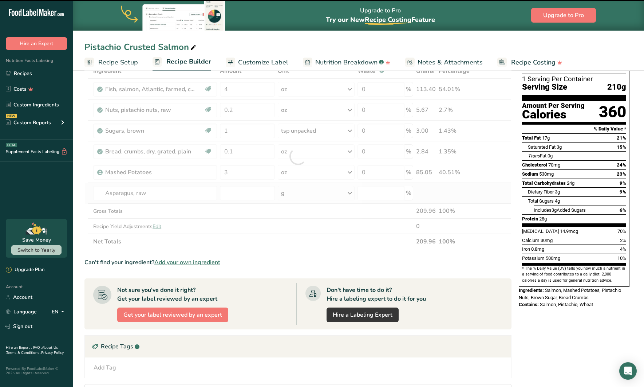
type input "0"
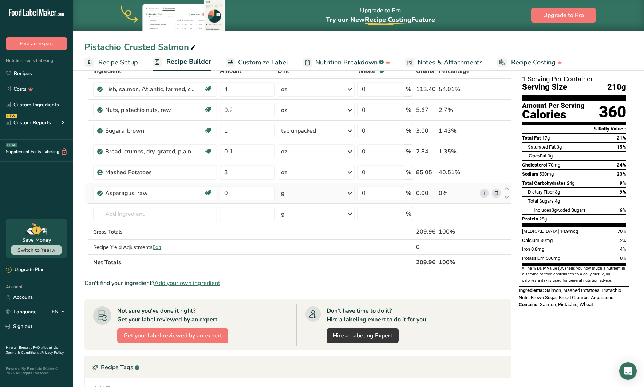
click at [305, 194] on div "g" at bounding box center [316, 193] width 77 height 15
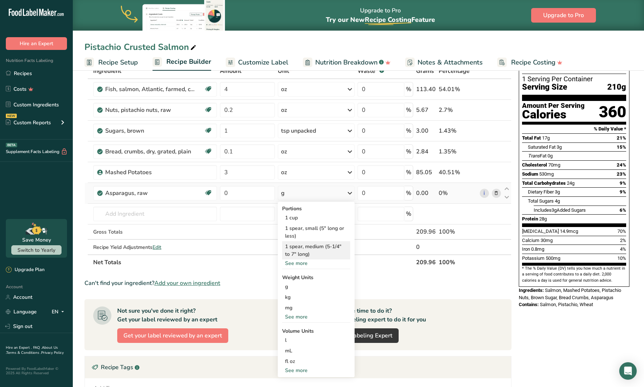
click at [317, 251] on div "1 spear, medium (5-1/4" to 7" long)" at bounding box center [316, 250] width 68 height 18
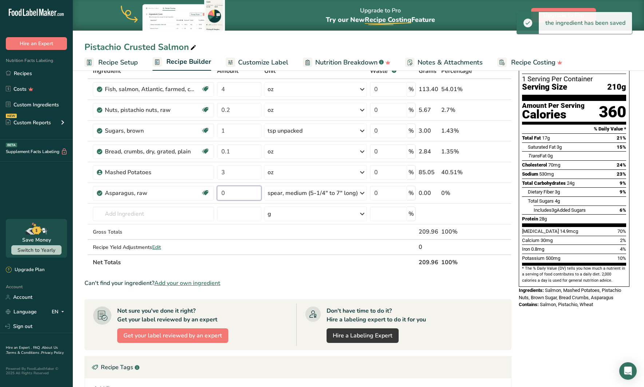
click at [233, 192] on input "0" at bounding box center [239, 193] width 44 height 15
type input "6"
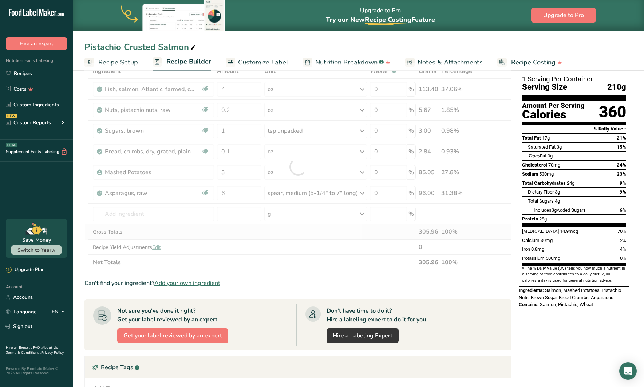
click at [295, 232] on div "Ingredient * Amount * Unit * Waste * .a-a{fill:#347362;}.b-a{fill:#fff;} Grams …" at bounding box center [297, 166] width 427 height 207
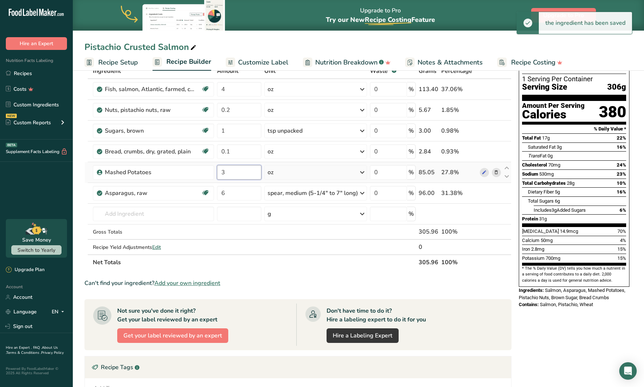
click at [235, 169] on input "3" at bounding box center [239, 172] width 44 height 15
type input "4"
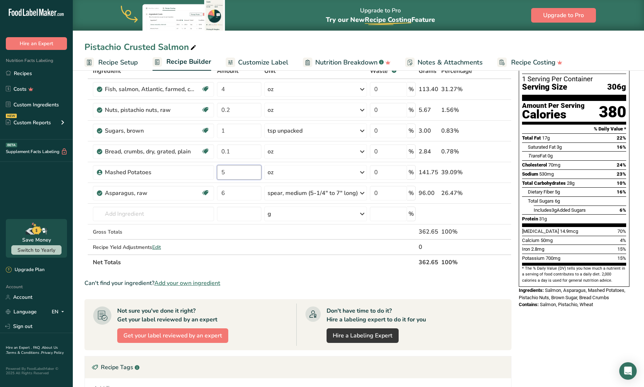
type input "5"
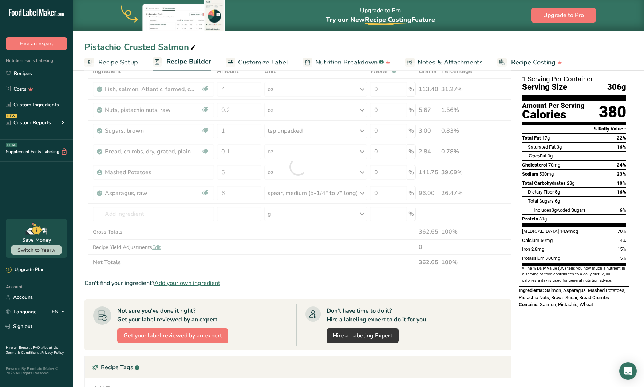
click at [271, 271] on section "Ingredient * Amount * Unit * Waste * .a-a{fill:#347362;}.b-a{fill:#fff;} Grams …" at bounding box center [297, 279] width 427 height 432
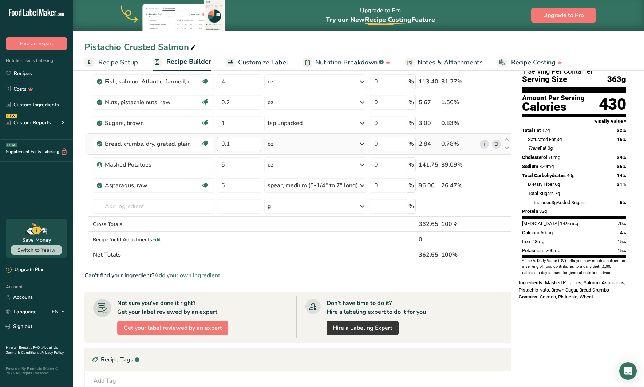
scroll to position [55, 0]
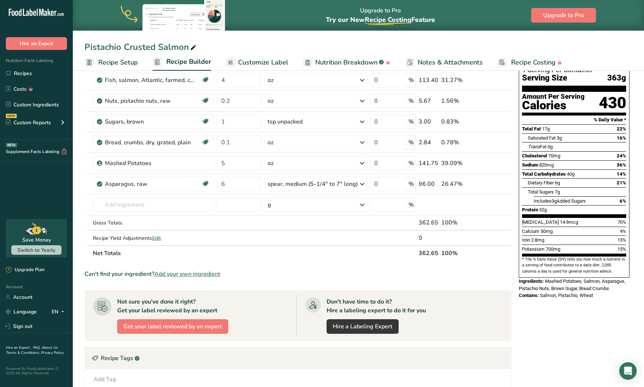
click at [535, 49] on div "Pistachio Crusted Salmon" at bounding box center [358, 46] width 571 height 13
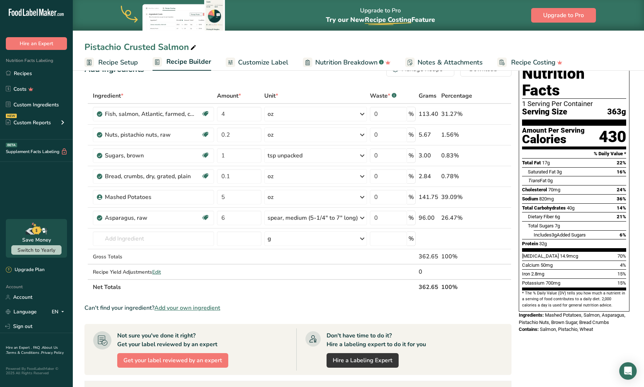
scroll to position [0, 0]
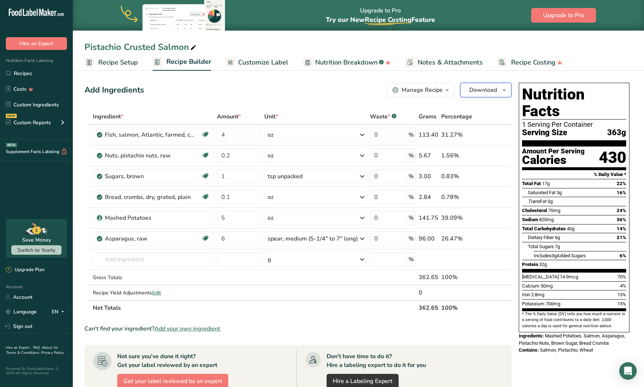
click at [480, 90] on span "Download" at bounding box center [483, 90] width 28 height 9
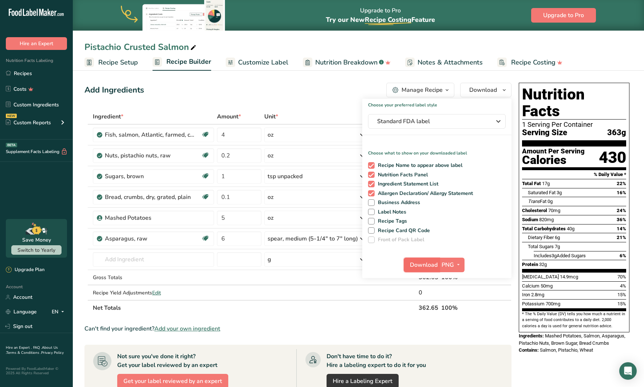
click at [430, 264] on span "Download" at bounding box center [424, 264] width 28 height 9
